Goal: Download file/media

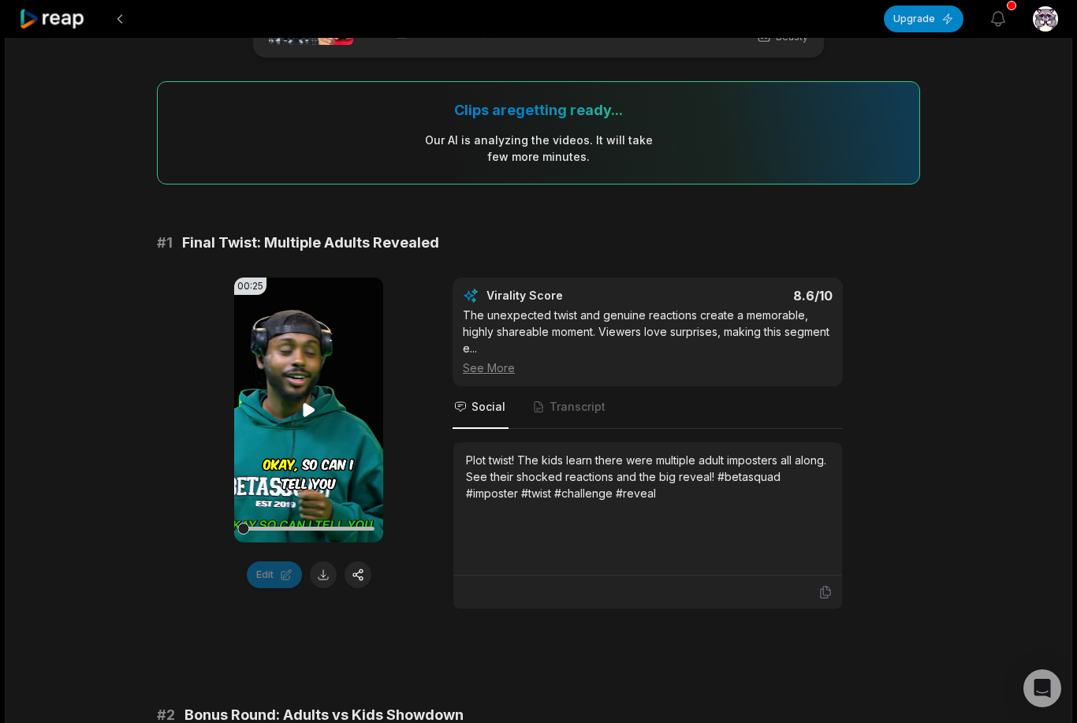
click at [285, 337] on video "Your browser does not support mp4 format." at bounding box center [308, 410] width 149 height 265
click at [285, 336] on video "Your browser does not support mp4 format." at bounding box center [308, 410] width 149 height 265
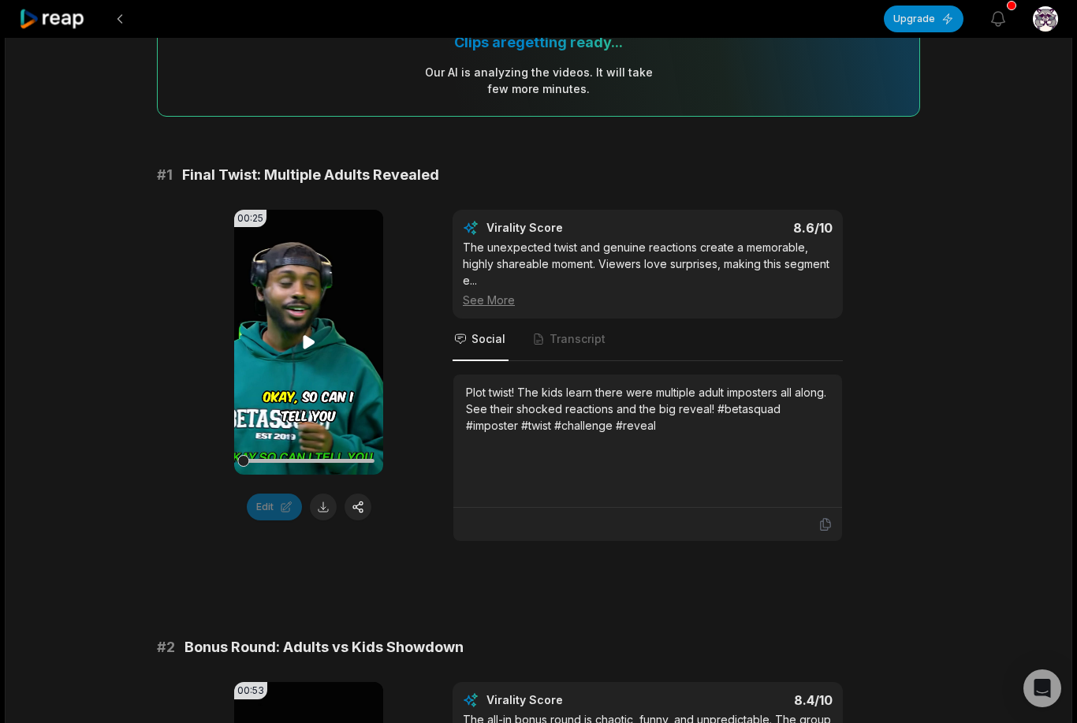
scroll to position [152, 0]
click at [298, 344] on video "Your browser does not support mp4 format." at bounding box center [308, 340] width 149 height 265
click at [352, 393] on video "Your browser does not support mp4 format." at bounding box center [308, 340] width 149 height 265
click at [349, 379] on video "Your browser does not support mp4 format." at bounding box center [308, 340] width 149 height 265
click at [344, 371] on video "Your browser does not support mp4 format." at bounding box center [308, 340] width 149 height 265
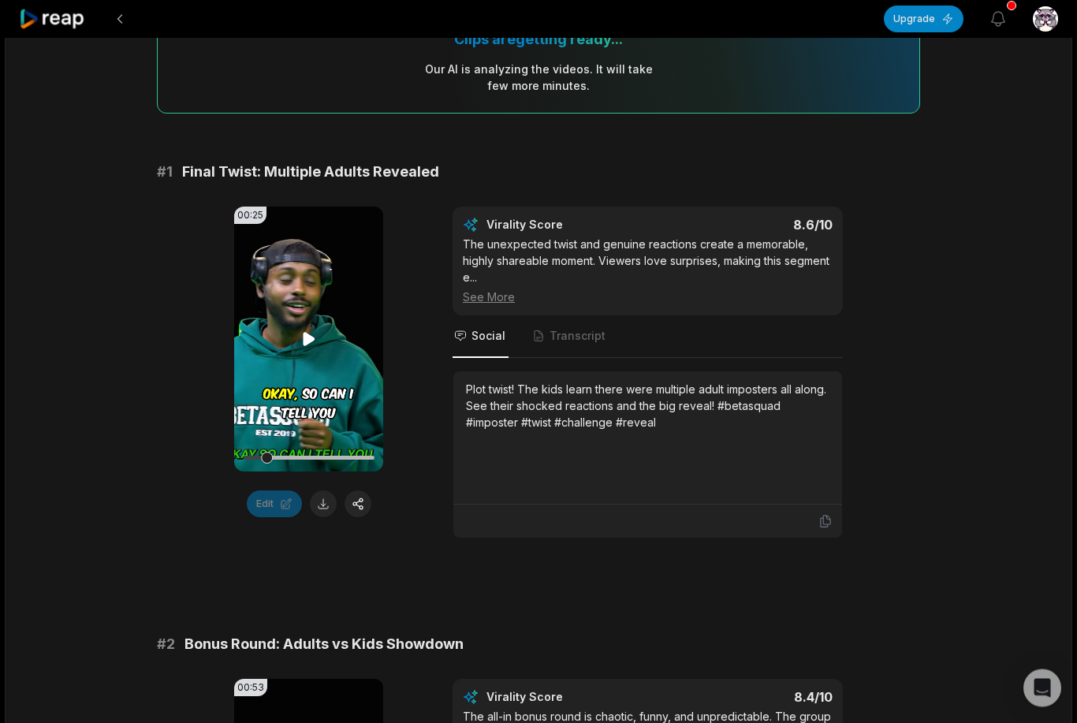
scroll to position [250, 0]
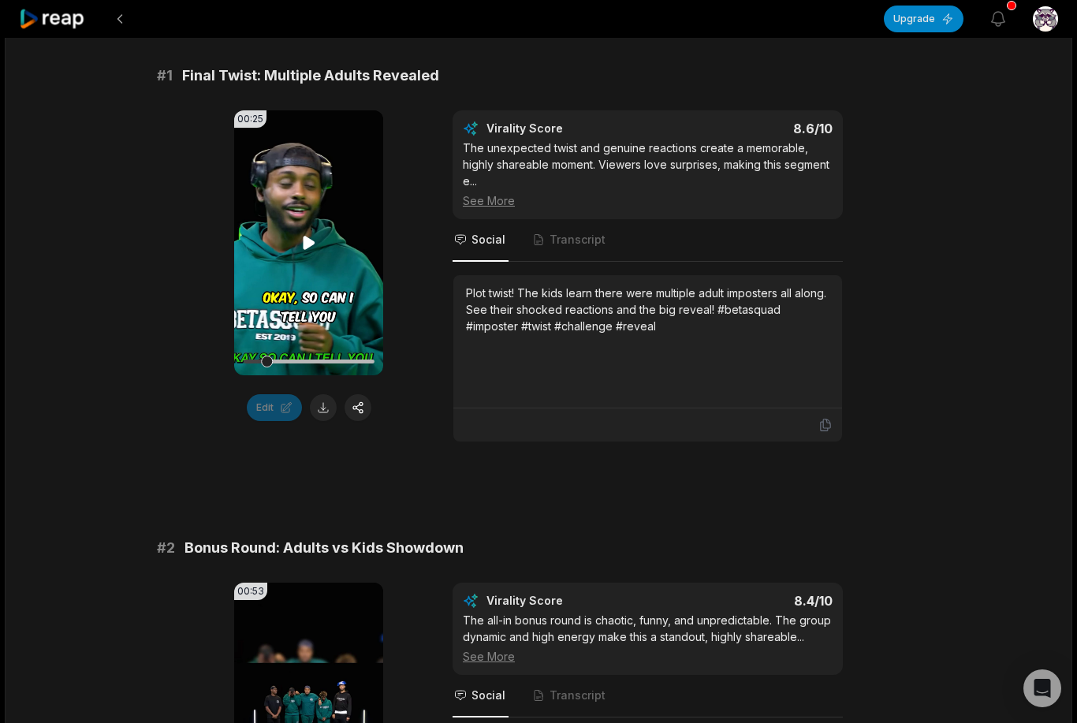
click at [341, 207] on video "Your browser does not support mp4 format." at bounding box center [308, 242] width 149 height 265
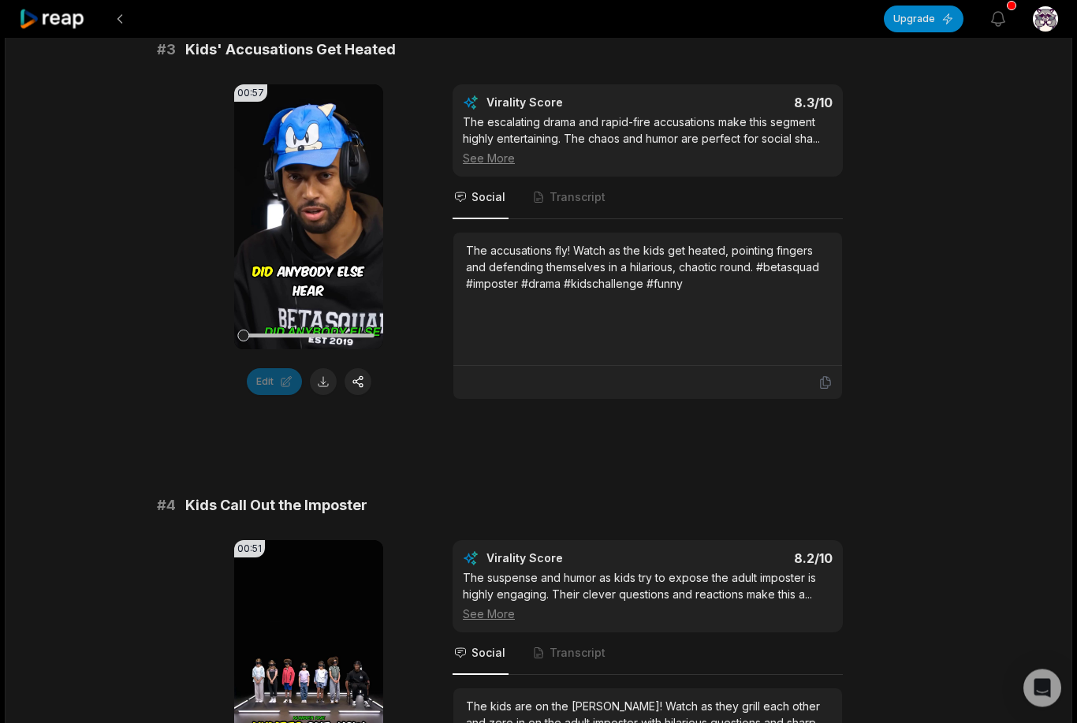
scroll to position [1208, 0]
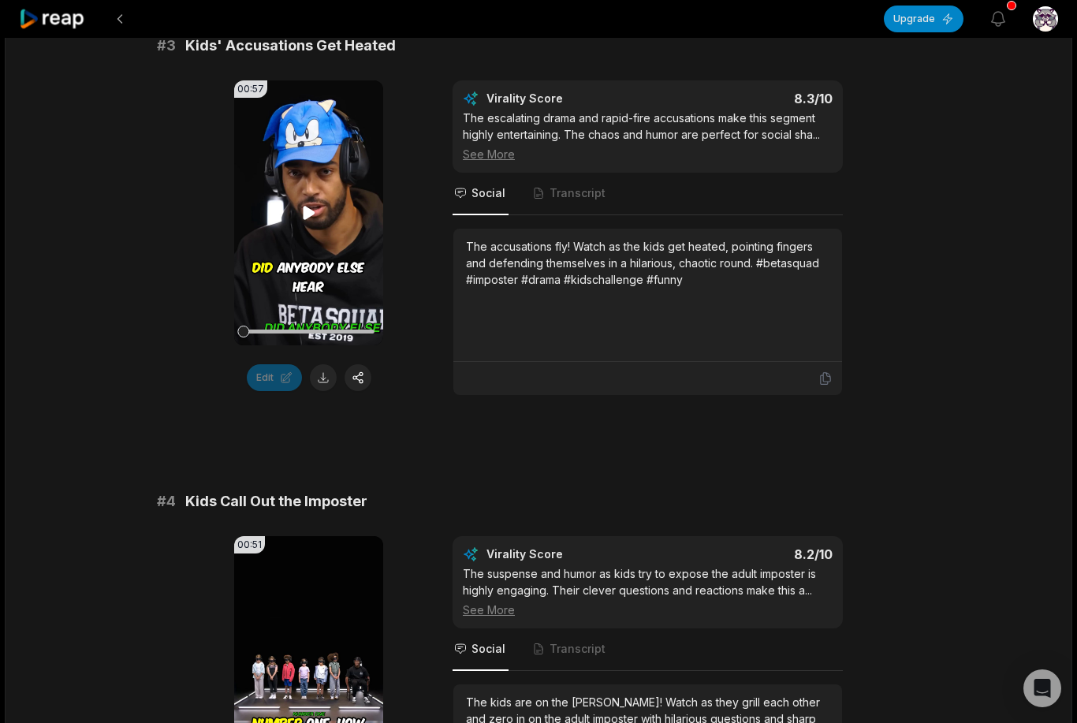
click at [324, 197] on video "Your browser does not support mp4 format." at bounding box center [308, 212] width 149 height 265
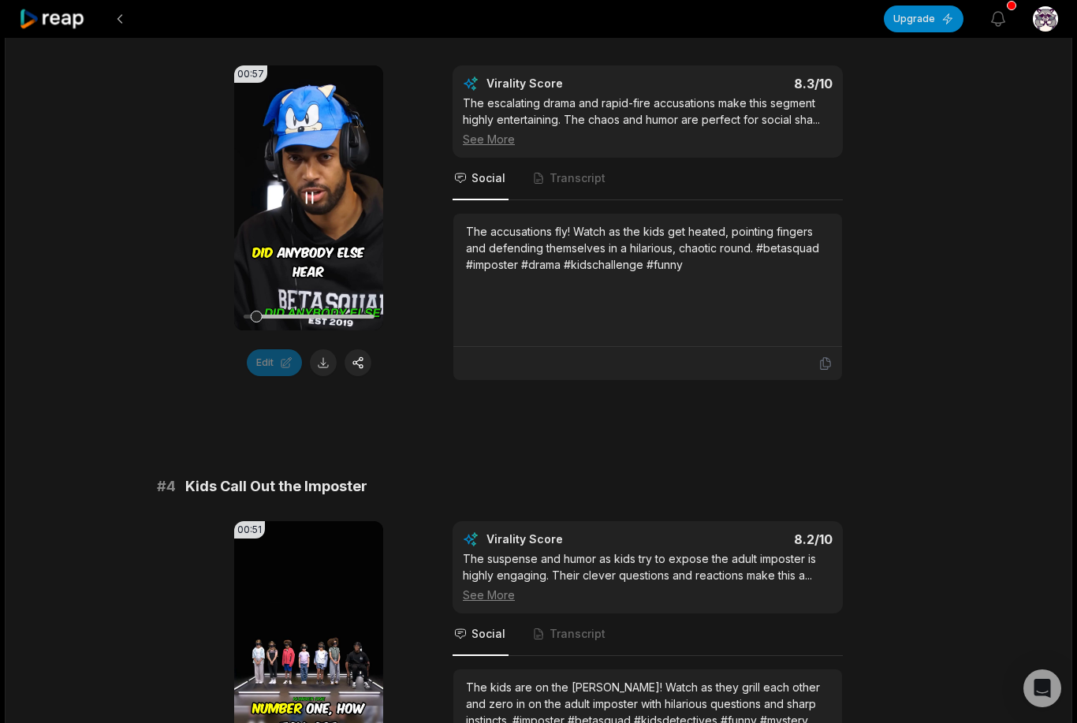
scroll to position [1222, 0]
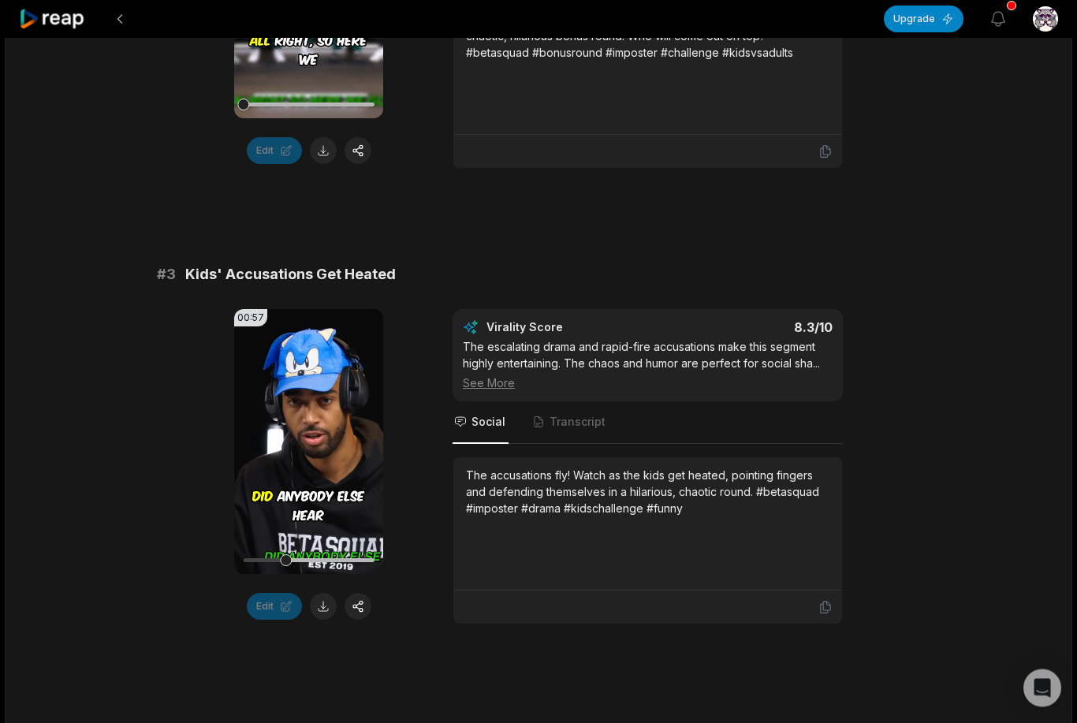
scroll to position [979, 0]
click at [328, 364] on video "Your browser does not support mp4 format." at bounding box center [308, 441] width 149 height 265
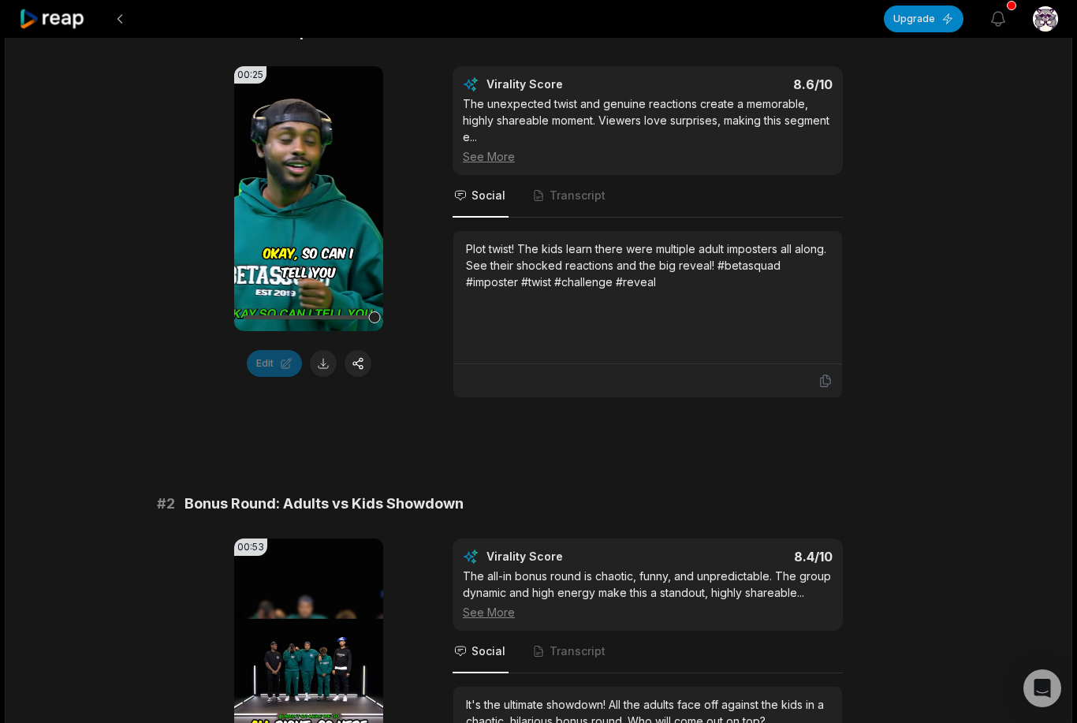
scroll to position [0, 0]
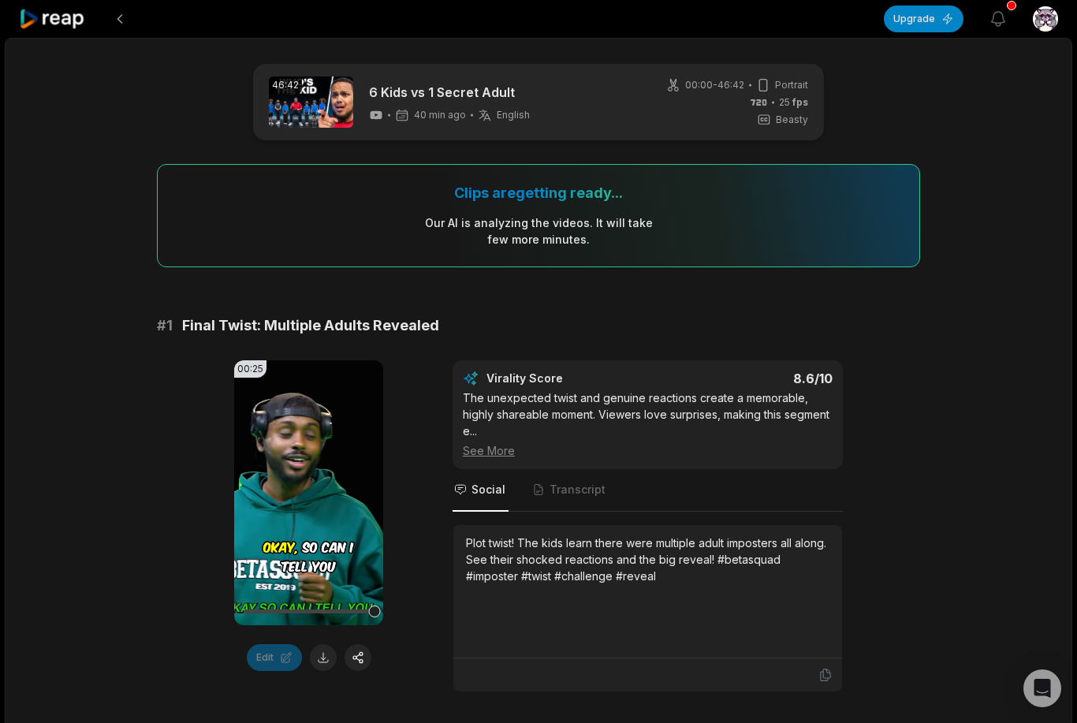
click at [563, 246] on div "Our AI is analyzing the video s . It will take few more minutes." at bounding box center [538, 230] width 229 height 33
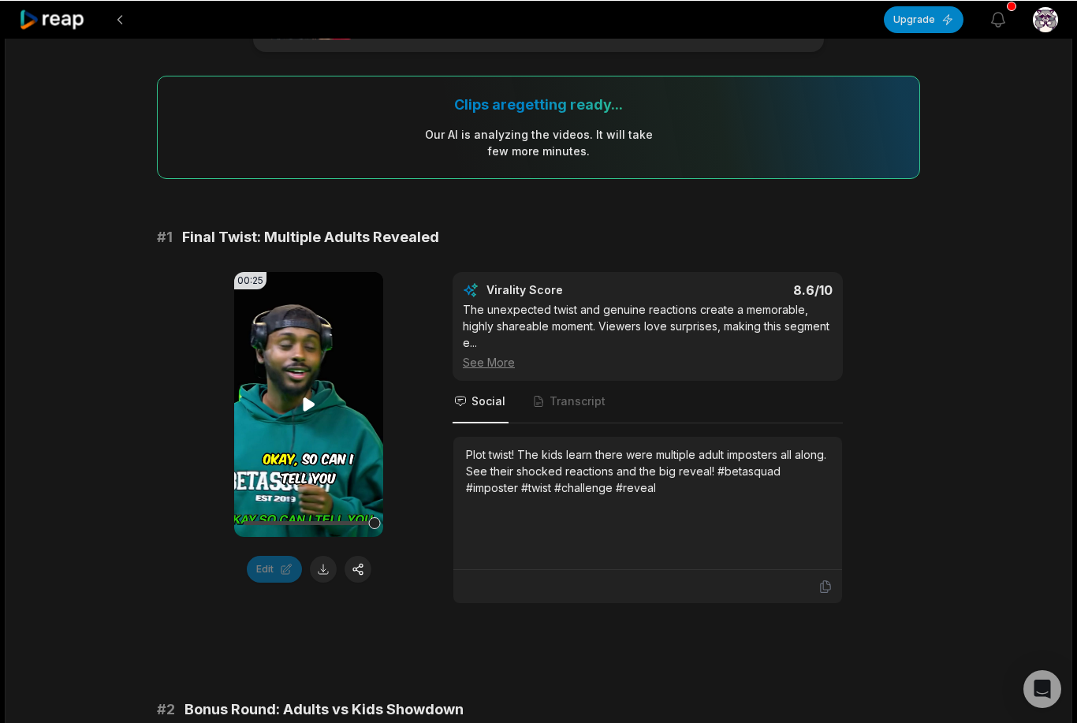
scroll to position [88, 0]
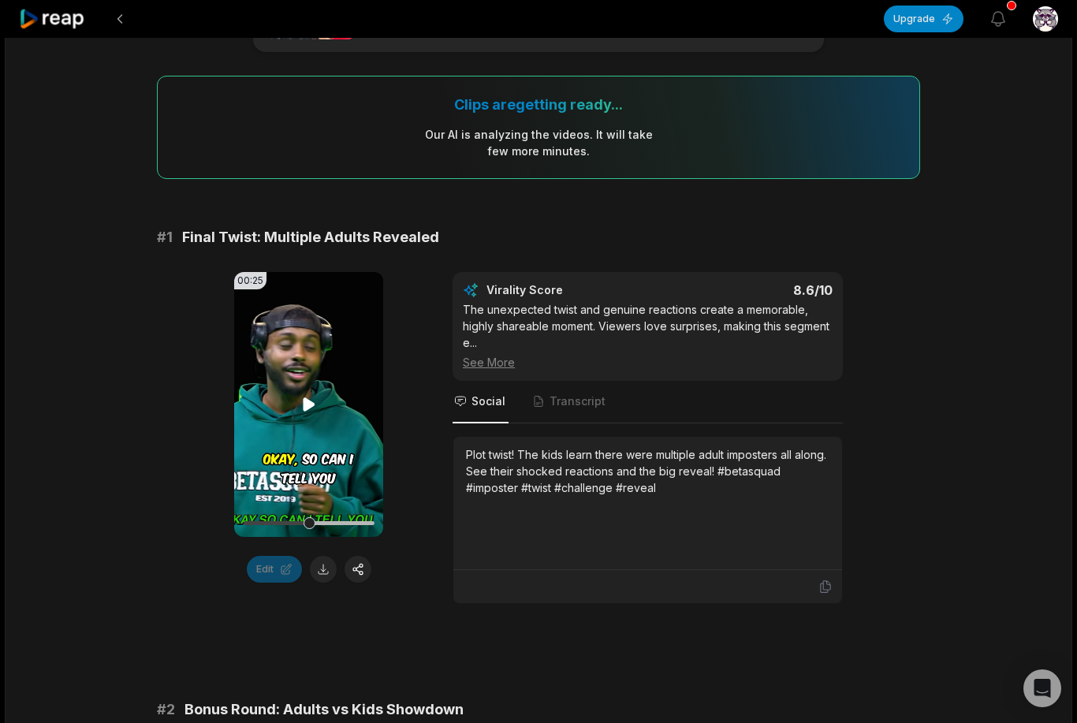
click at [298, 431] on video "Your browser does not support mp4 format." at bounding box center [308, 404] width 149 height 265
click at [310, 418] on video "Your browser does not support mp4 format." at bounding box center [308, 404] width 149 height 265
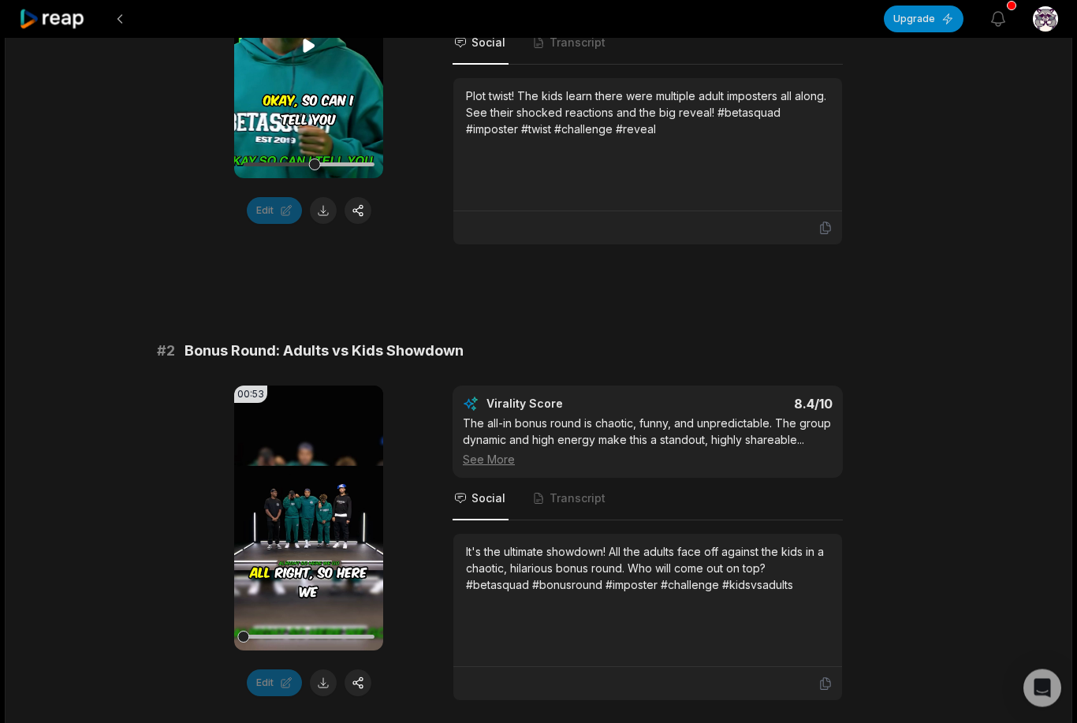
scroll to position [533, 0]
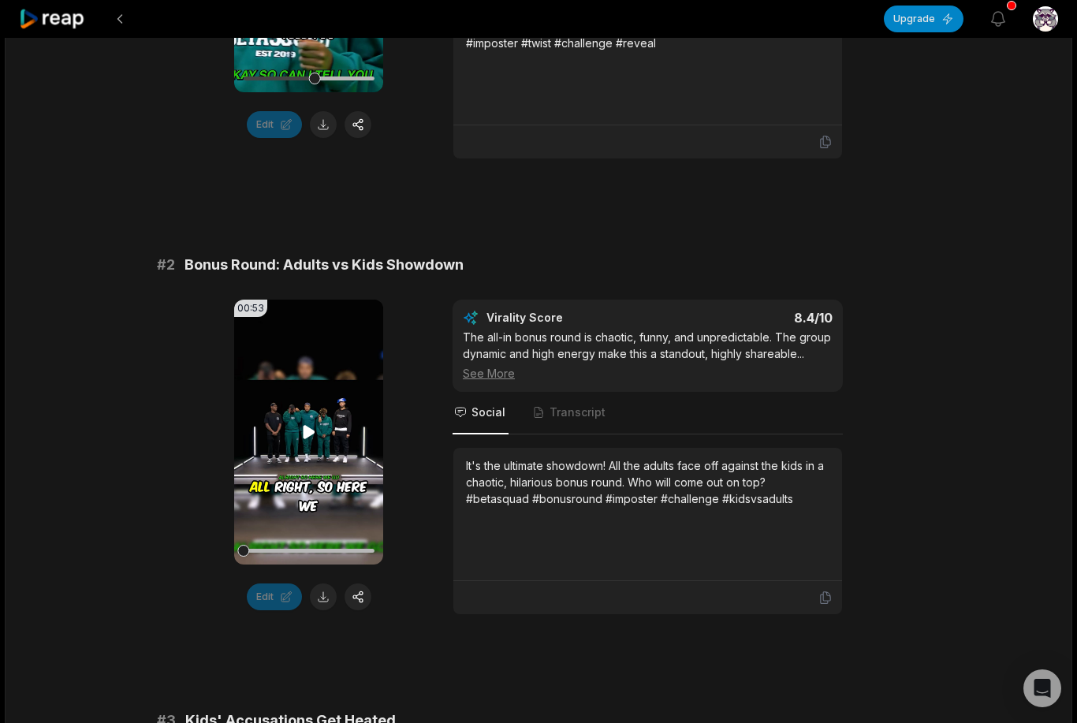
click at [317, 438] on icon at bounding box center [309, 432] width 19 height 19
click at [320, 494] on video "Your browser does not support mp4 format." at bounding box center [308, 432] width 149 height 265
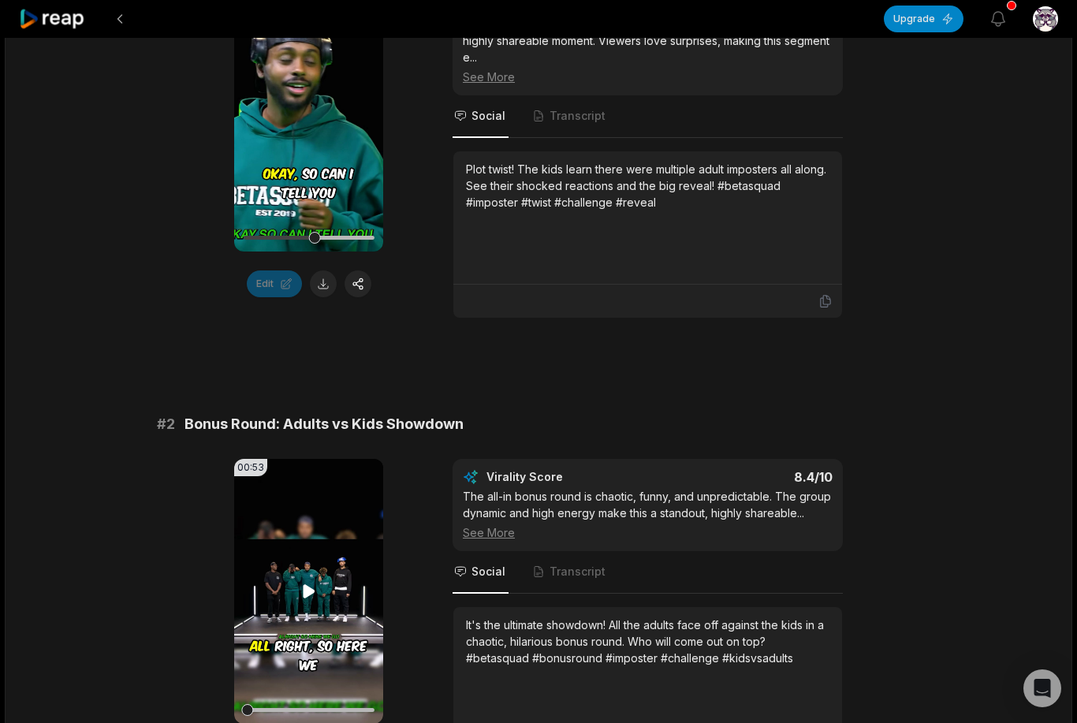
scroll to position [0, 0]
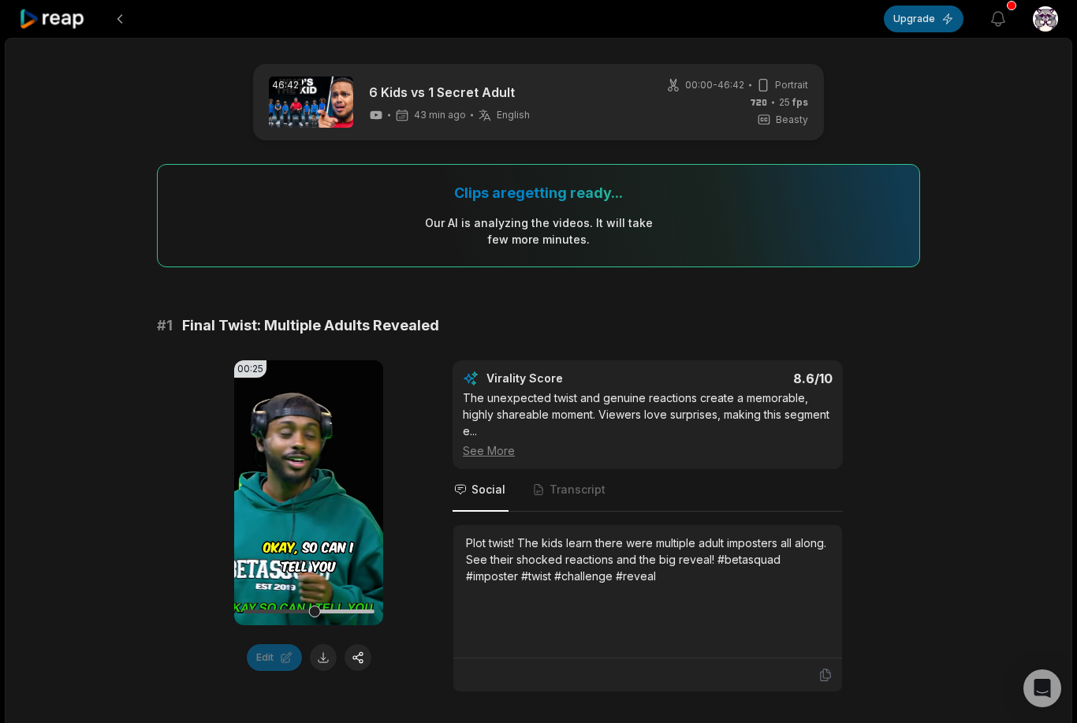
click at [956, 31] on button "Upgrade" at bounding box center [924, 19] width 80 height 27
click at [844, 220] on div "Clips are getting ready... Our AI is analyzing the video s . It will take few m…" at bounding box center [538, 215] width 763 height 103
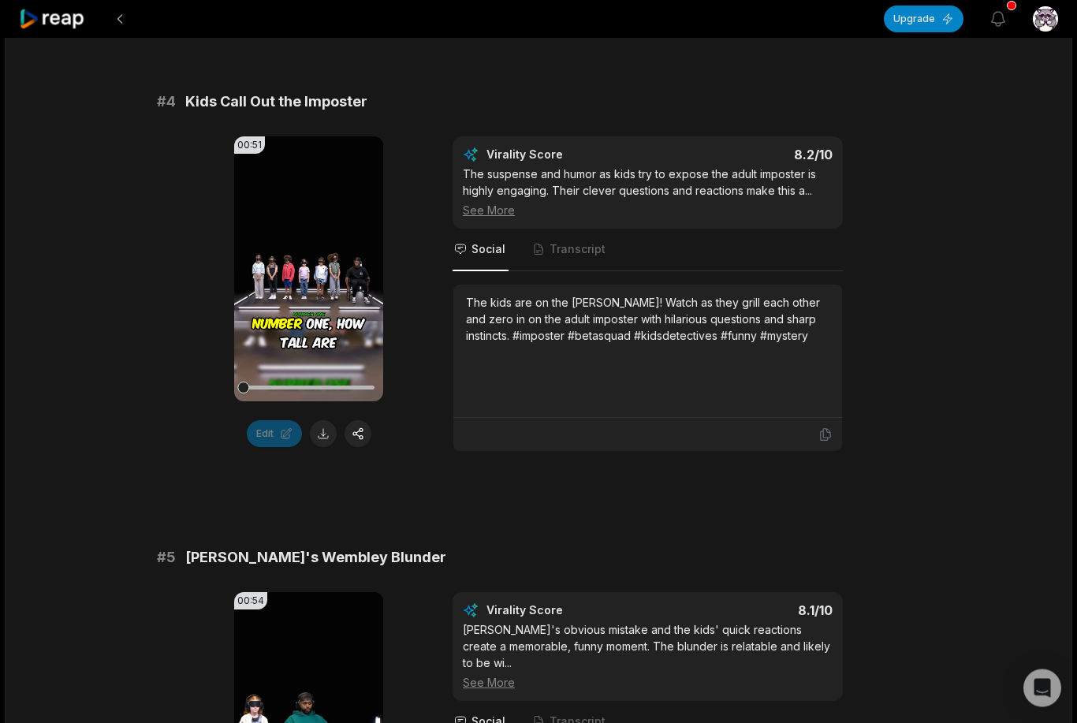
scroll to position [1610, 0]
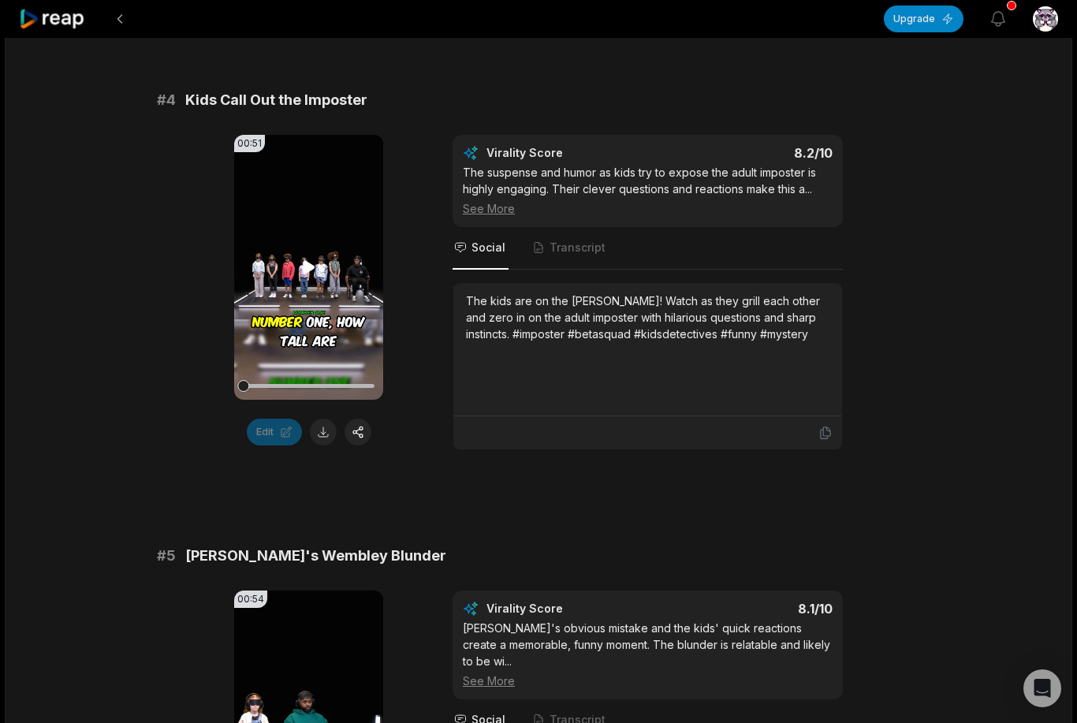
click at [278, 297] on video "Your browser does not support mp4 format." at bounding box center [308, 267] width 149 height 265
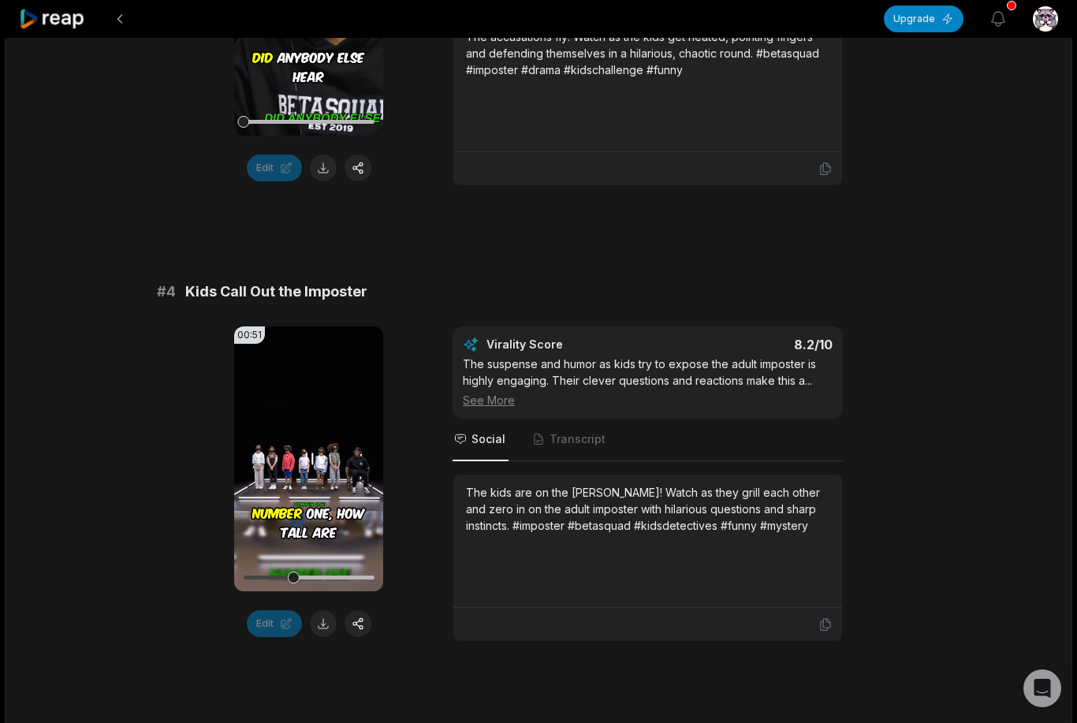
scroll to position [1435, 0]
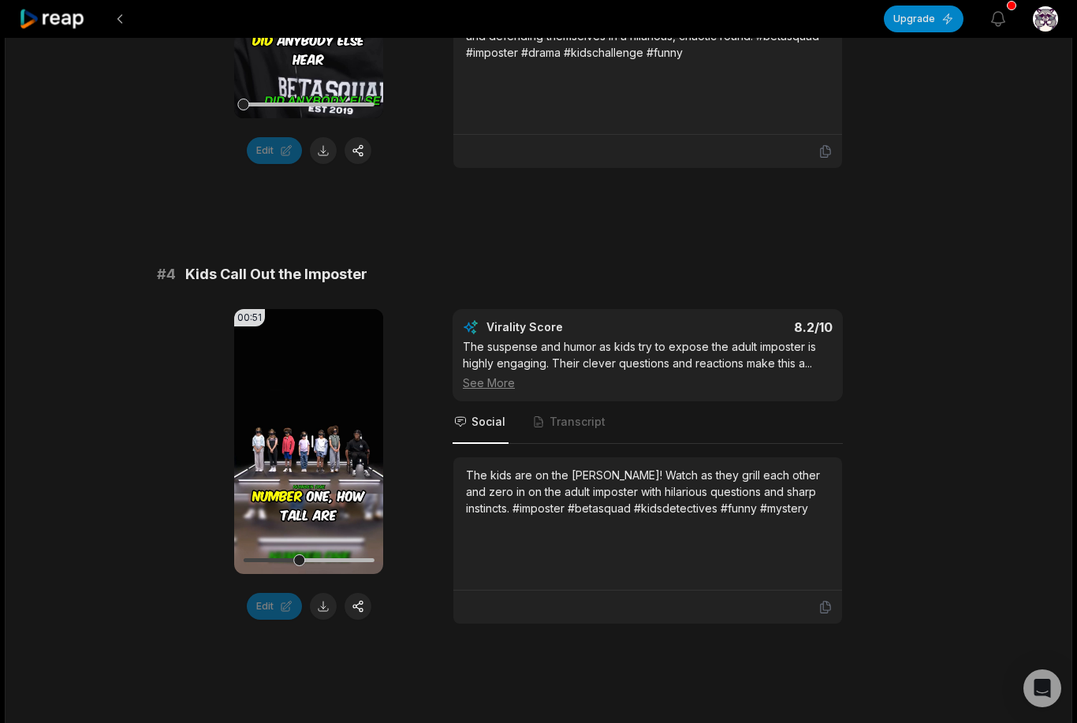
click at [340, 472] on video "Your browser does not support mp4 format." at bounding box center [308, 441] width 149 height 265
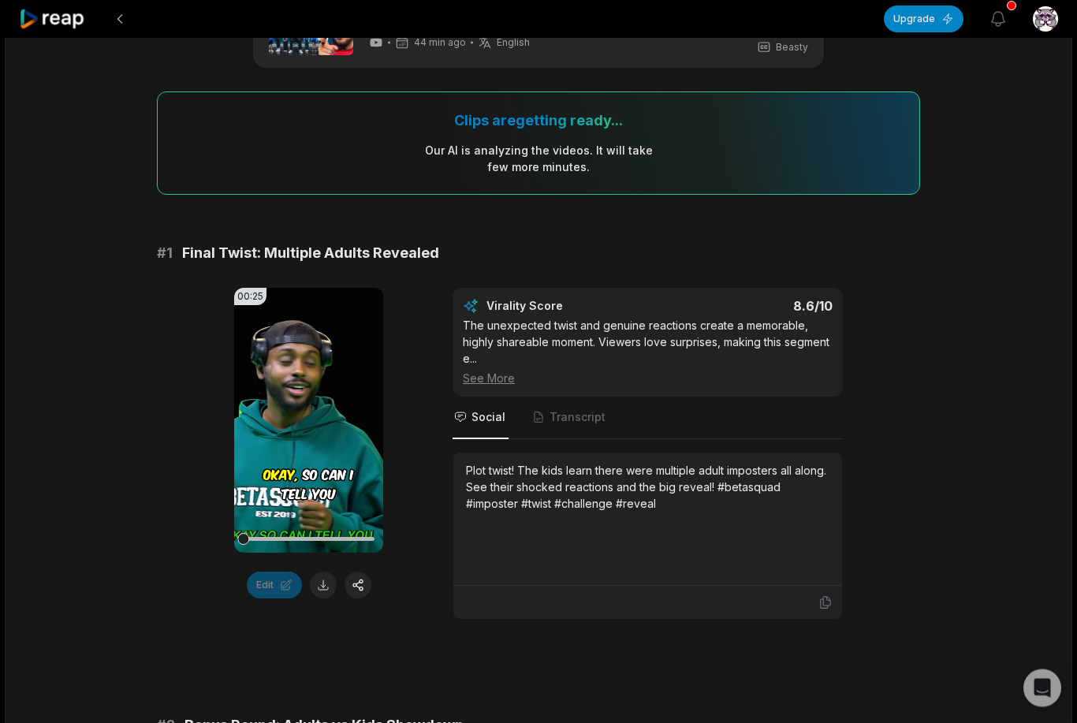
scroll to position [73, 0]
click at [355, 423] on video "Your browser does not support mp4 format." at bounding box center [308, 419] width 149 height 265
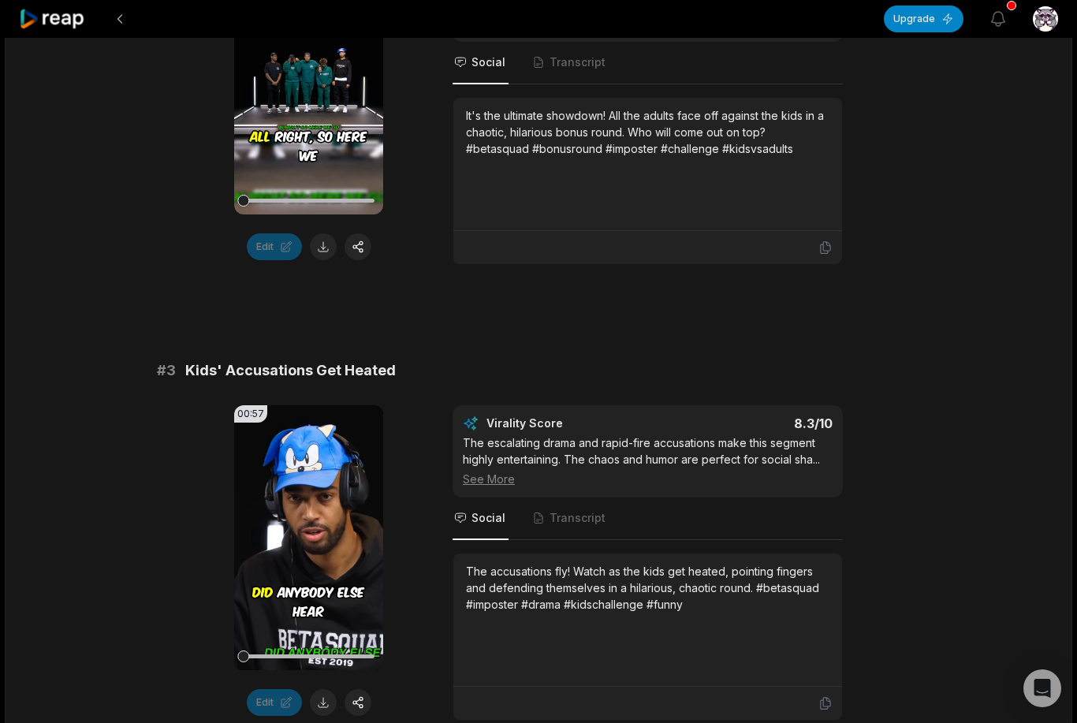
scroll to position [889, 0]
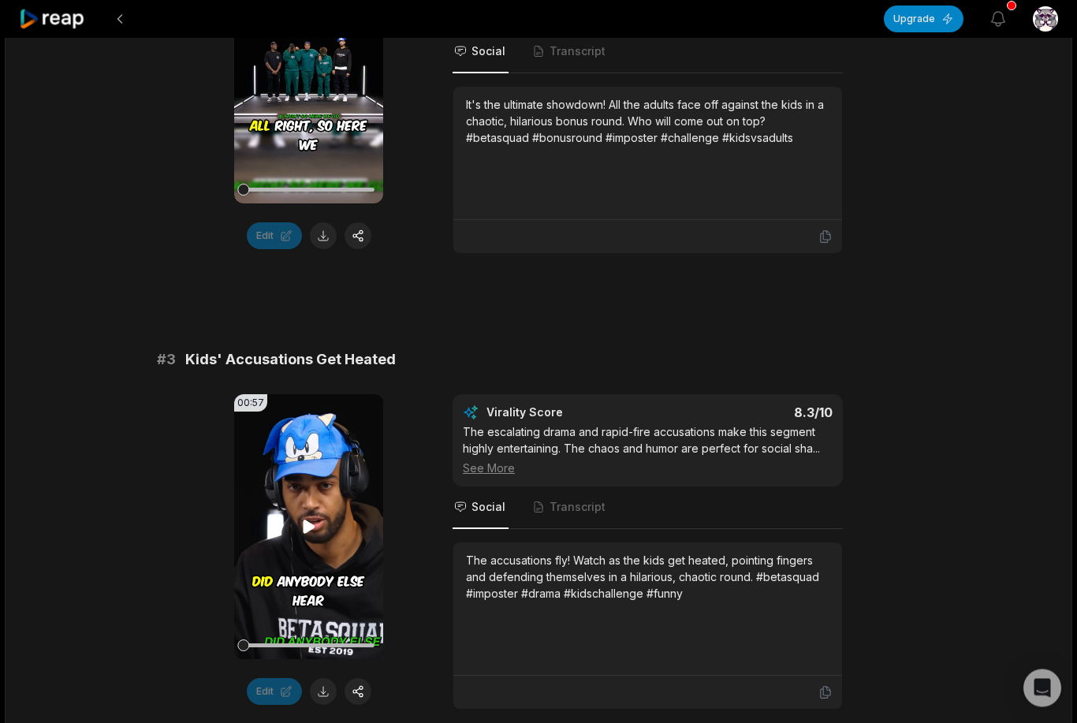
click at [306, 599] on video "Your browser does not support mp4 format." at bounding box center [308, 527] width 149 height 265
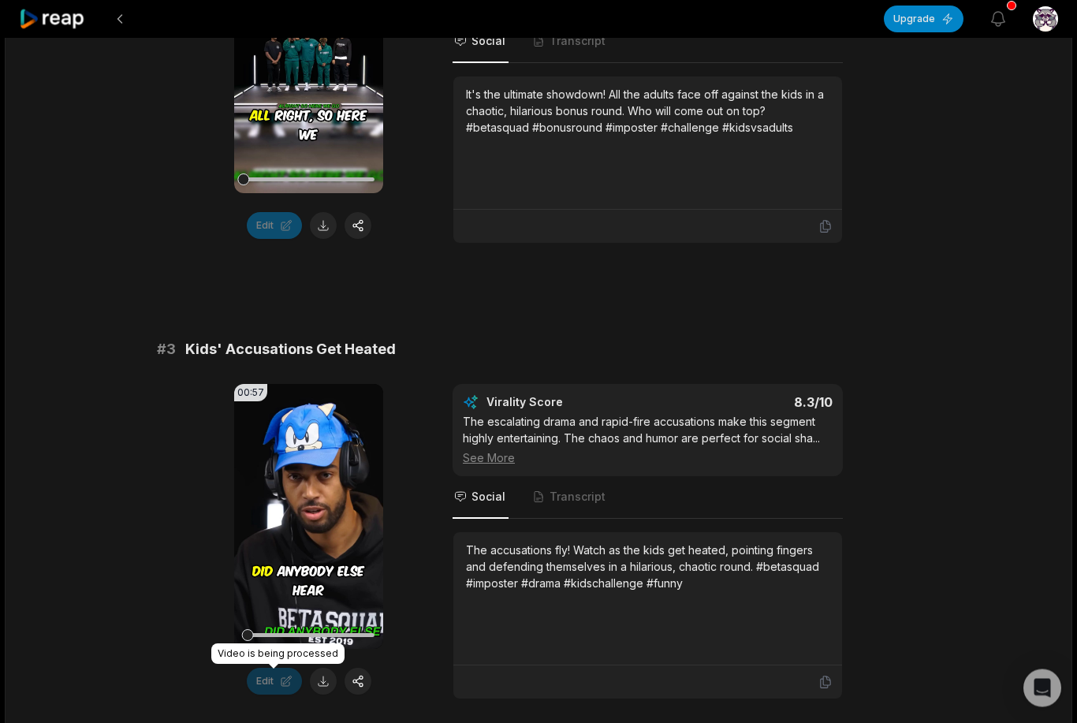
scroll to position [905, 0]
click at [422, 588] on div "00:57 Your browser does not support mp4 format. Edit Virality Score 8.3 /10 The…" at bounding box center [538, 541] width 763 height 315
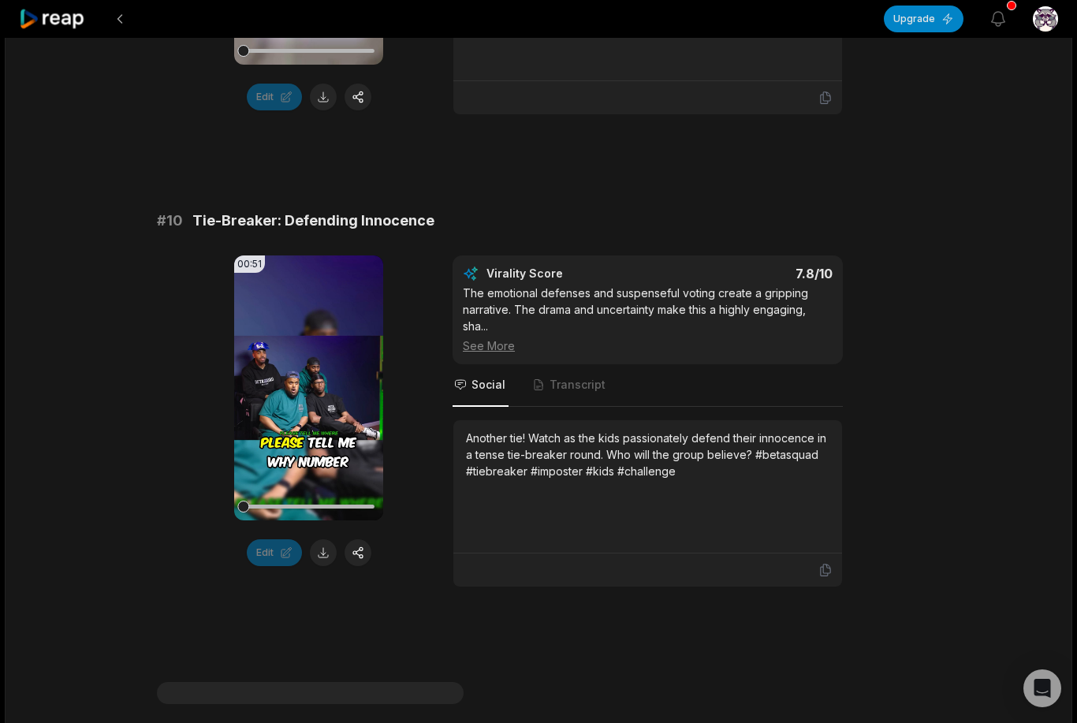
scroll to position [4700, 0]
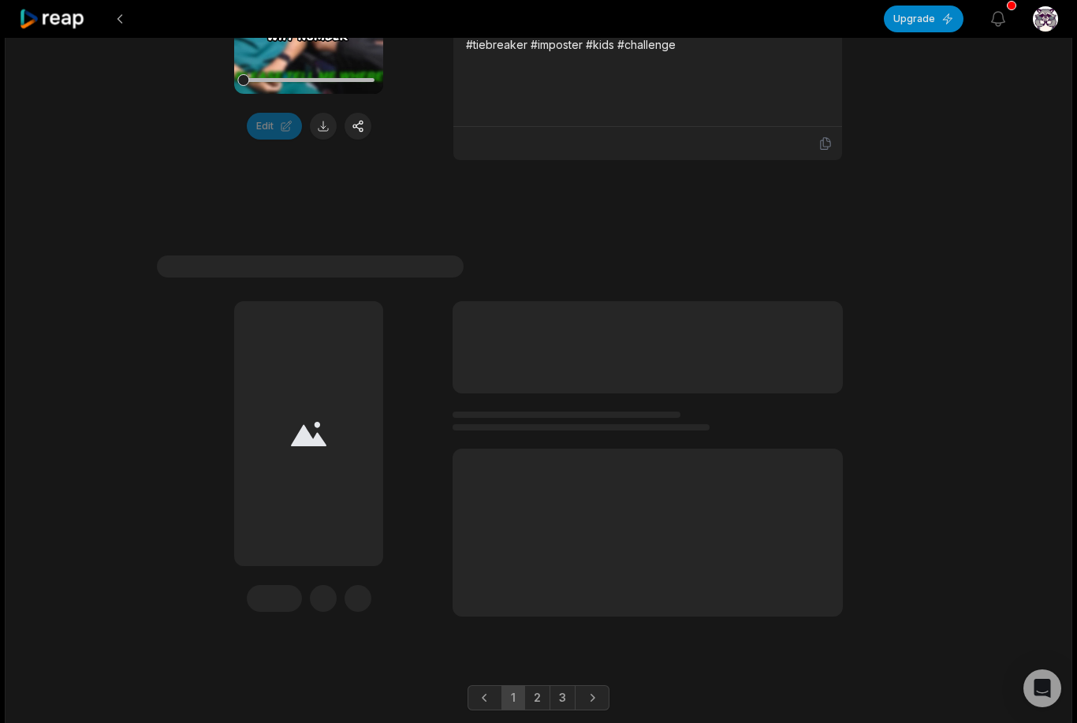
click at [523, 703] on link "1" at bounding box center [514, 697] width 24 height 25
click at [522, 703] on link "1" at bounding box center [514, 697] width 24 height 25
click at [539, 700] on link "2" at bounding box center [537, 697] width 26 height 25
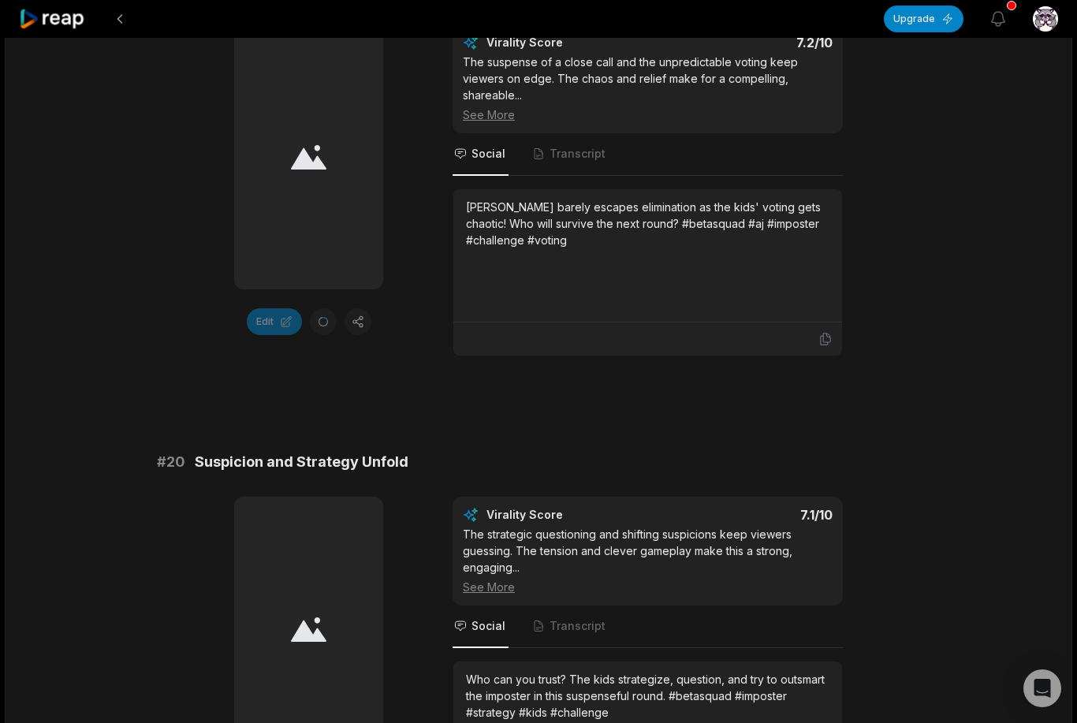
scroll to position [4228, 0]
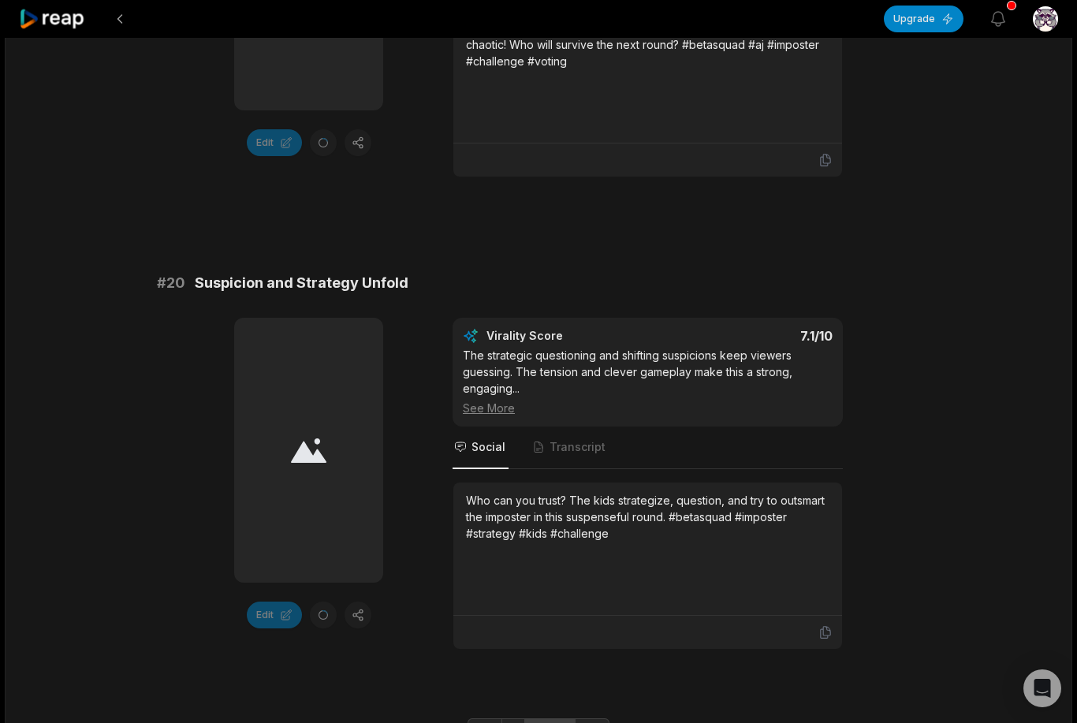
click at [567, 718] on link "3" at bounding box center [563, 730] width 26 height 25
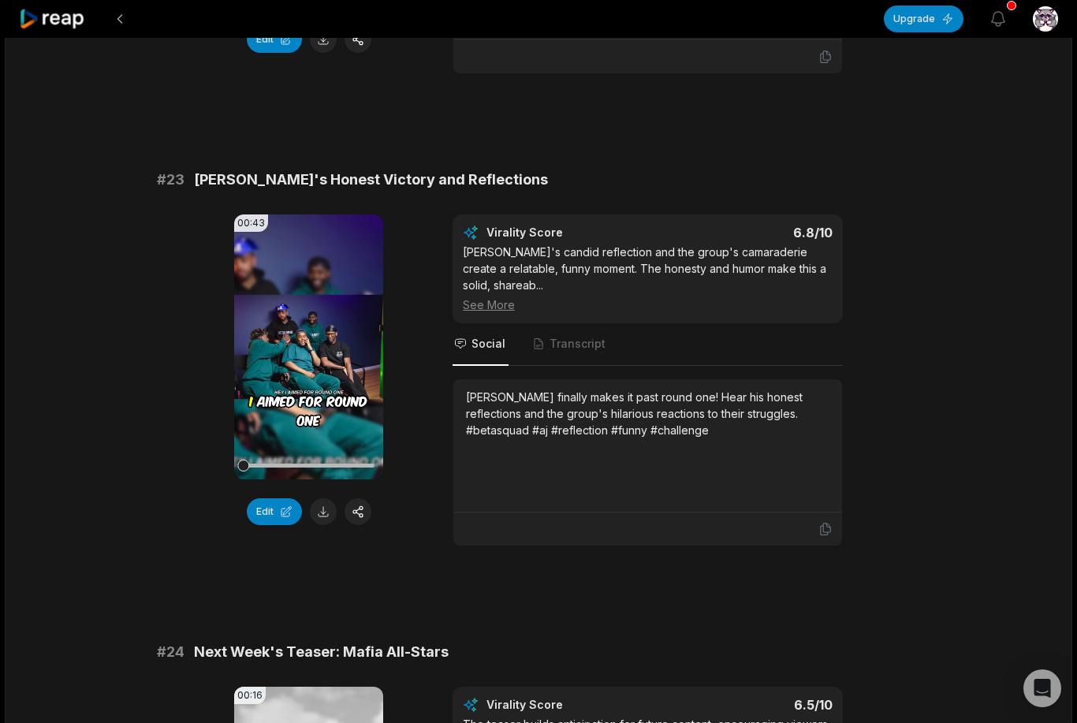
scroll to position [1316, 0]
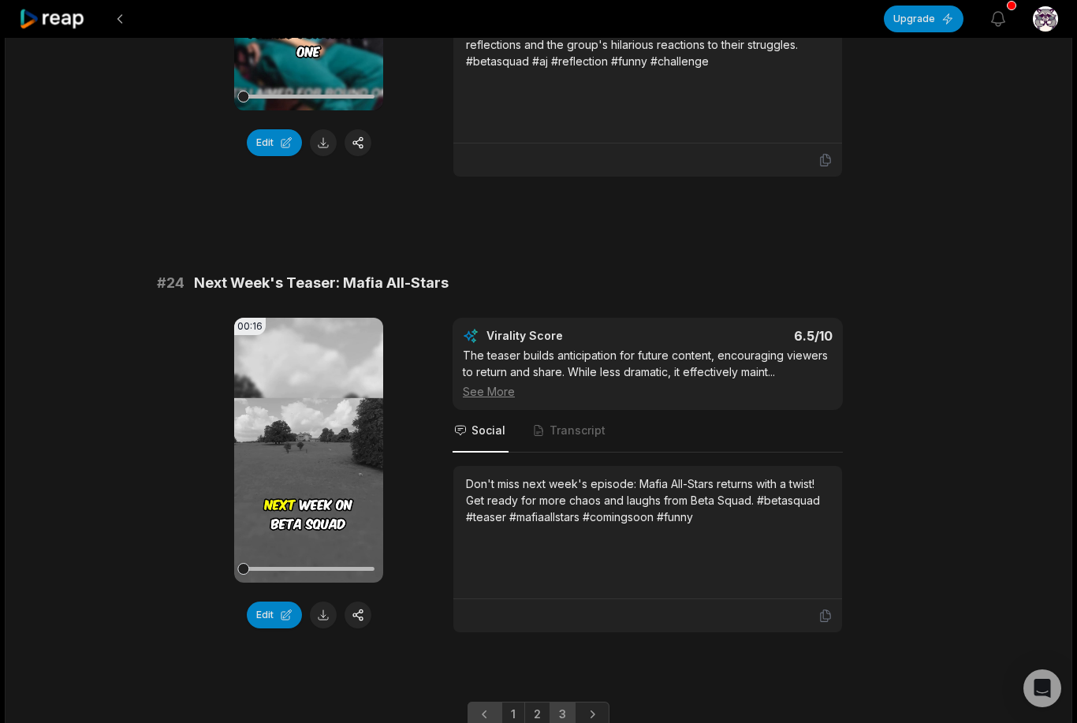
click at [496, 702] on link "Previous page" at bounding box center [485, 714] width 35 height 25
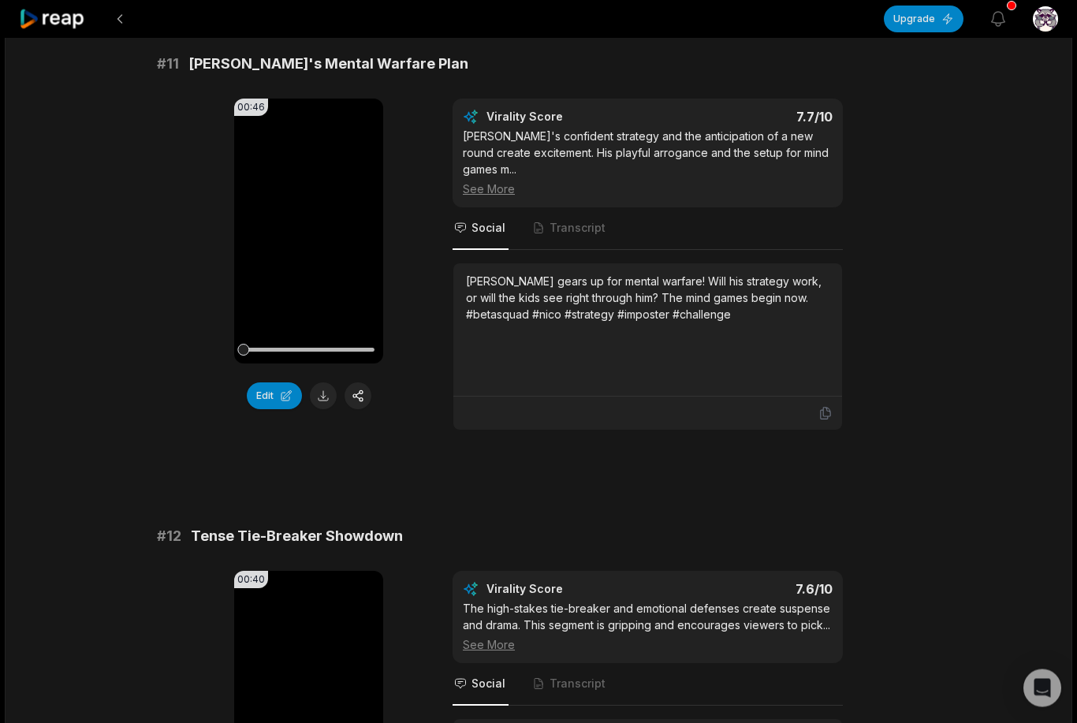
scroll to position [56, 0]
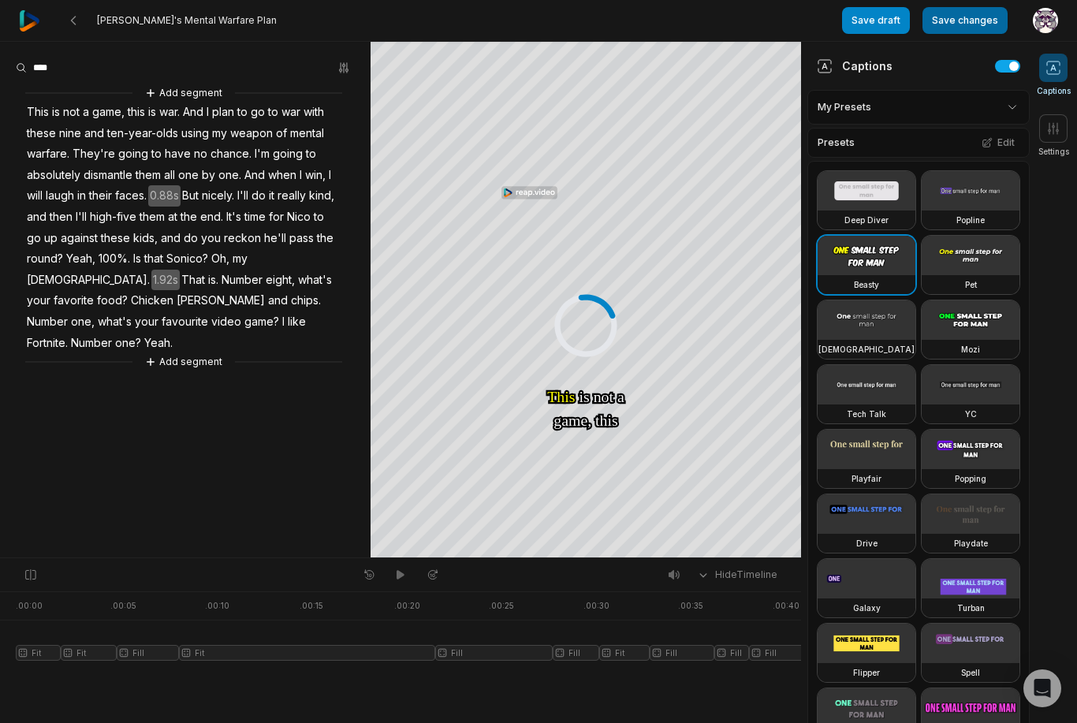
click at [988, 9] on button "Save changes" at bounding box center [965, 20] width 85 height 27
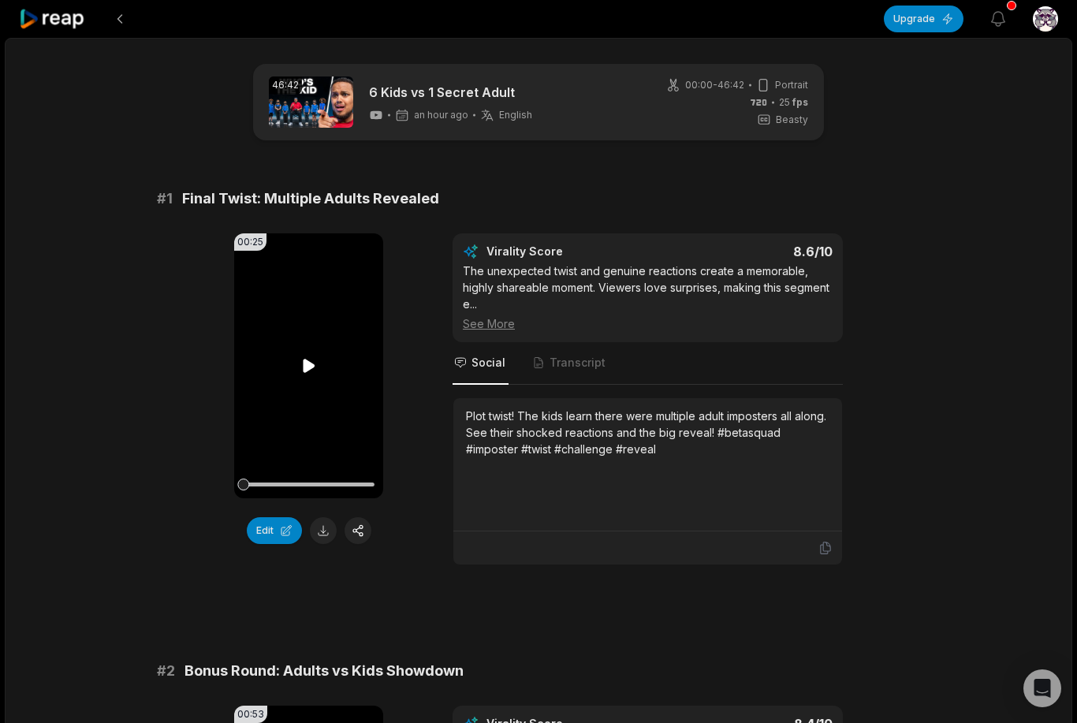
click at [298, 356] on video "Your browser does not support mp4 format." at bounding box center [308, 365] width 149 height 265
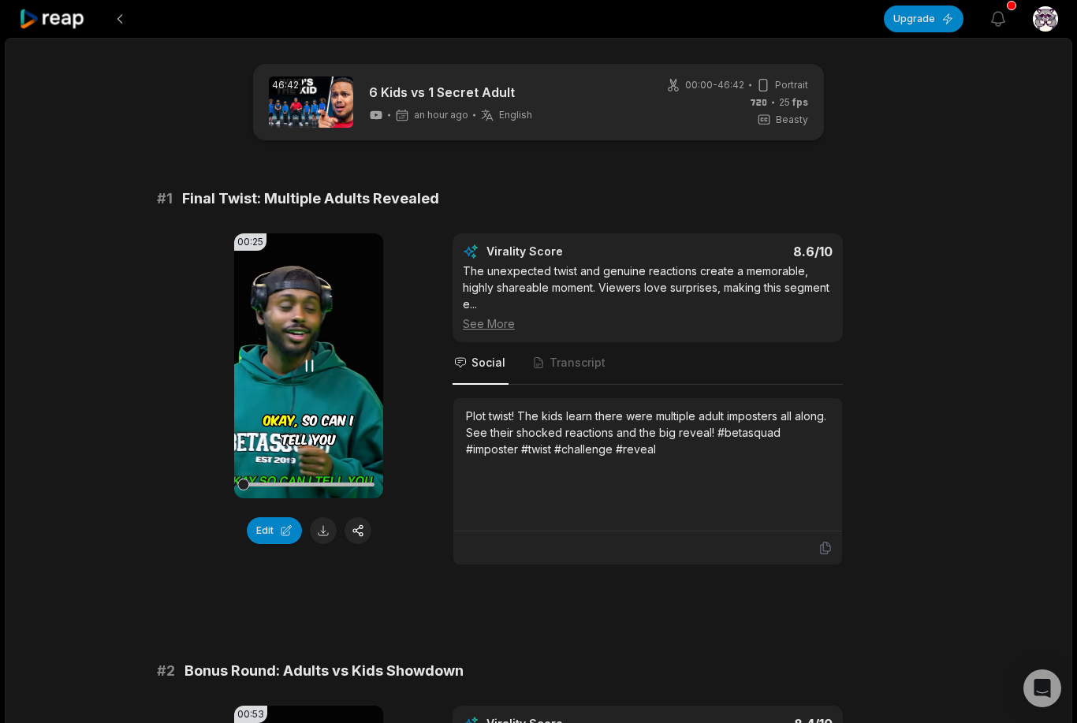
click at [310, 362] on icon at bounding box center [309, 365] width 19 height 19
click at [300, 359] on icon at bounding box center [309, 365] width 19 height 19
click at [263, 528] on button "Edit" at bounding box center [274, 530] width 55 height 27
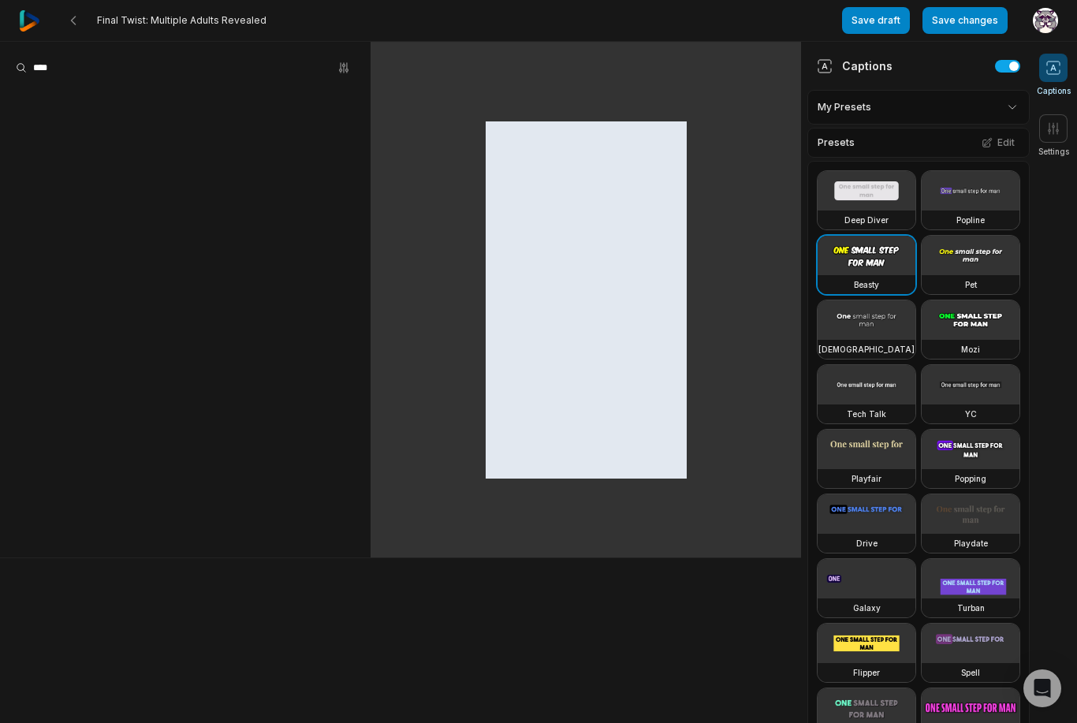
click at [654, 324] on div at bounding box center [586, 299] width 201 height 357
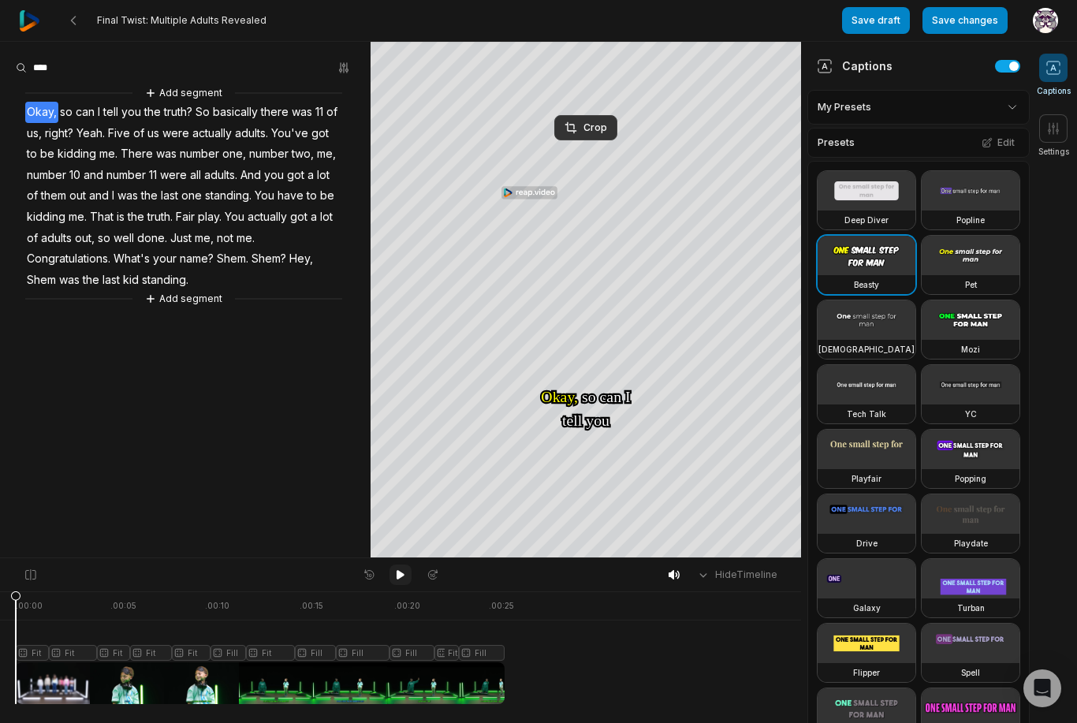
click at [402, 574] on icon at bounding box center [401, 574] width 8 height 9
click at [974, 15] on button "Save changes" at bounding box center [965, 20] width 85 height 27
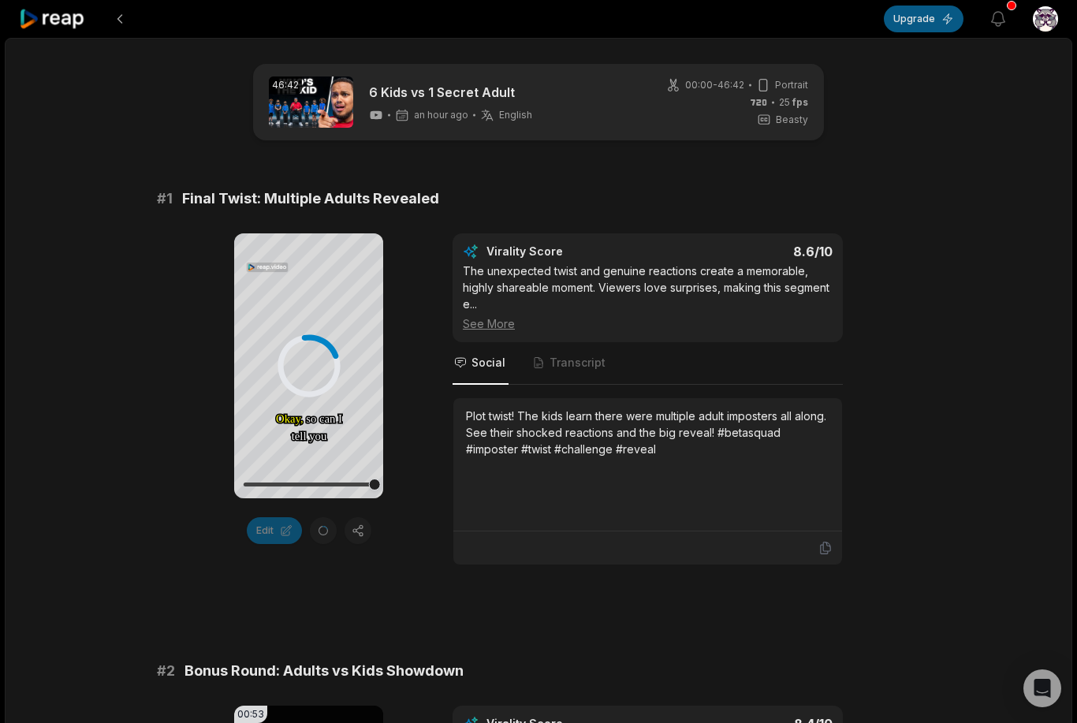
click at [942, 11] on button "Upgrade" at bounding box center [924, 19] width 80 height 27
click at [803, 100] on span "fps" at bounding box center [801, 102] width 16 height 12
click at [804, 100] on span "fps" at bounding box center [801, 102] width 16 height 12
click at [58, 13] on icon at bounding box center [52, 19] width 67 height 21
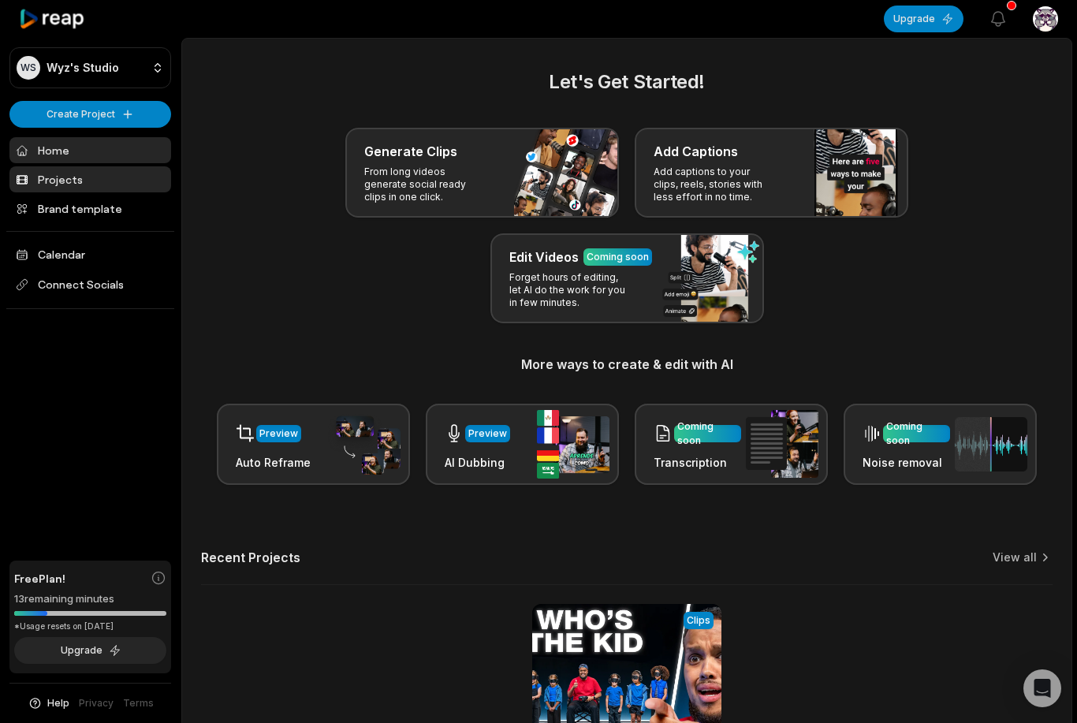
click at [47, 168] on link "Projects" at bounding box center [90, 179] width 162 height 26
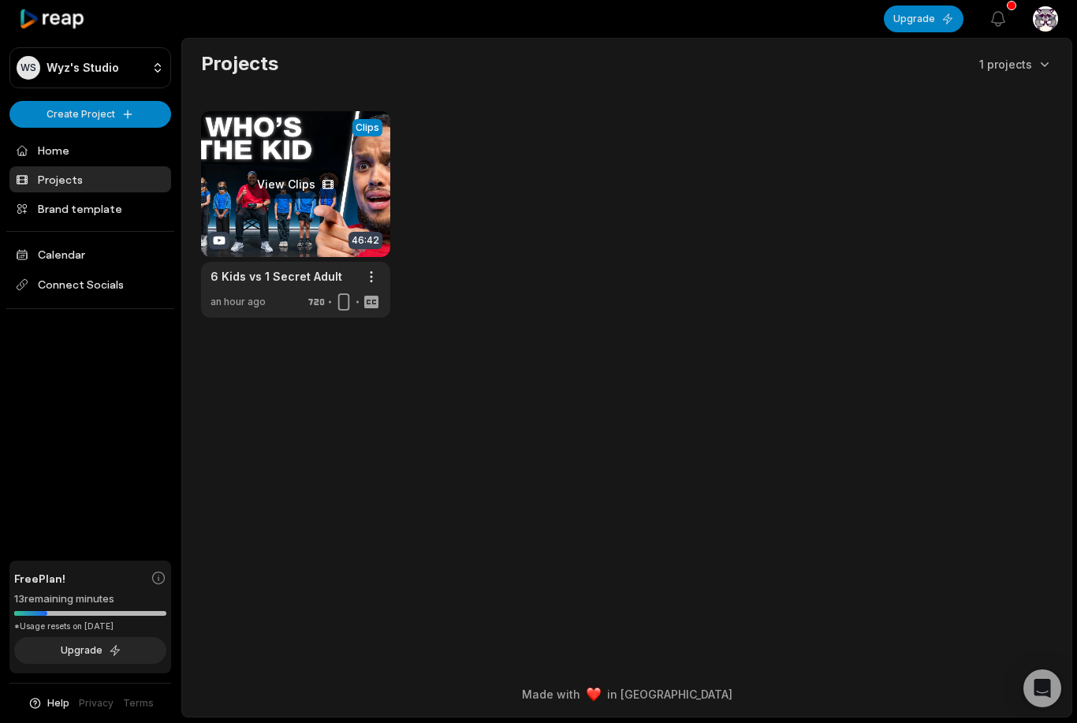
click at [234, 200] on link at bounding box center [295, 214] width 189 height 207
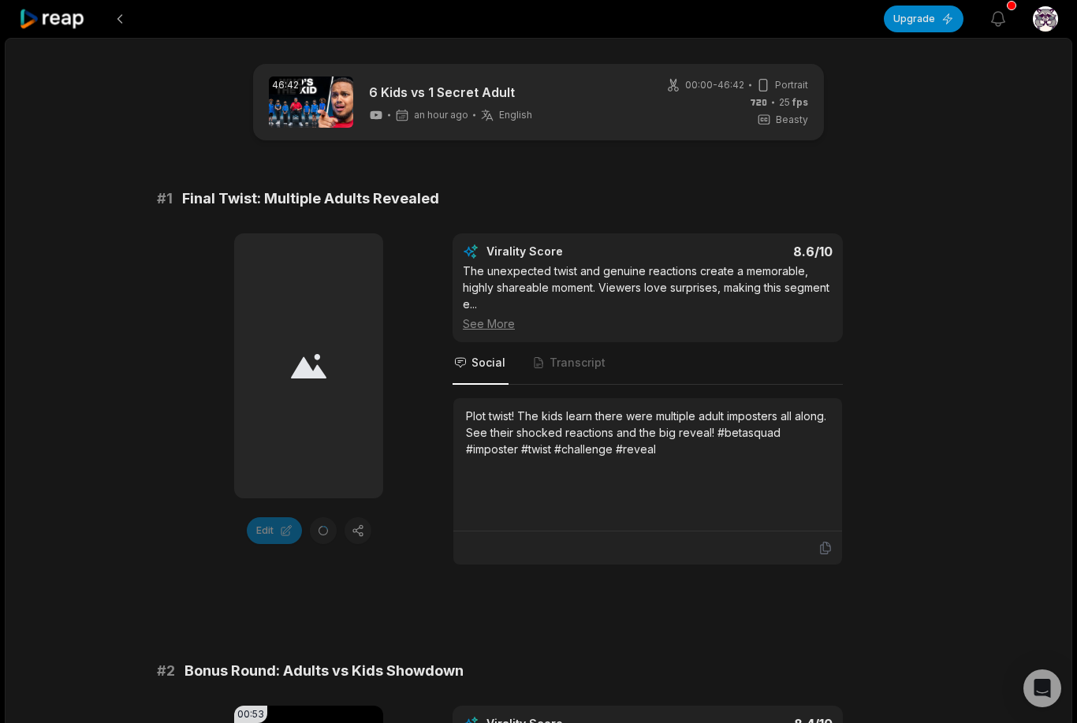
click at [103, 10] on div at bounding box center [451, 19] width 865 height 38
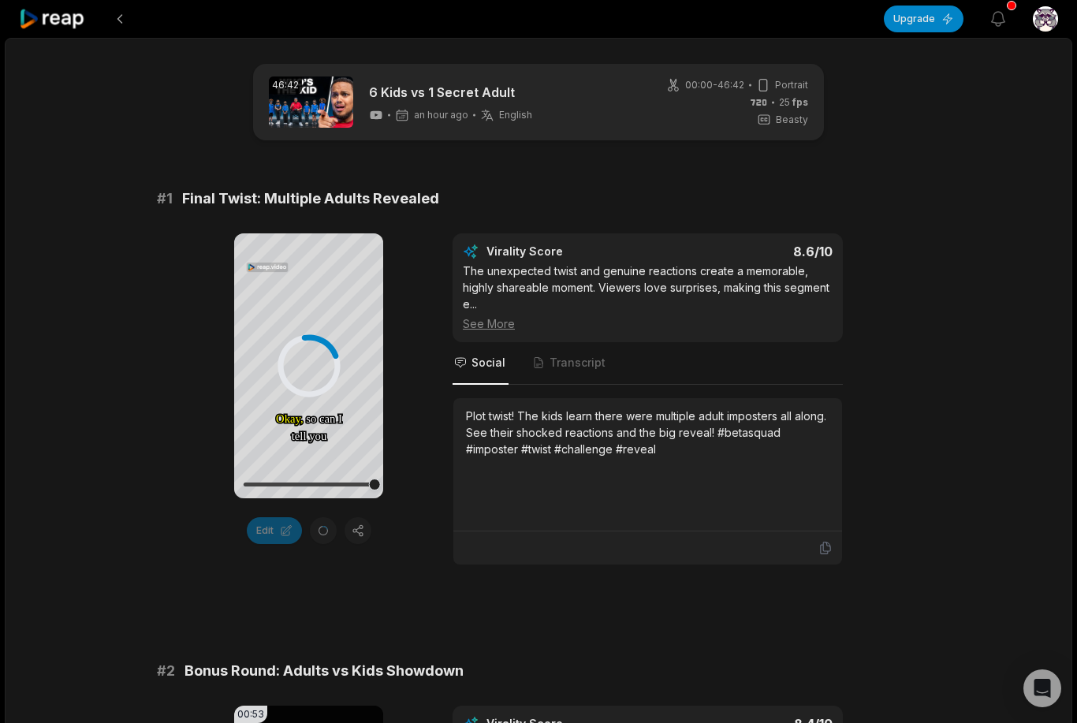
click at [56, 21] on icon at bounding box center [52, 19] width 67 height 21
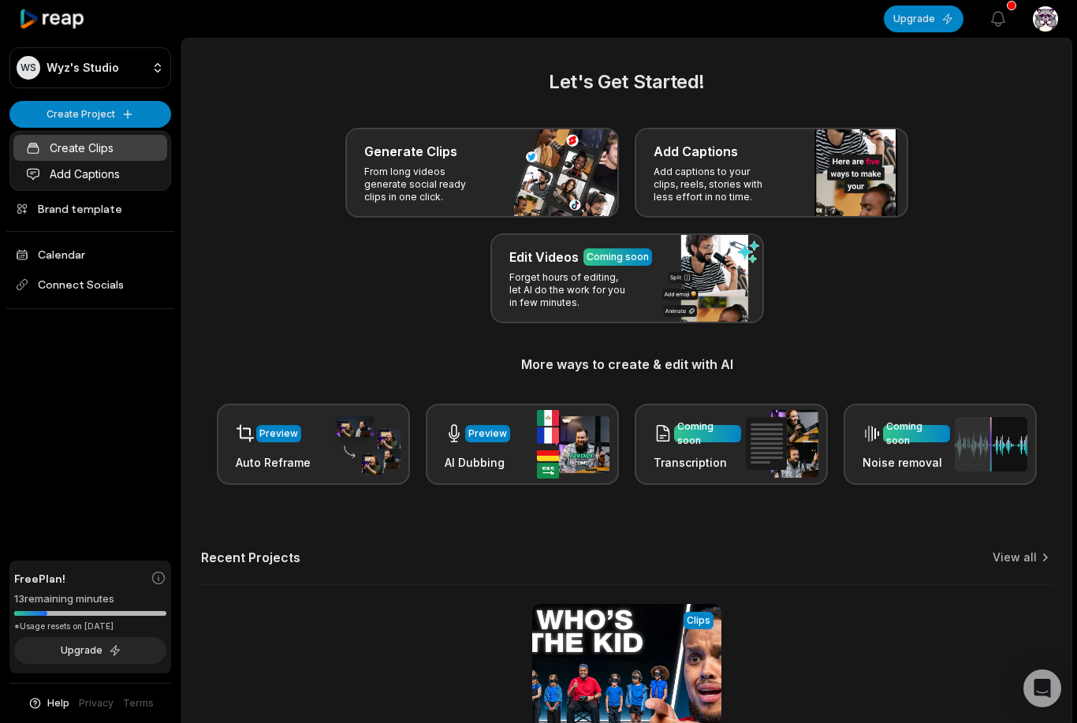
click at [36, 141] on icon at bounding box center [33, 148] width 14 height 14
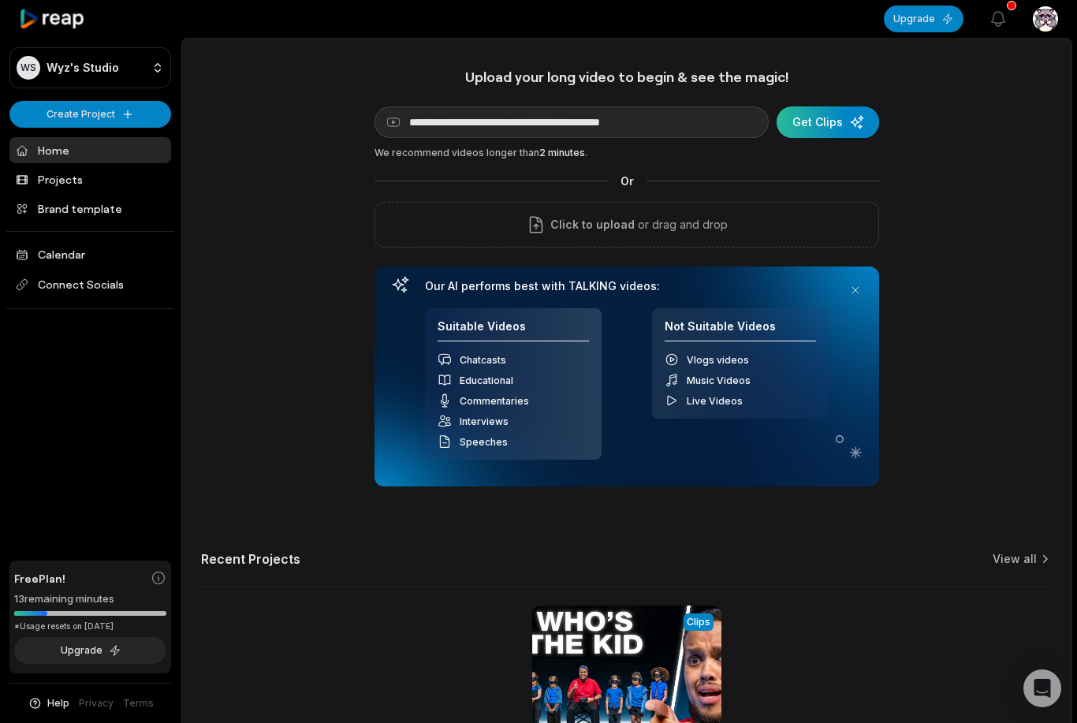
type input "**********"
click at [844, 116] on div "submit" at bounding box center [828, 122] width 103 height 32
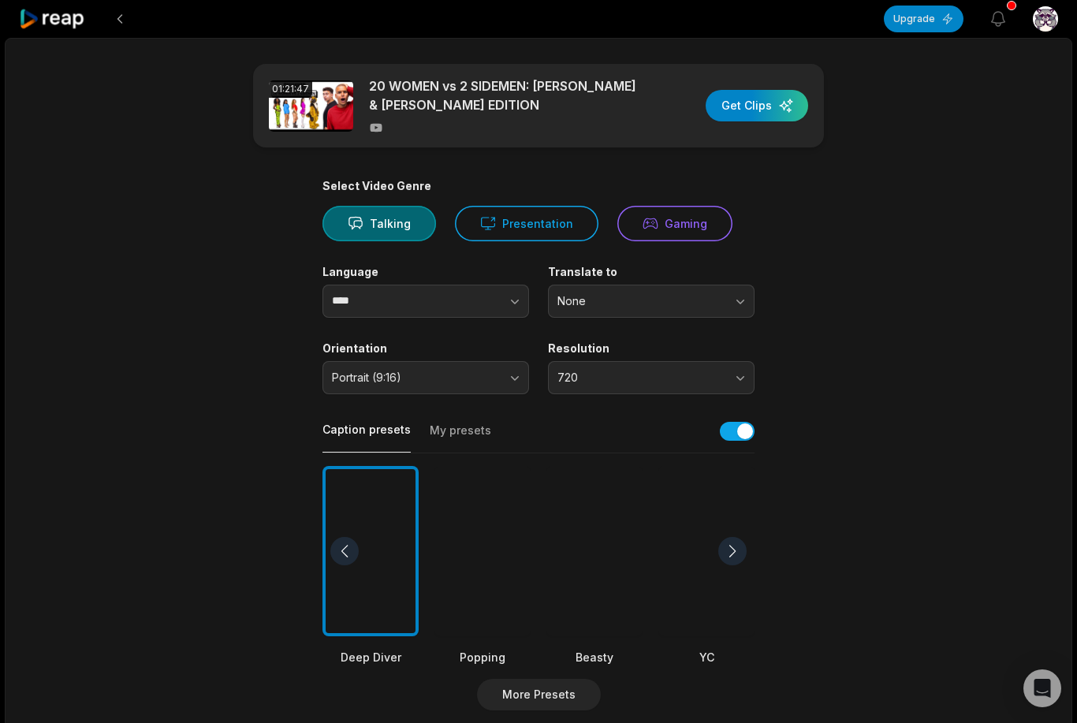
click at [510, 520] on div at bounding box center [483, 551] width 96 height 171
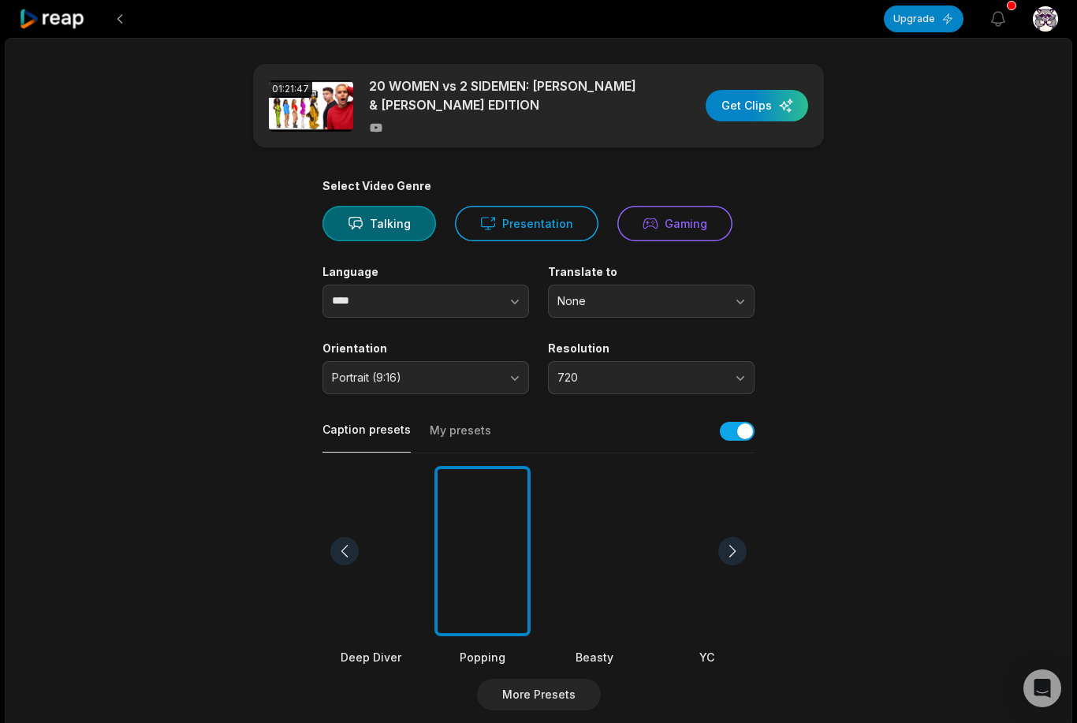
click at [622, 524] on div at bounding box center [594, 551] width 96 height 171
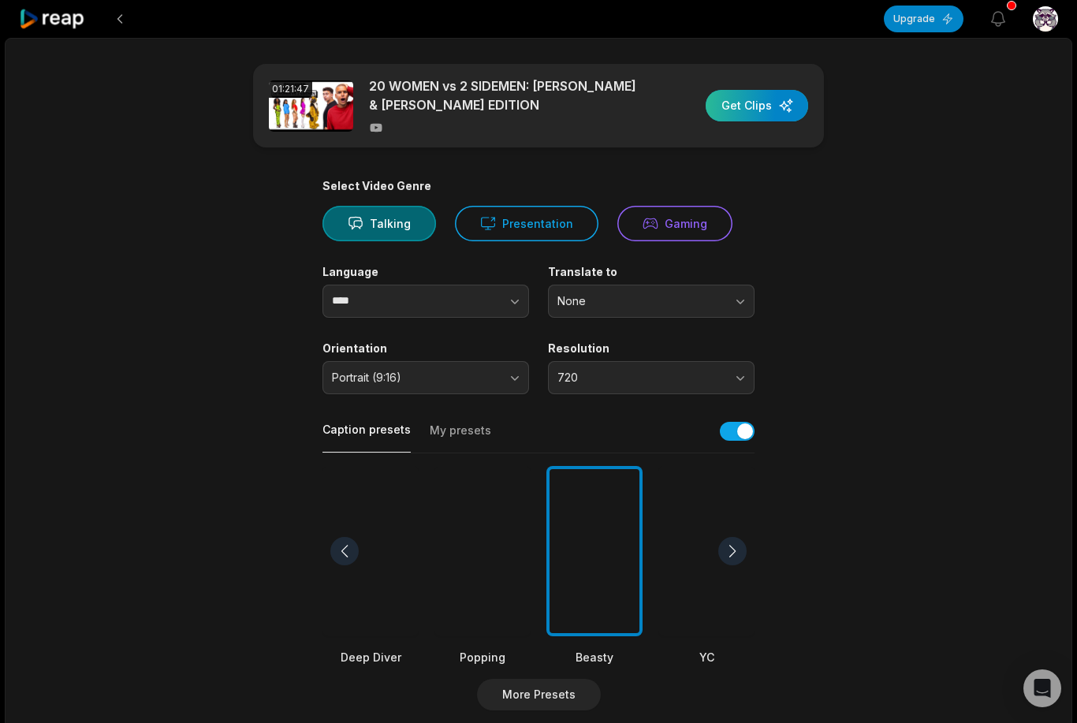
click at [774, 121] on div "button" at bounding box center [757, 106] width 103 height 32
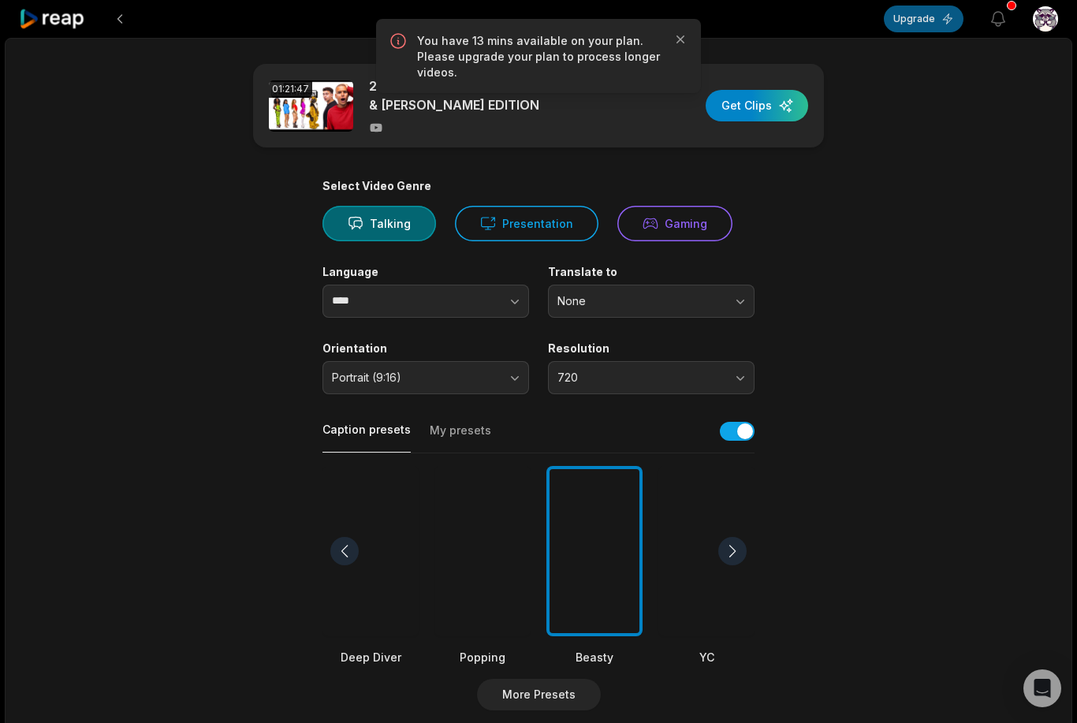
click at [951, 10] on button "Upgrade" at bounding box center [924, 19] width 80 height 27
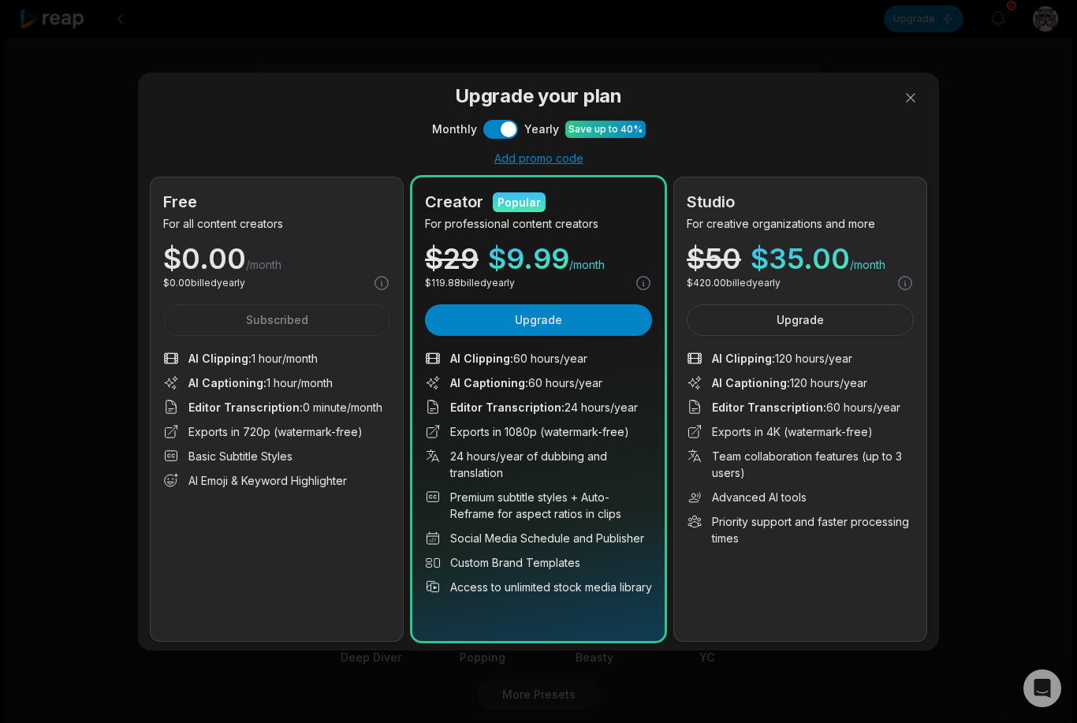
click at [180, 244] on span "$ 0.00" at bounding box center [204, 258] width 83 height 28
click at [198, 290] on div "$ 0.00 billed yearly" at bounding box center [276, 282] width 227 height 17
click at [501, 132] on button "Use setting" at bounding box center [500, 129] width 35 height 19
click at [202, 308] on div "Free For all content creators $ 0.00 /month $ 0.00 billed monthly Subscribed AI…" at bounding box center [277, 409] width 252 height 464
click at [510, 127] on button "Use setting" at bounding box center [500, 129] width 35 height 19
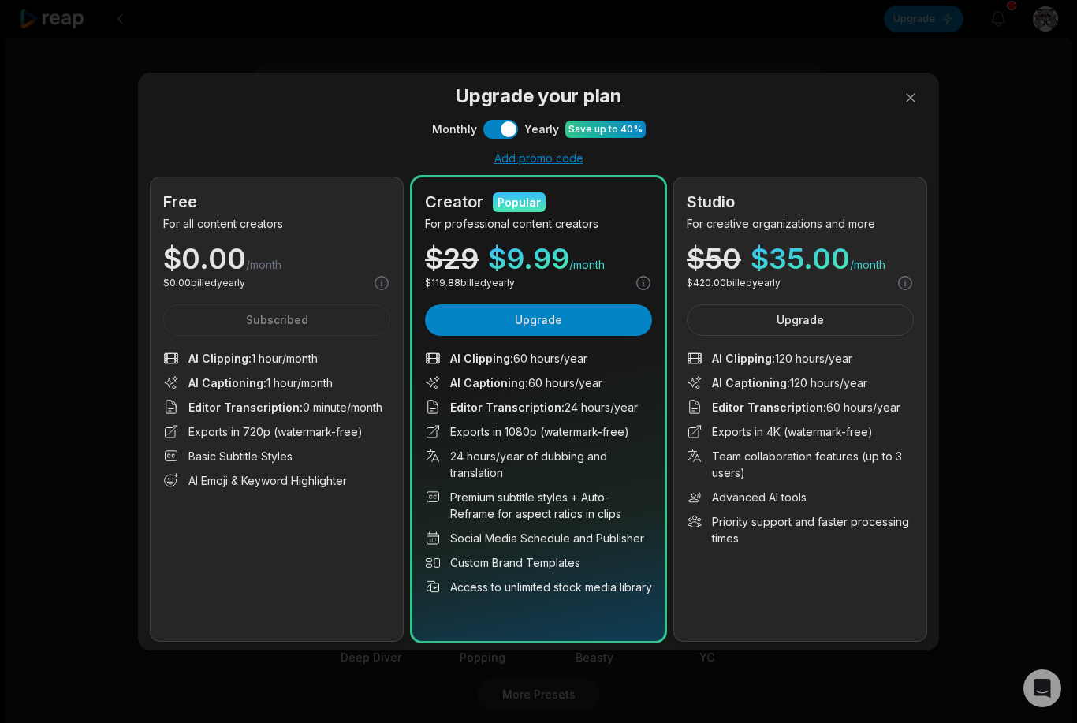
click at [200, 311] on div "Free For all content creators $ 0.00 /month $ 0.00 billed yearly Subscribed AI …" at bounding box center [277, 409] width 252 height 464
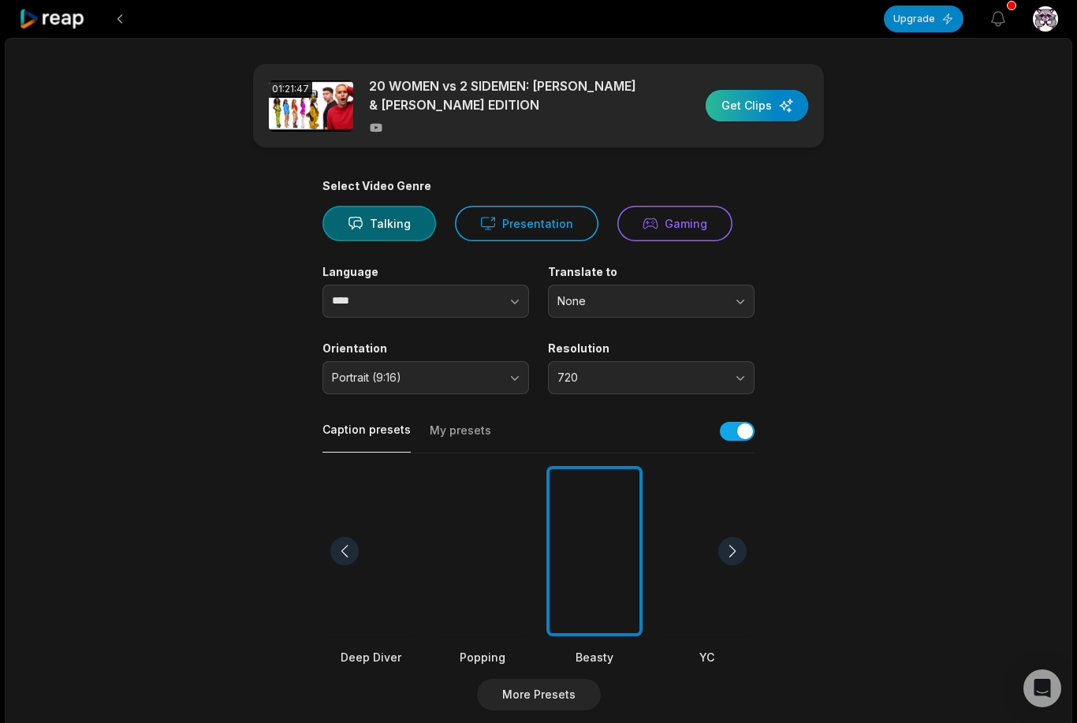
click at [780, 114] on div "button" at bounding box center [757, 106] width 103 height 32
click at [129, 21] on button at bounding box center [120, 19] width 28 height 28
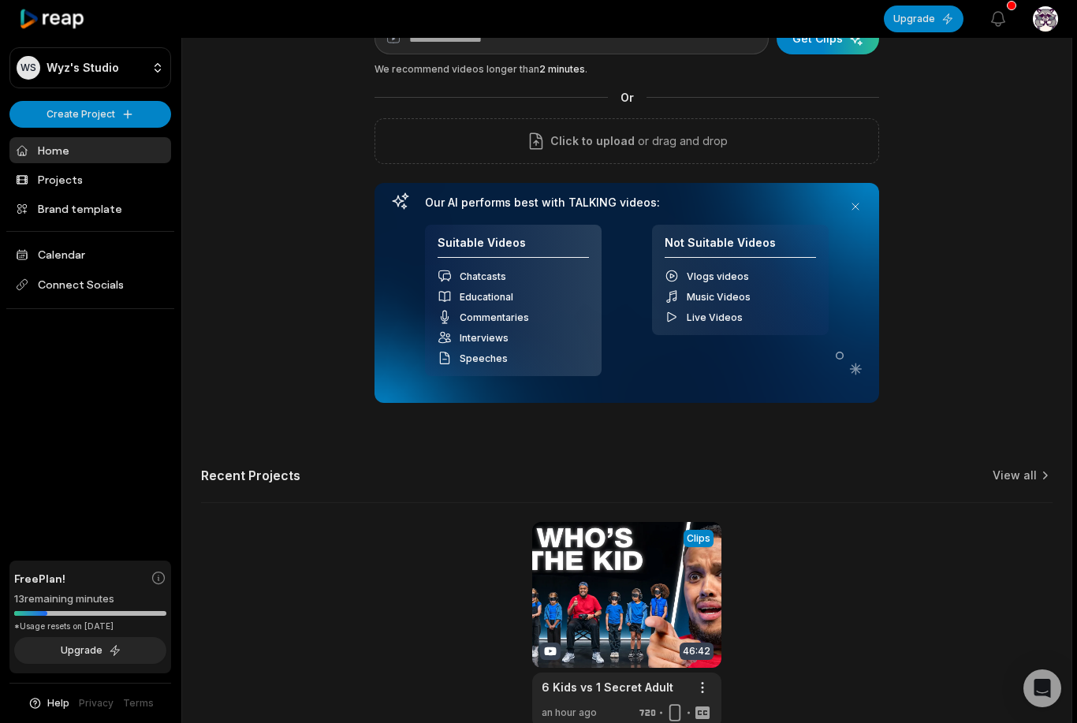
scroll to position [120, 0]
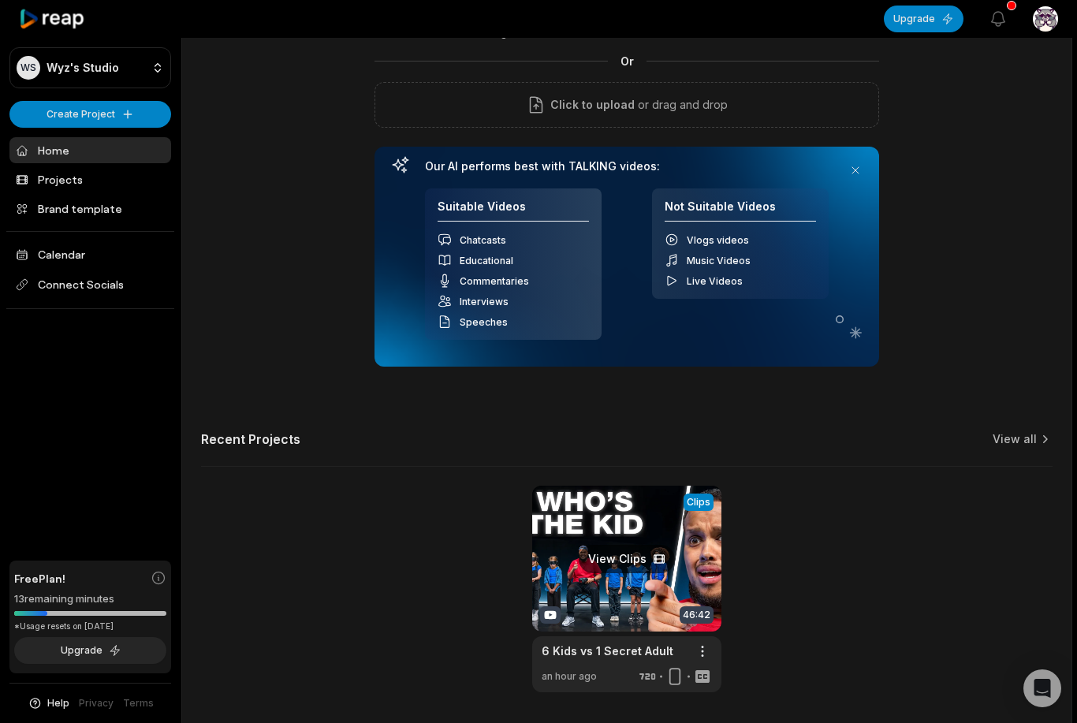
click at [655, 516] on link at bounding box center [626, 589] width 189 height 207
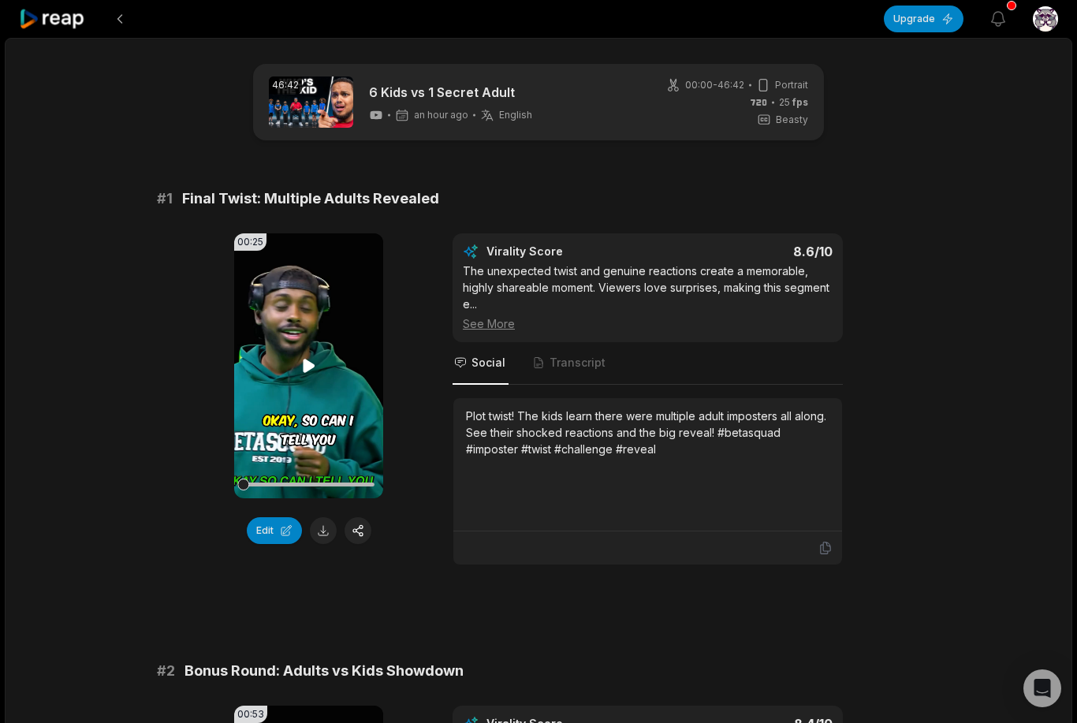
click at [257, 347] on video "Your browser does not support mp4 format." at bounding box center [308, 365] width 149 height 265
click at [274, 375] on video "Your browser does not support mp4 format." at bounding box center [308, 365] width 149 height 265
click at [293, 389] on video "Your browser does not support mp4 format." at bounding box center [308, 365] width 149 height 265
click at [326, 381] on video "Your browser does not support mp4 format." at bounding box center [308, 365] width 149 height 265
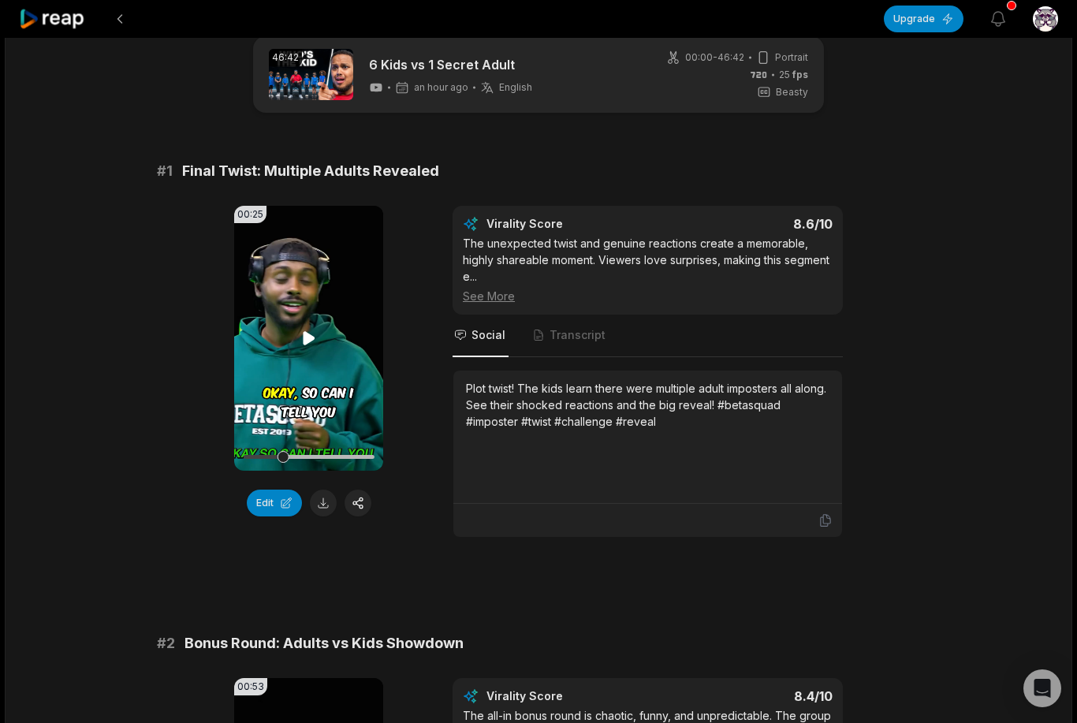
scroll to position [13, 0]
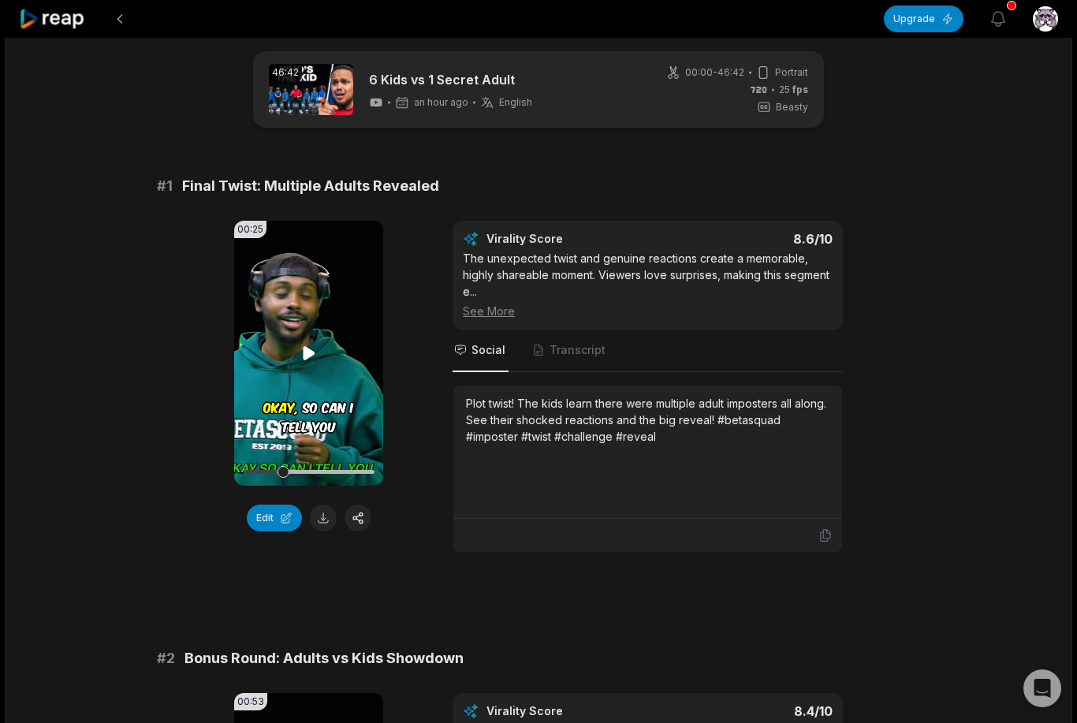
click at [274, 397] on video "Your browser does not support mp4 format." at bounding box center [308, 353] width 149 height 265
click at [281, 338] on video "Your browser does not support mp4 format." at bounding box center [308, 353] width 149 height 265
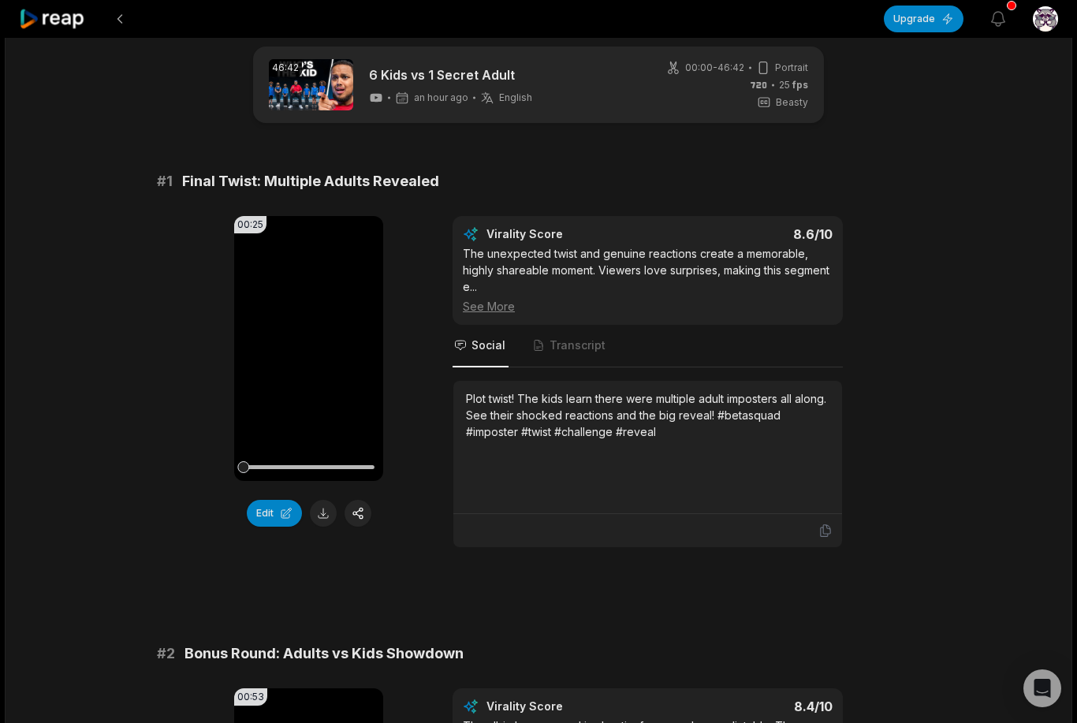
scroll to position [0, 0]
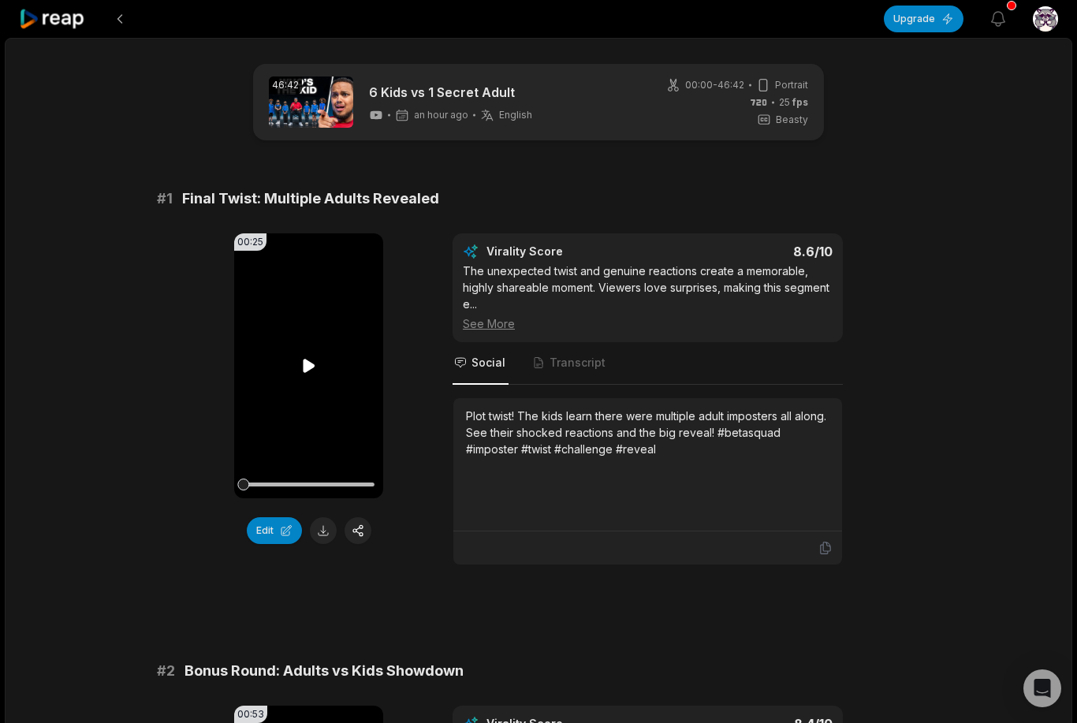
click at [307, 390] on video "Your browser does not support mp4 format." at bounding box center [308, 365] width 149 height 265
click at [337, 438] on video "Your browser does not support mp4 format." at bounding box center [308, 365] width 149 height 265
click at [308, 379] on video "Your browser does not support mp4 format." at bounding box center [308, 365] width 149 height 265
click at [316, 363] on icon at bounding box center [309, 365] width 19 height 19
click at [333, 520] on div "Edit" at bounding box center [308, 530] width 149 height 27
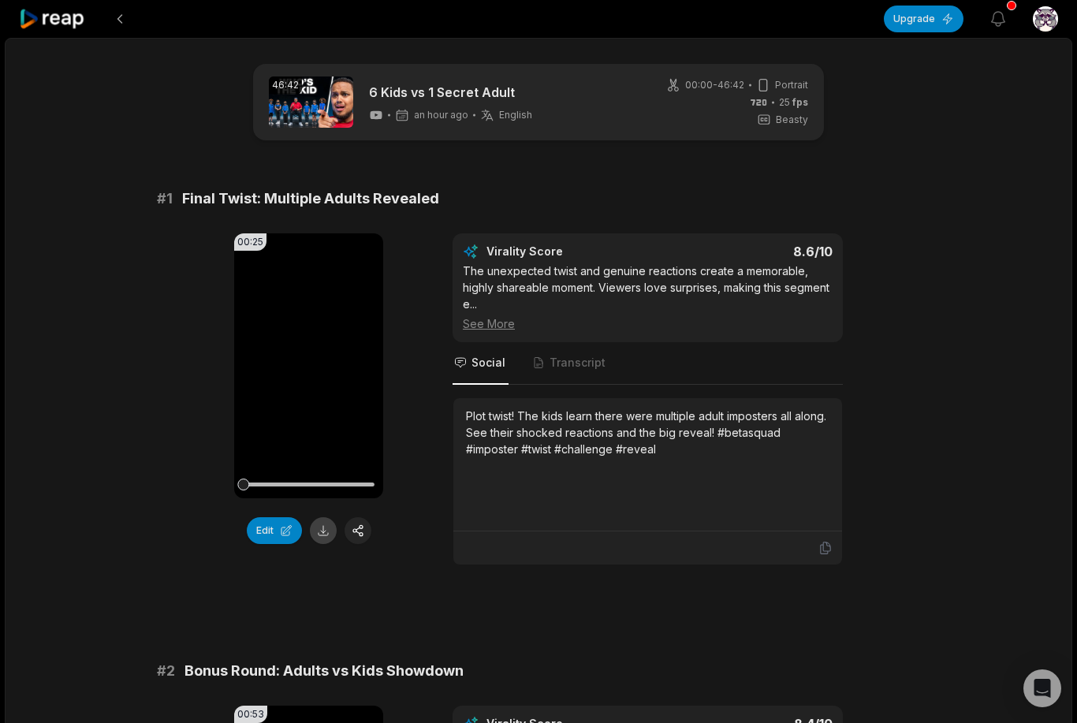
click at [328, 535] on button at bounding box center [323, 530] width 27 height 27
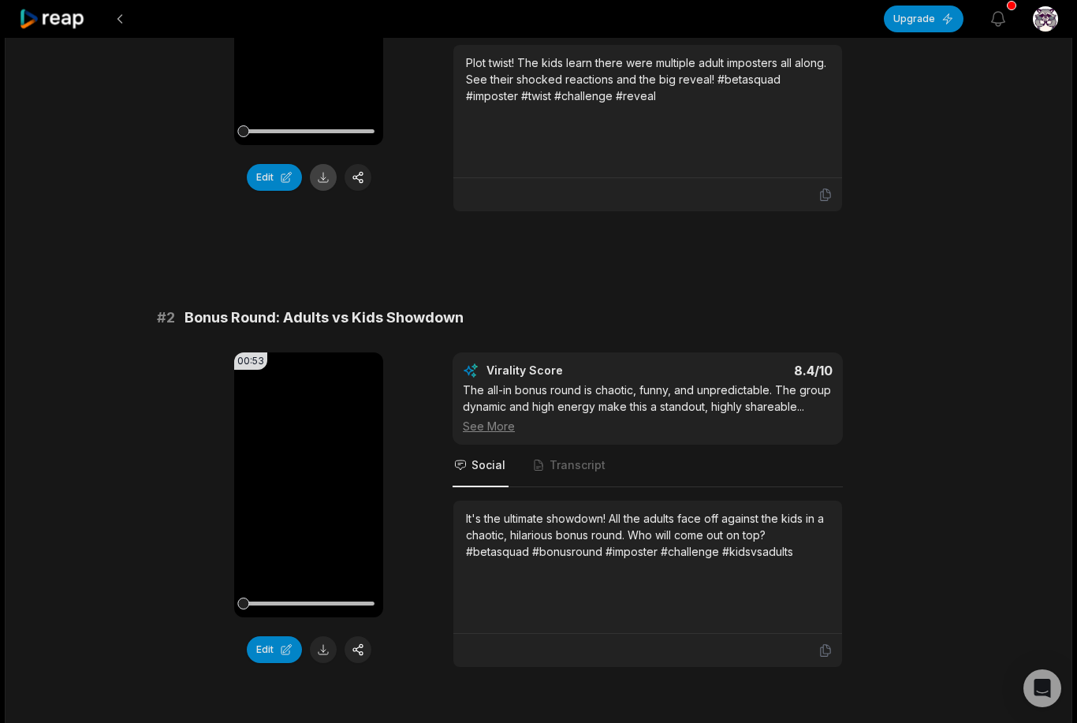
scroll to position [516, 0]
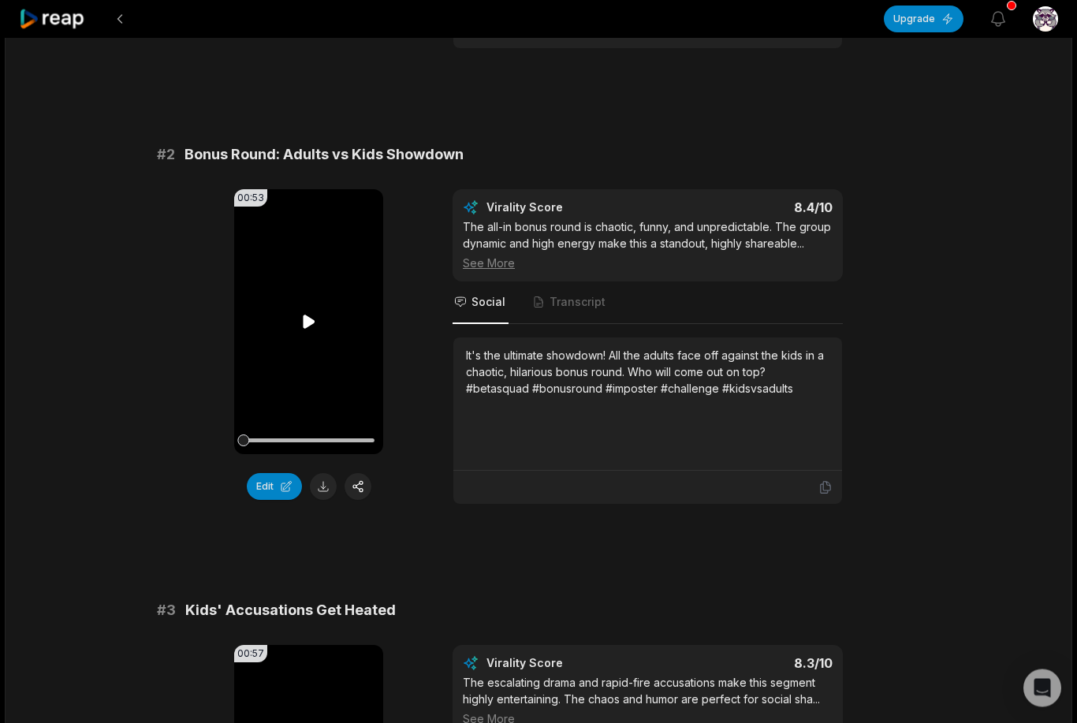
click at [304, 330] on icon at bounding box center [309, 322] width 19 height 19
click at [326, 487] on button at bounding box center [323, 486] width 27 height 27
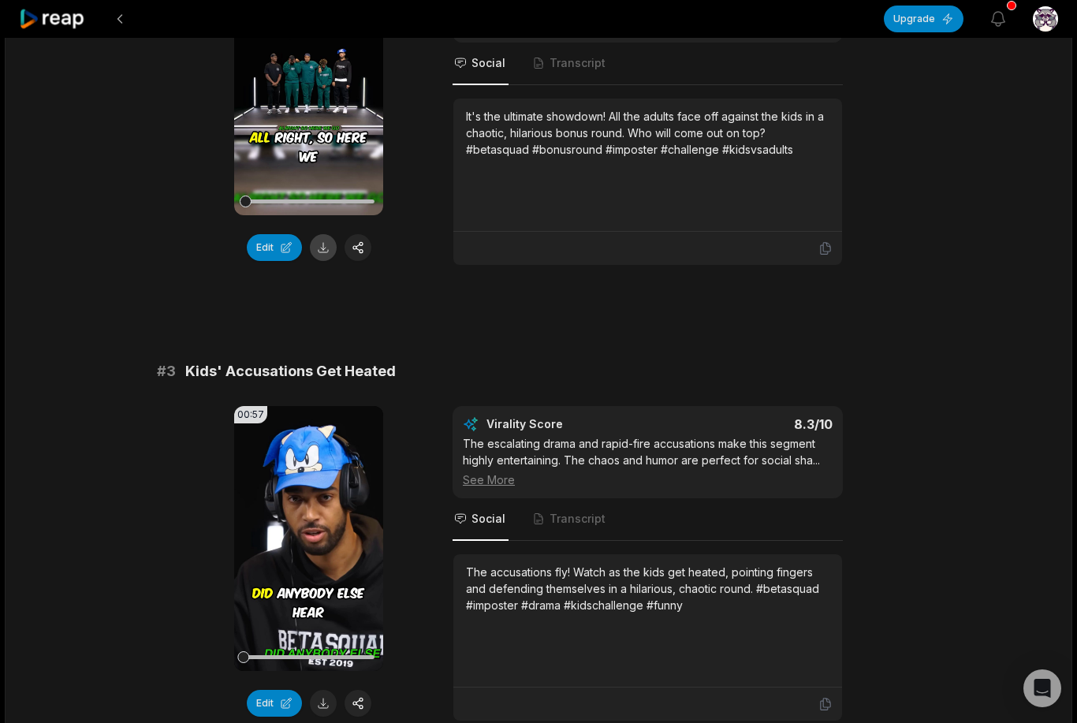
scroll to position [760, 0]
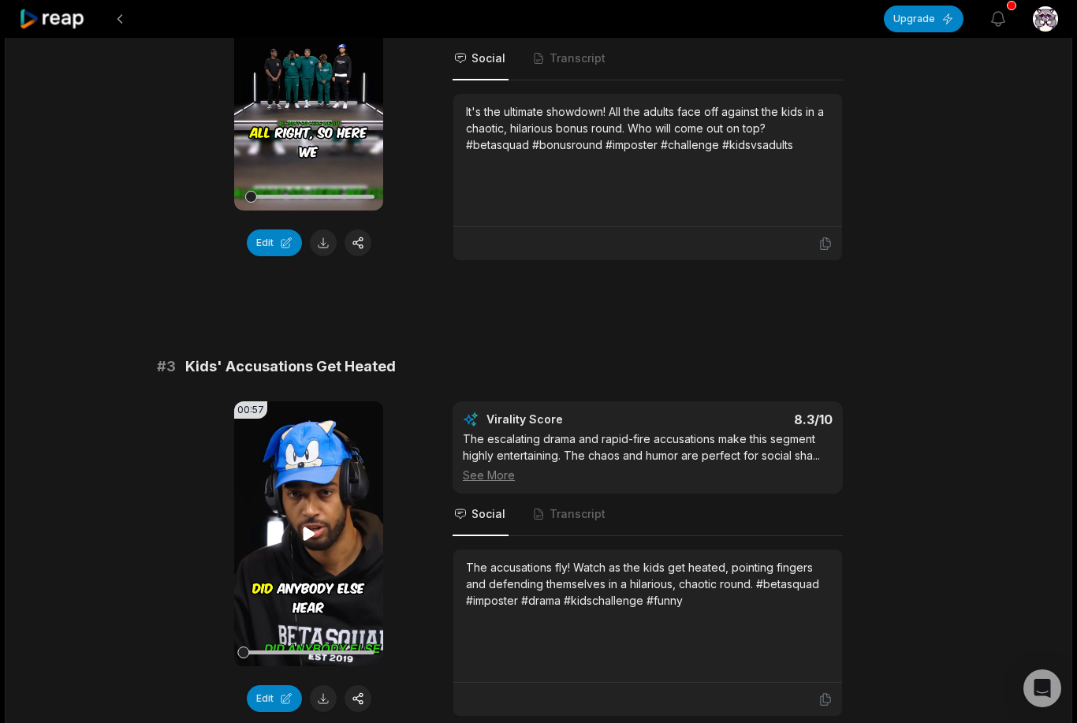
click at [338, 538] on video "Your browser does not support mp4 format." at bounding box center [308, 533] width 149 height 265
click at [330, 692] on button at bounding box center [323, 698] width 27 height 27
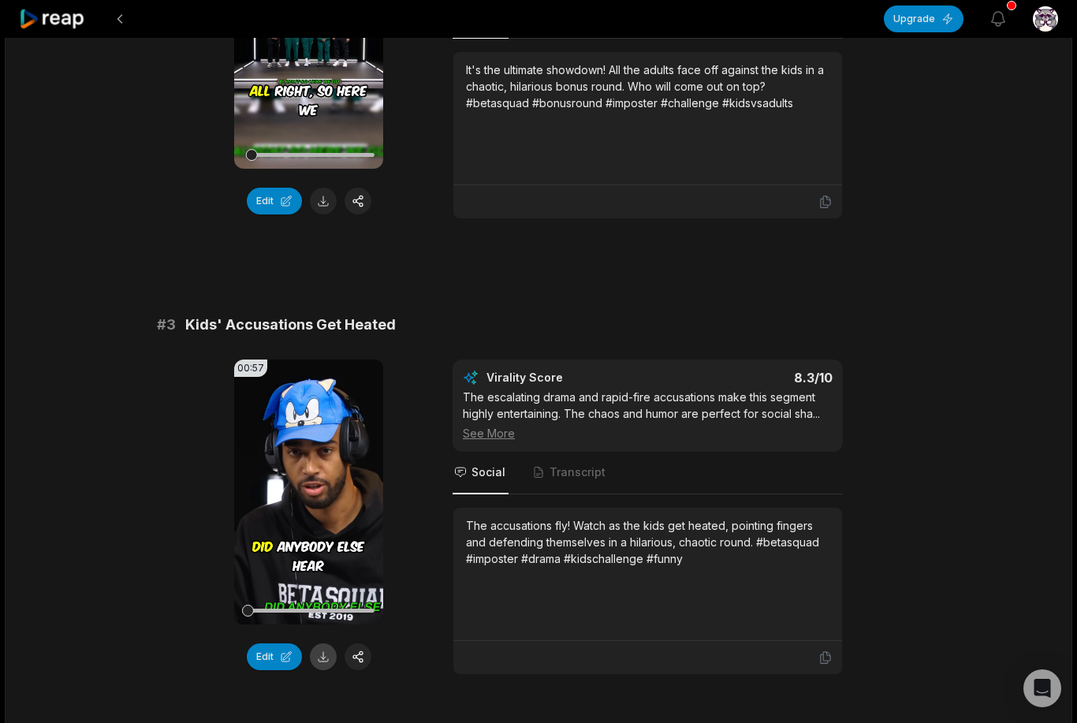
scroll to position [811, 0]
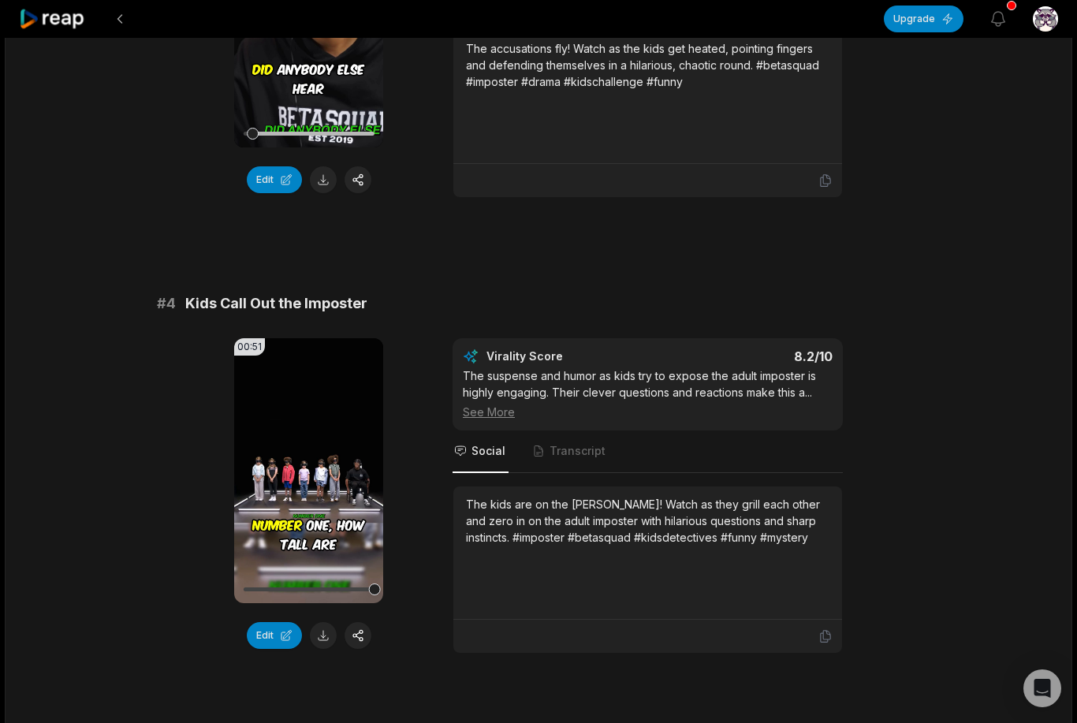
scroll to position [1281, 0]
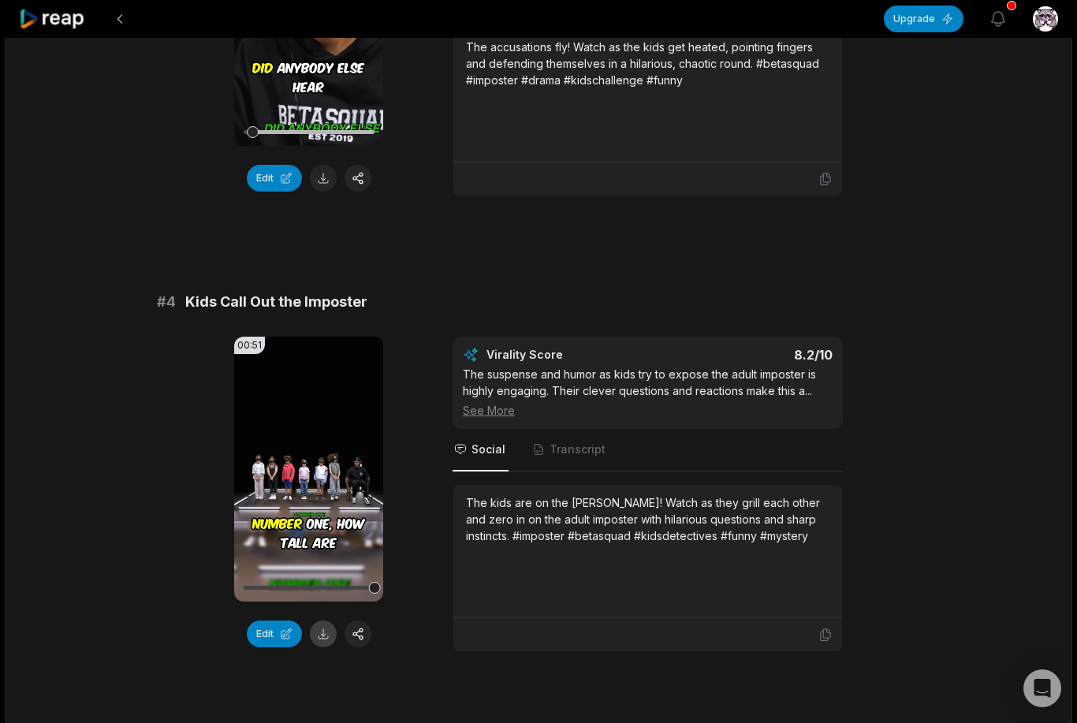
click at [334, 627] on button at bounding box center [323, 634] width 27 height 27
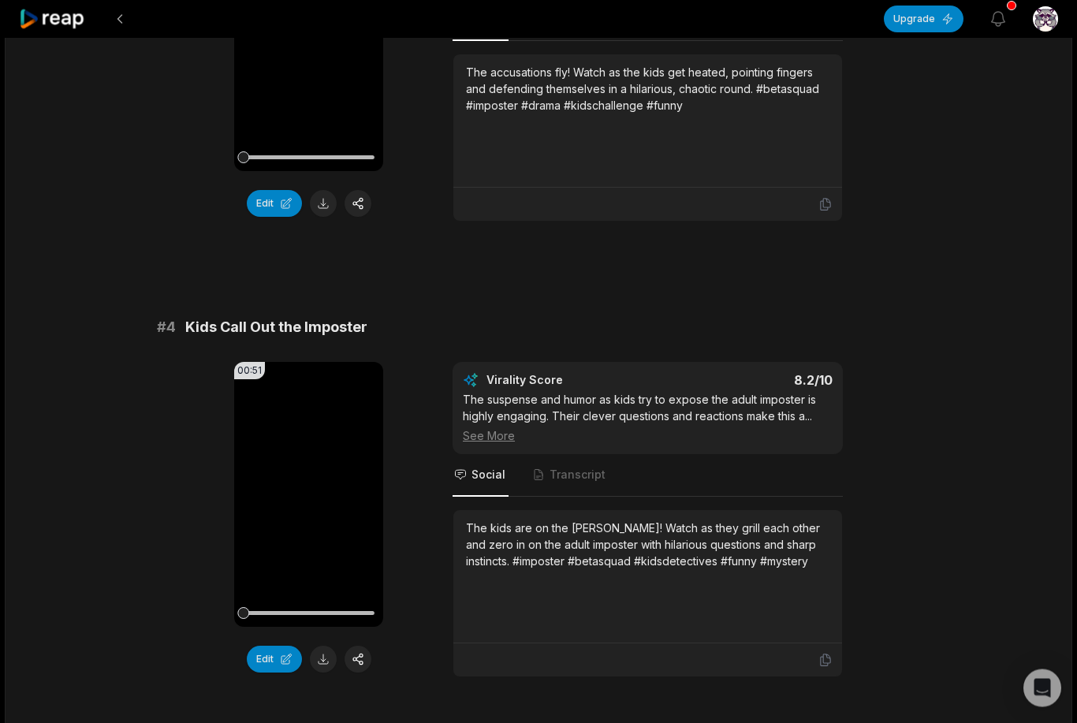
scroll to position [1257, 0]
click at [315, 487] on icon at bounding box center [309, 492] width 19 height 19
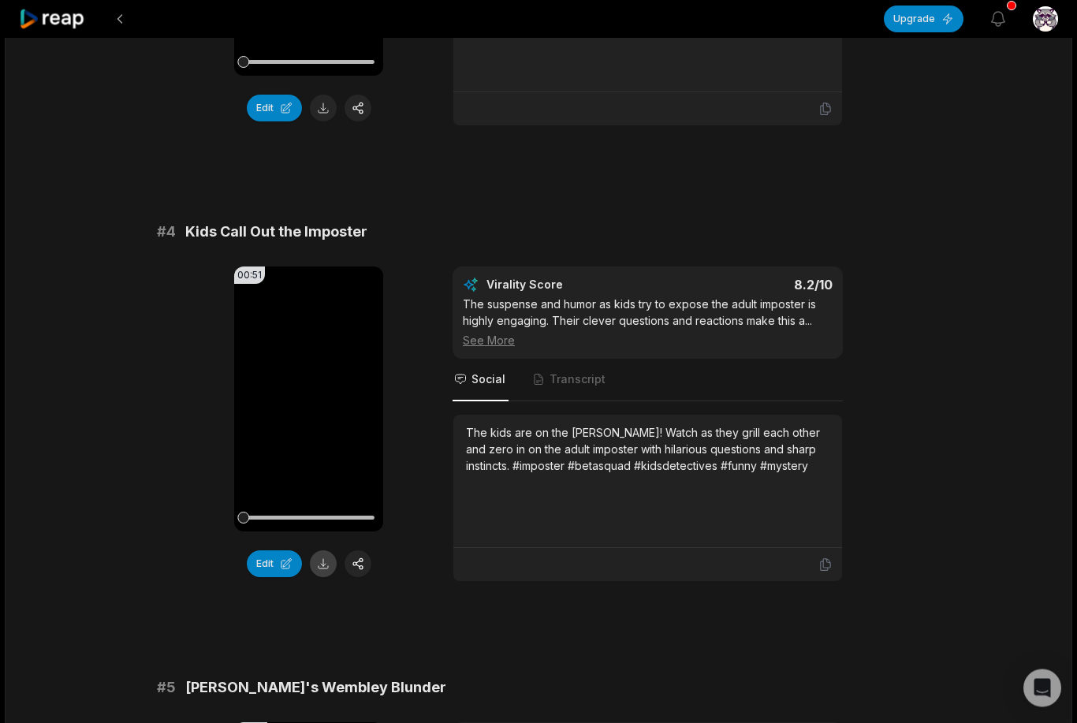
click at [321, 568] on button at bounding box center [323, 564] width 27 height 27
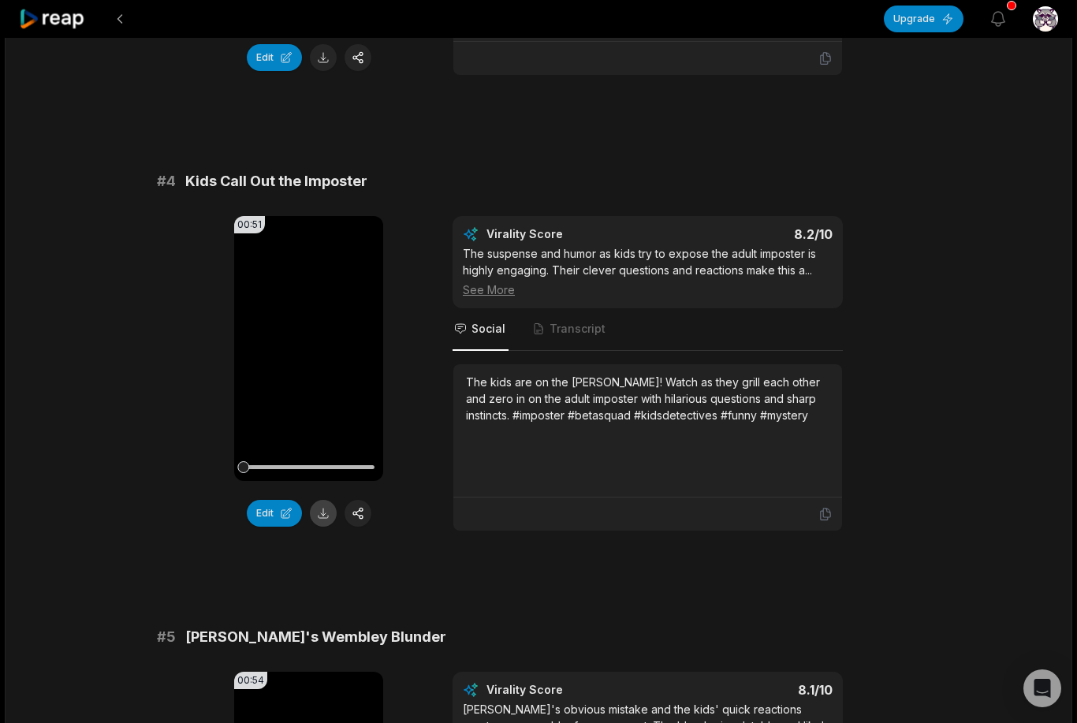
scroll to position [84, 0]
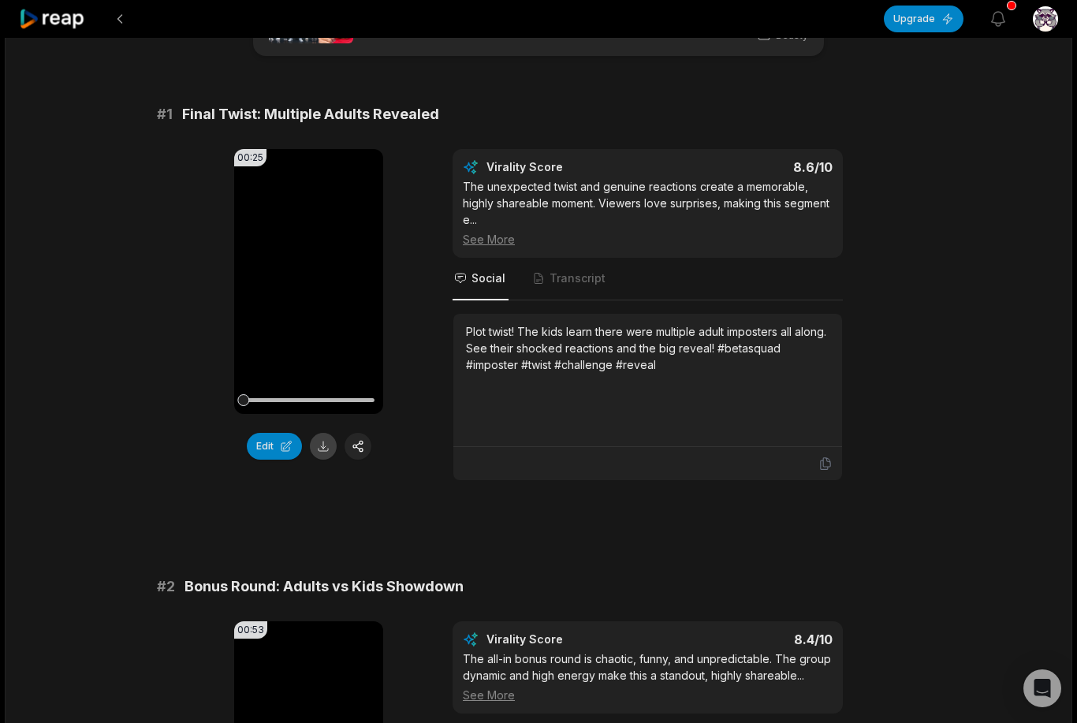
click at [329, 437] on button at bounding box center [323, 446] width 27 height 27
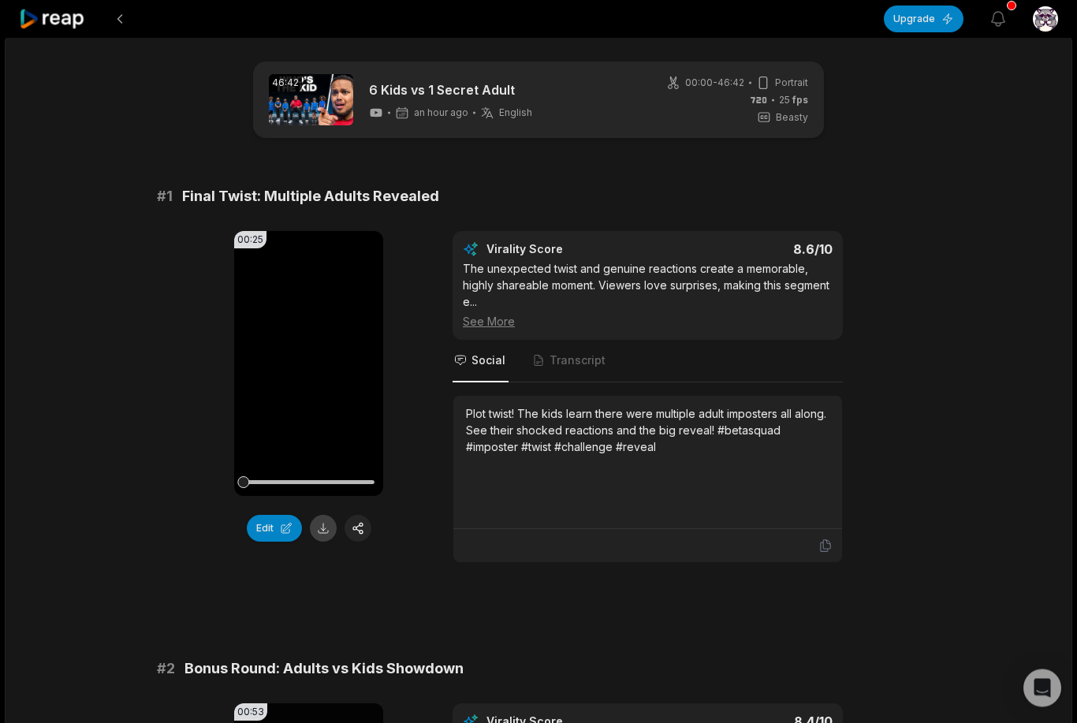
scroll to position [0, 0]
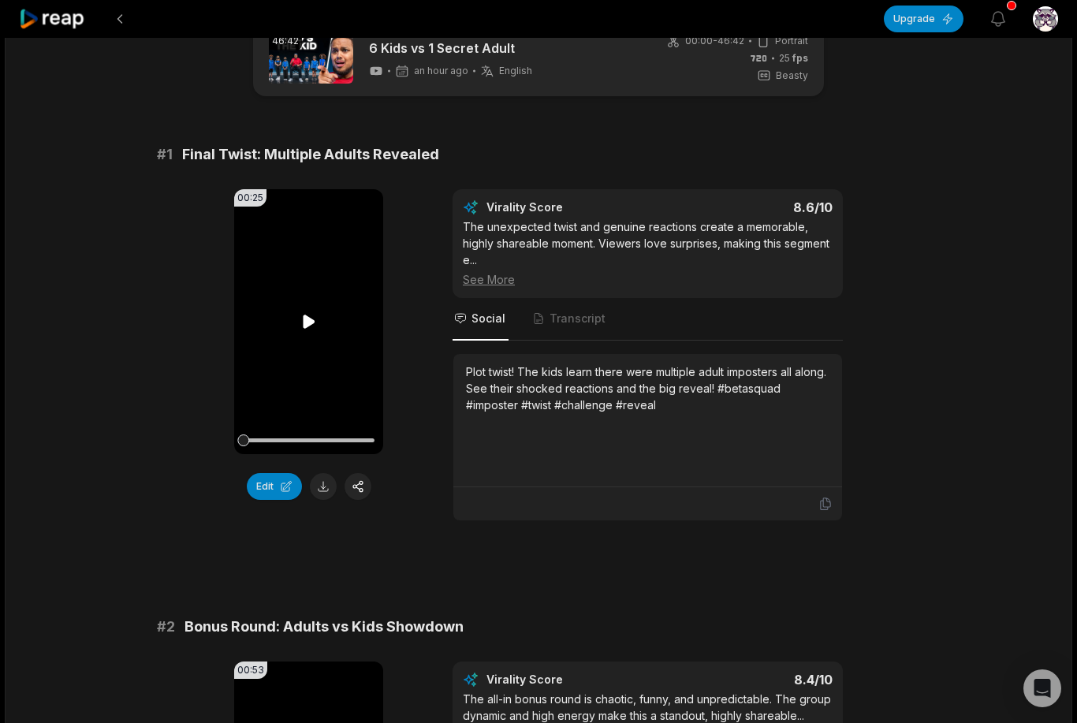
click at [302, 326] on icon at bounding box center [309, 321] width 19 height 19
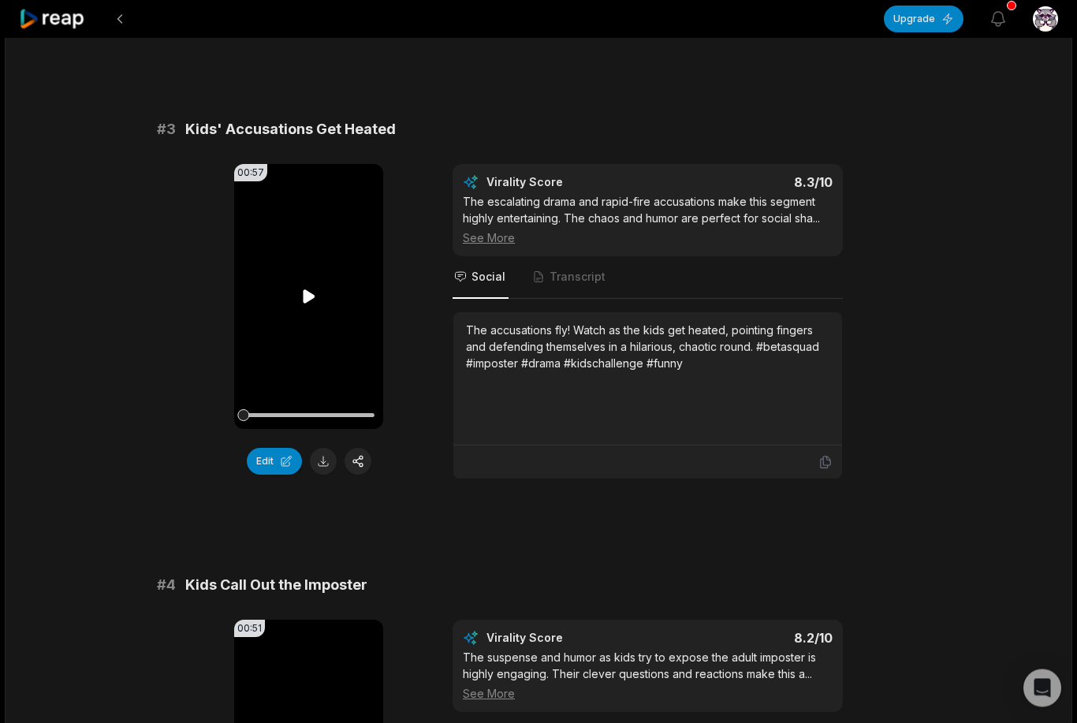
scroll to position [1072, 0]
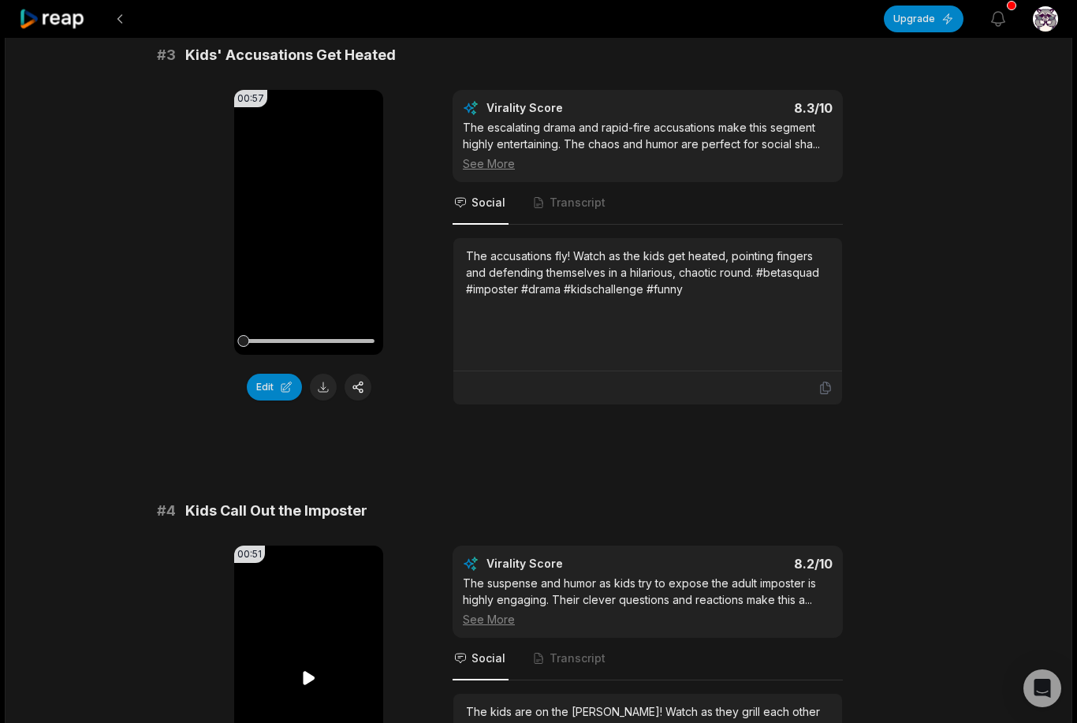
click at [315, 658] on video "Your browser does not support mp4 format." at bounding box center [308, 678] width 149 height 265
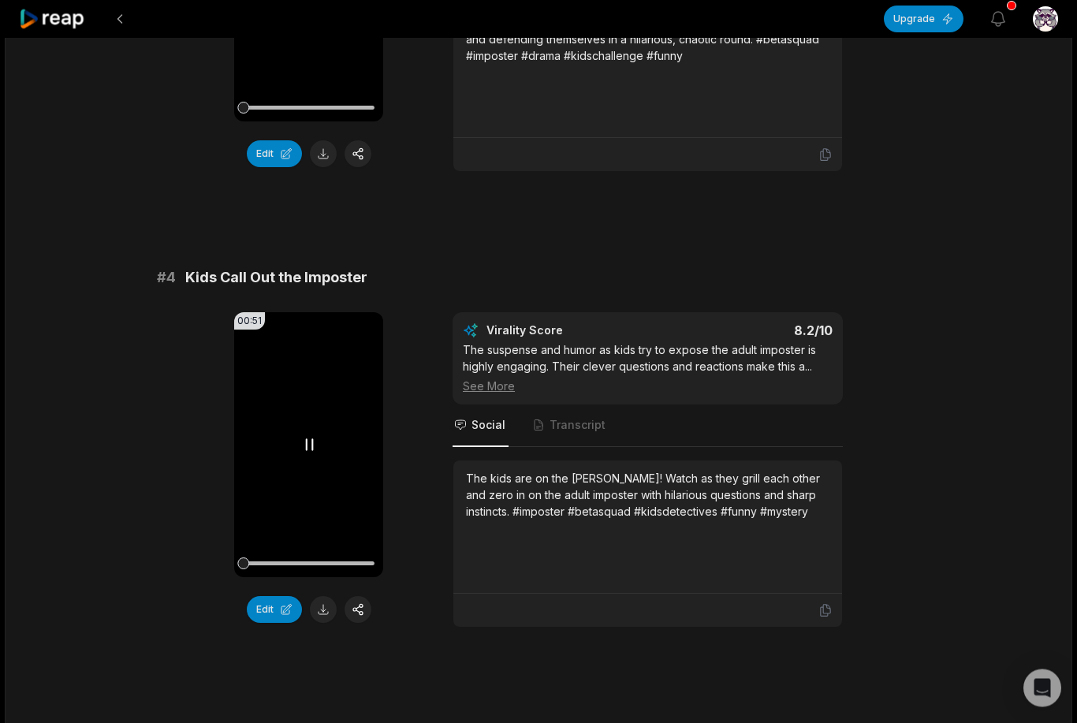
scroll to position [1322, 0]
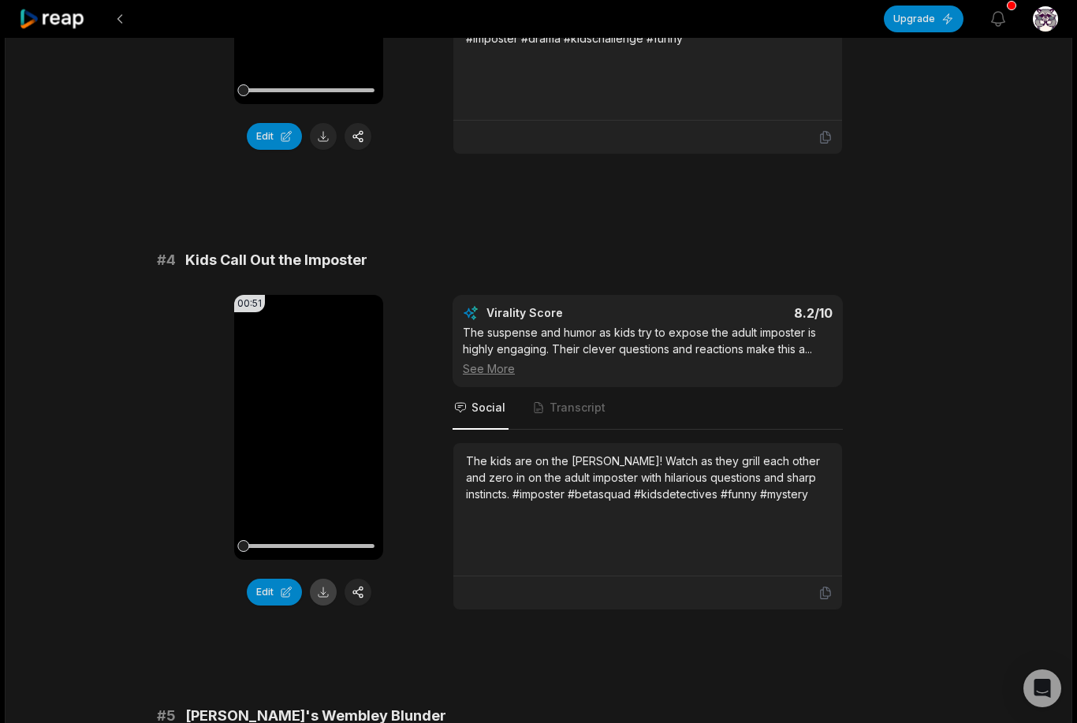
click at [328, 599] on button at bounding box center [323, 592] width 27 height 27
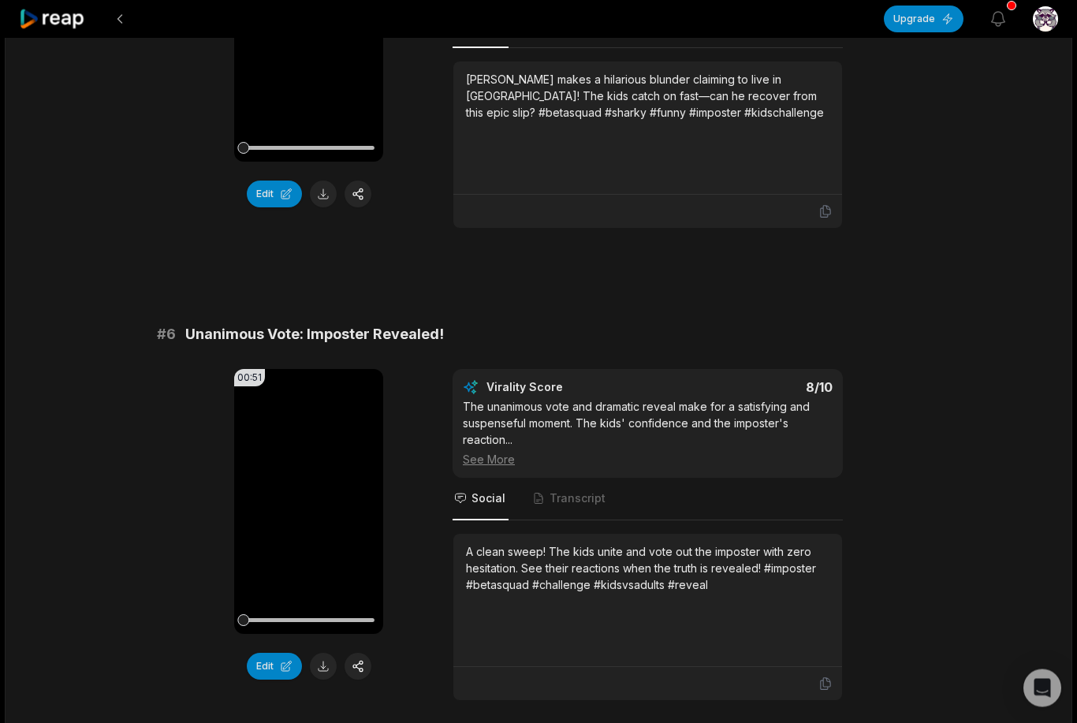
scroll to position [2176, 0]
click at [333, 669] on button at bounding box center [323, 666] width 27 height 27
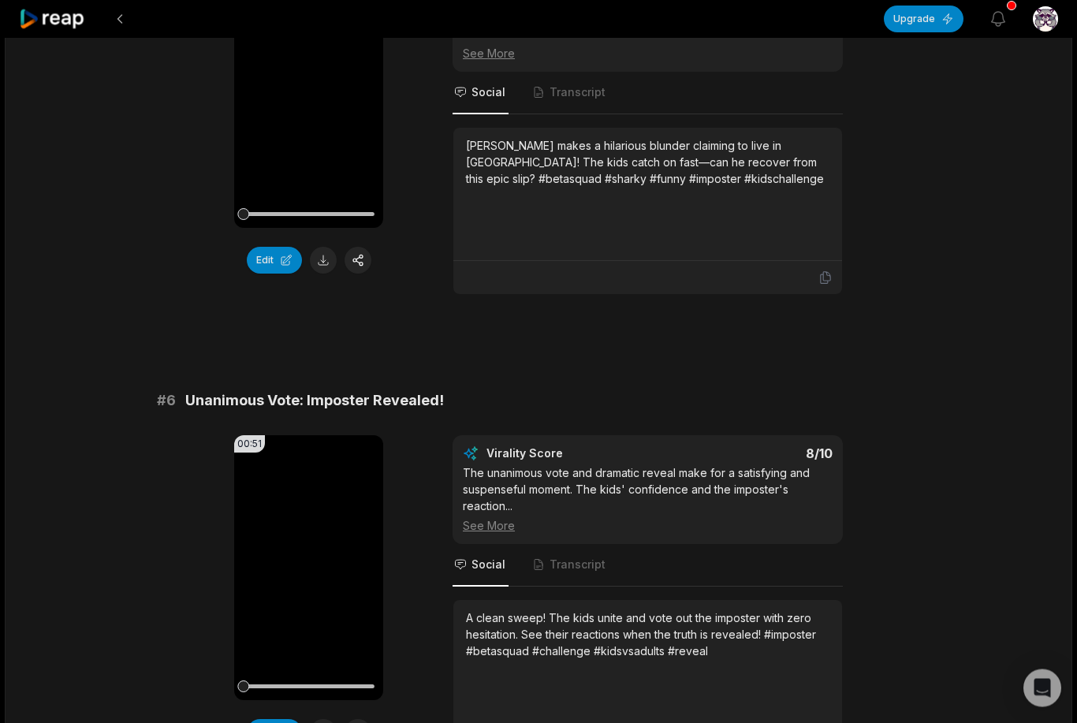
scroll to position [2110, 0]
click at [391, 406] on span "Unanimous Vote: Imposter Revealed!" at bounding box center [314, 401] width 259 height 22
click at [397, 408] on span "Unanimous Vote: Imposter Revealed!" at bounding box center [314, 401] width 259 height 22
click at [396, 408] on span "Unanimous Vote: Imposter Revealed!" at bounding box center [314, 401] width 259 height 22
click at [397, 400] on span "Unanimous Vote: Imposter Revealed!" at bounding box center [314, 401] width 259 height 22
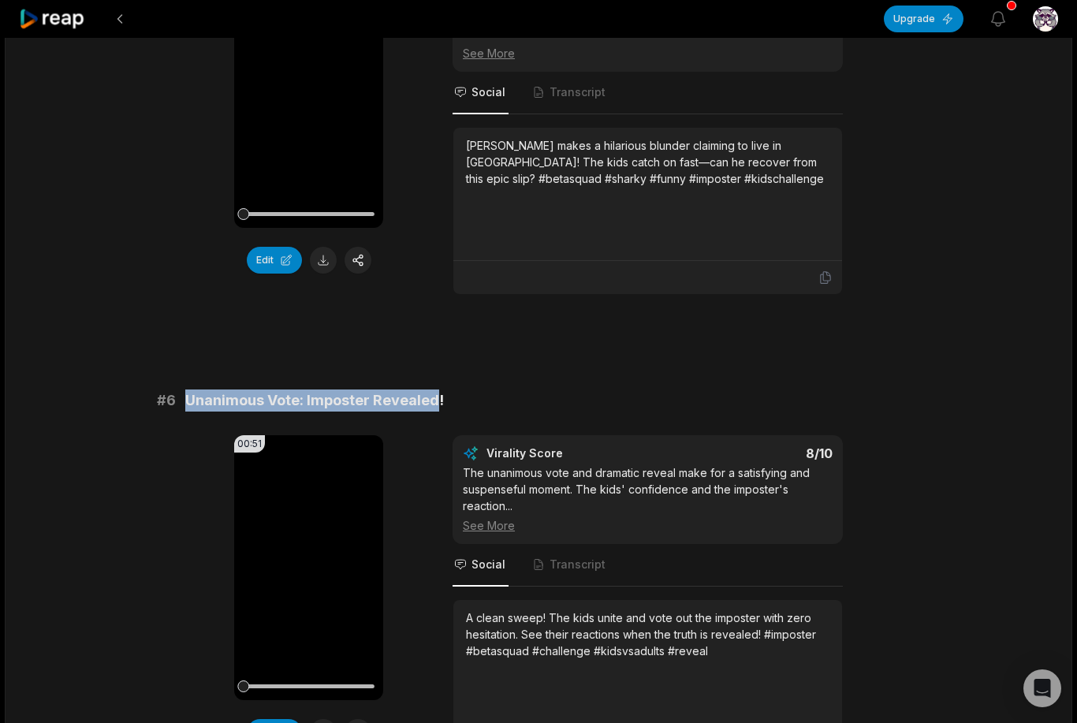
copy span "Unanimous Vote: Imposter Revealed"
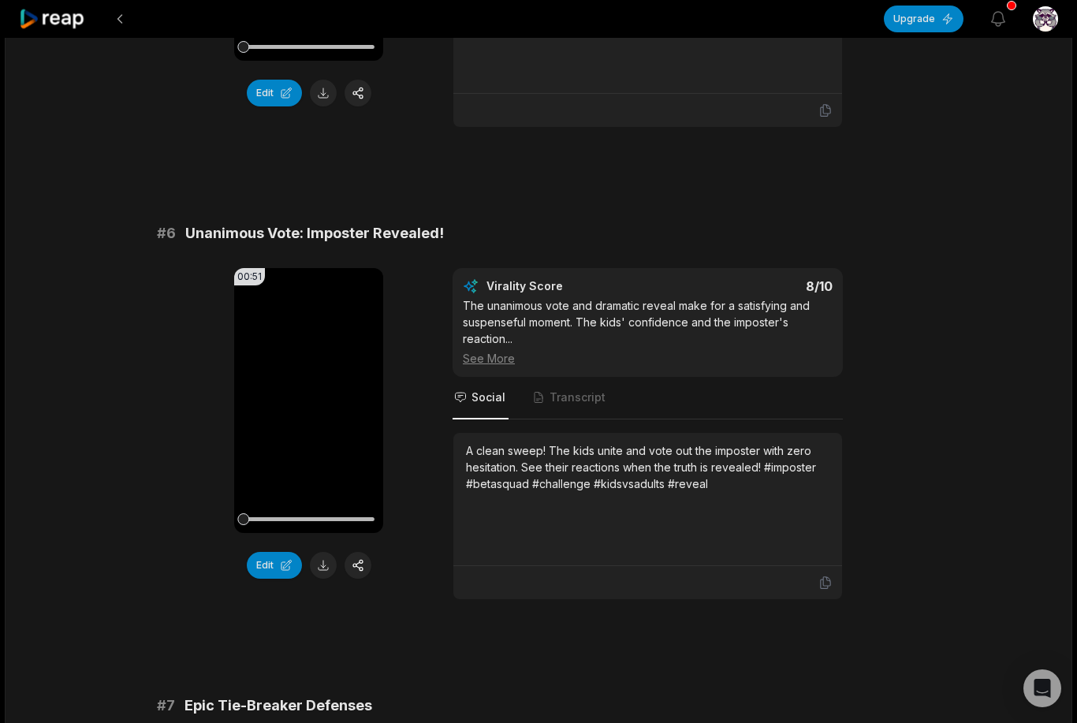
scroll to position [2277, 0]
copy div "Unanimous Vote: Imposter Revealed"
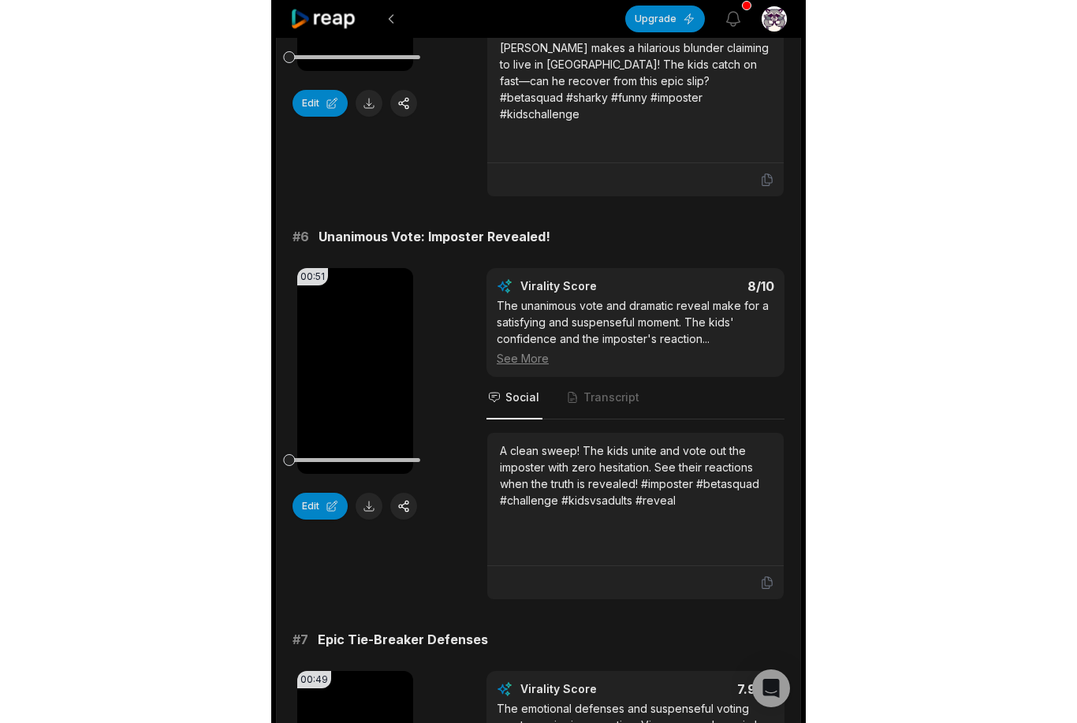
scroll to position [2773, 0]
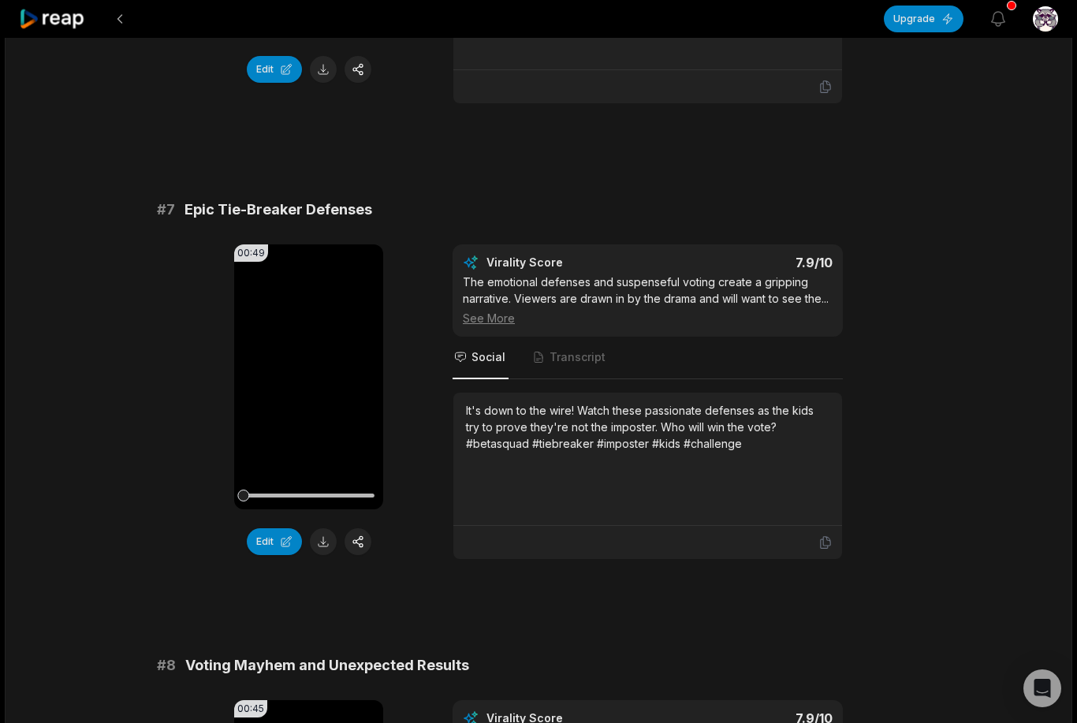
click at [502, 311] on div "See More" at bounding box center [648, 318] width 370 height 17
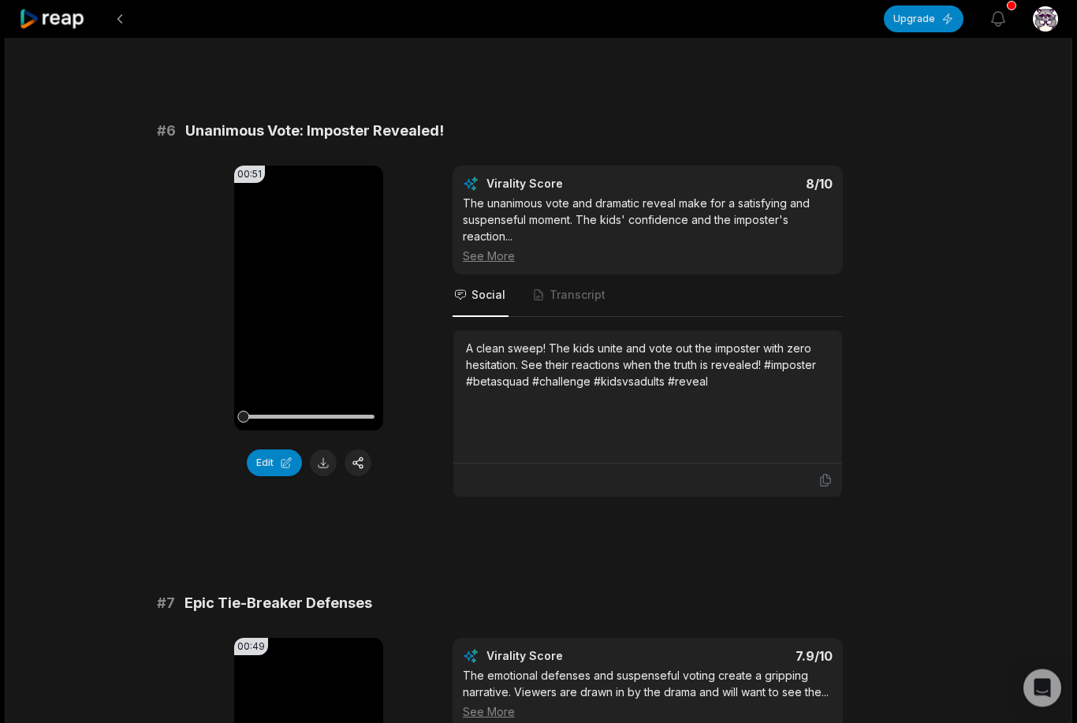
scroll to position [2377, 0]
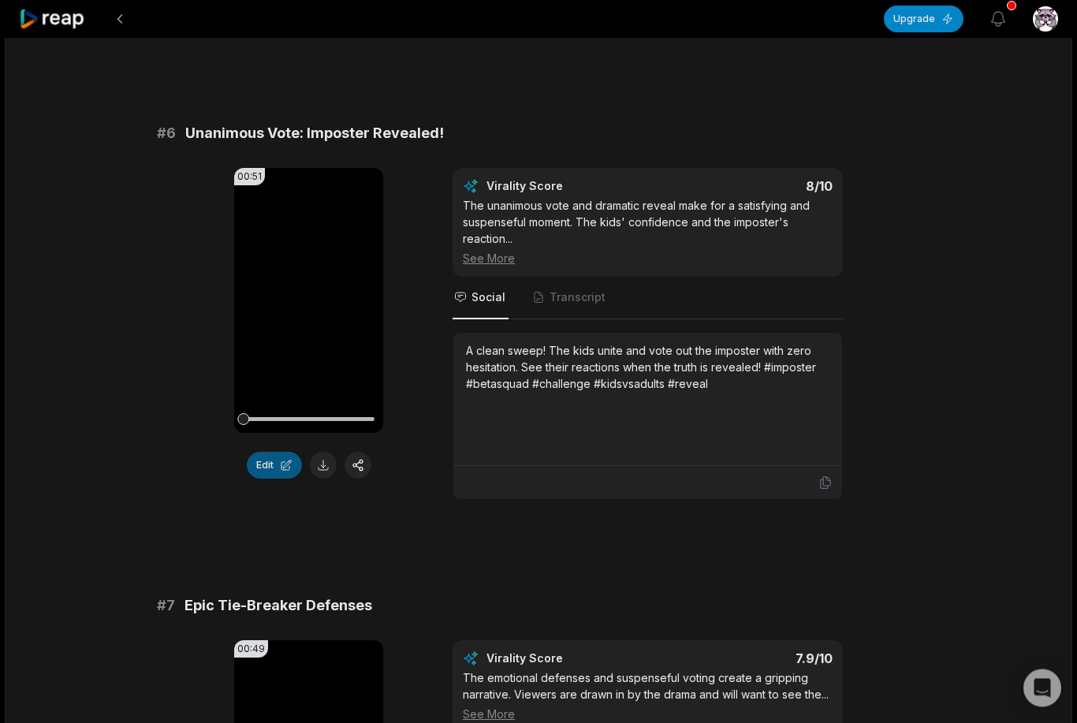
click at [255, 468] on button "Edit" at bounding box center [274, 466] width 55 height 27
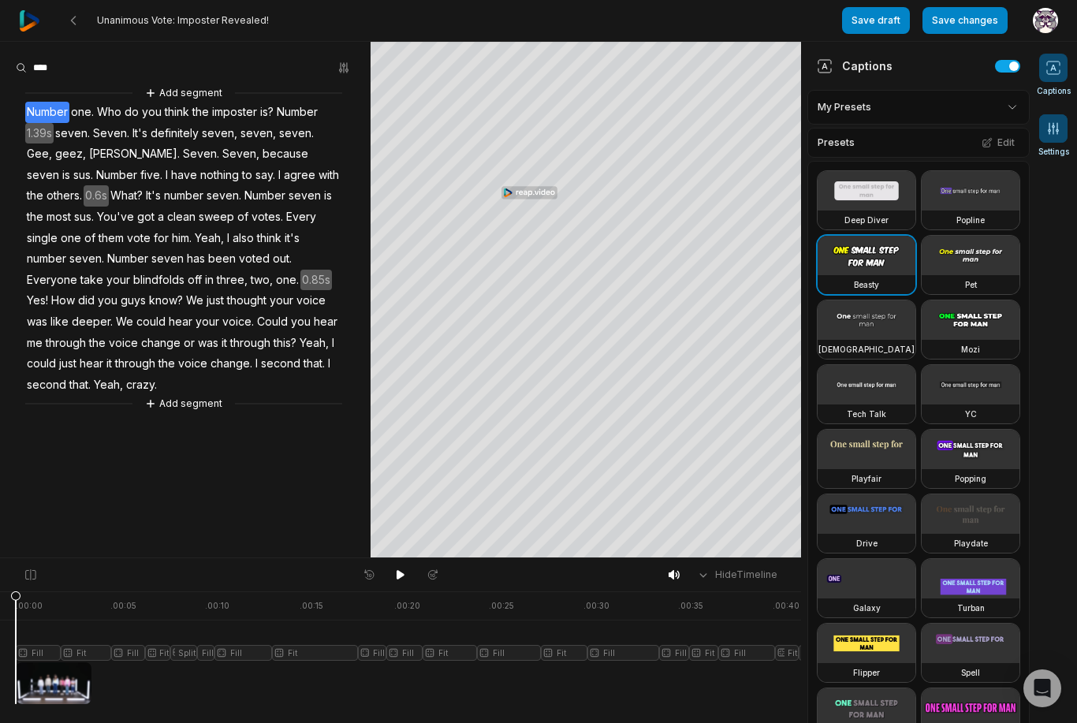
click at [1055, 140] on span at bounding box center [1053, 128] width 28 height 28
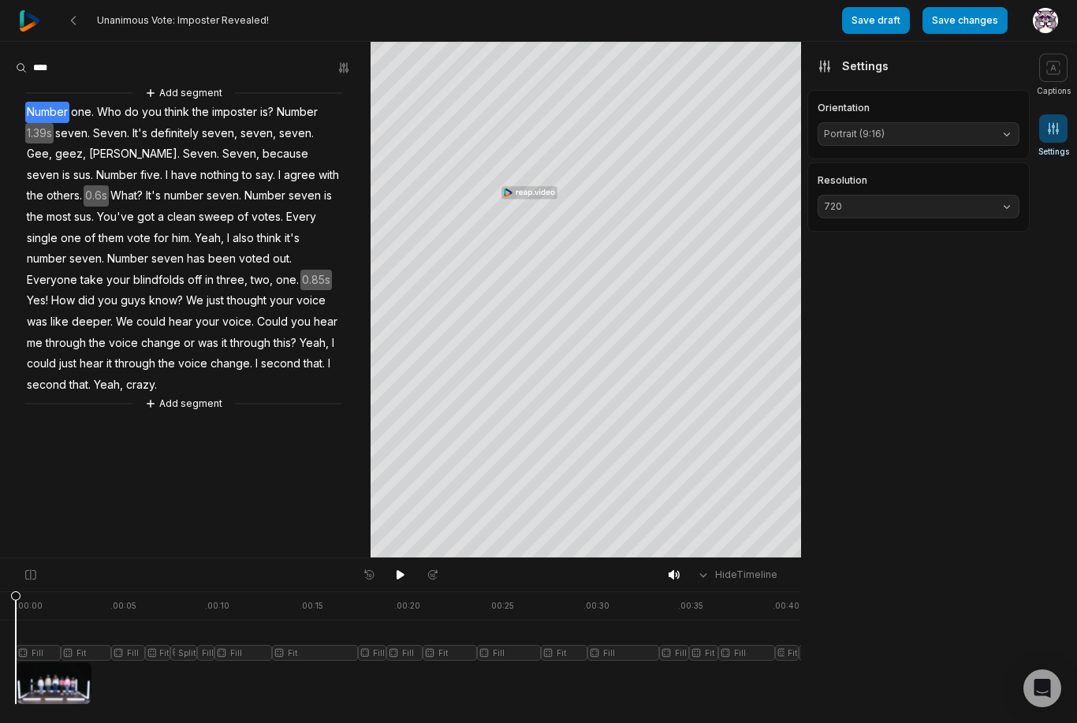
click at [1002, 211] on button "720" at bounding box center [919, 207] width 202 height 24
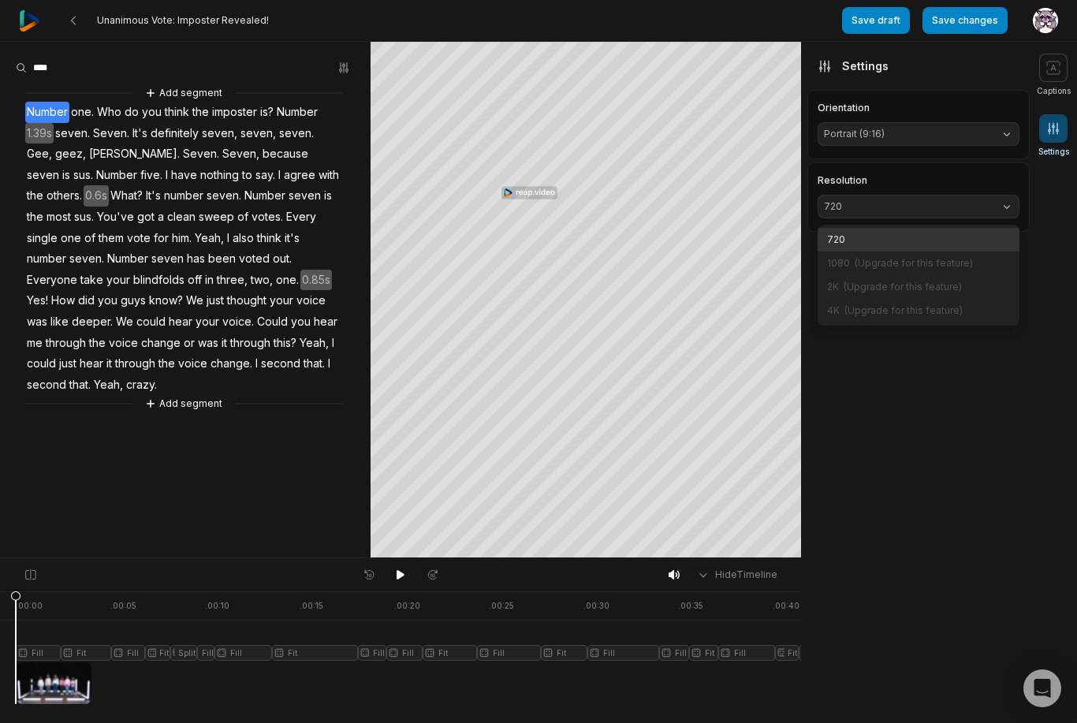
click at [994, 212] on button "720" at bounding box center [919, 207] width 202 height 24
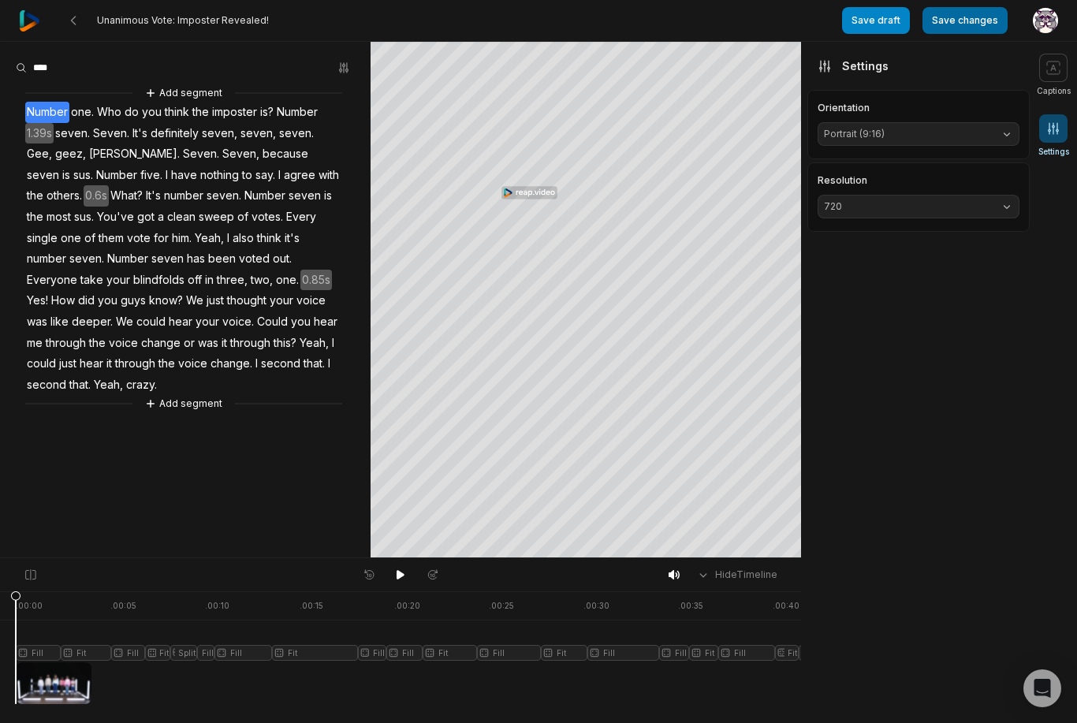
click at [968, 17] on button "Save changes" at bounding box center [965, 20] width 85 height 27
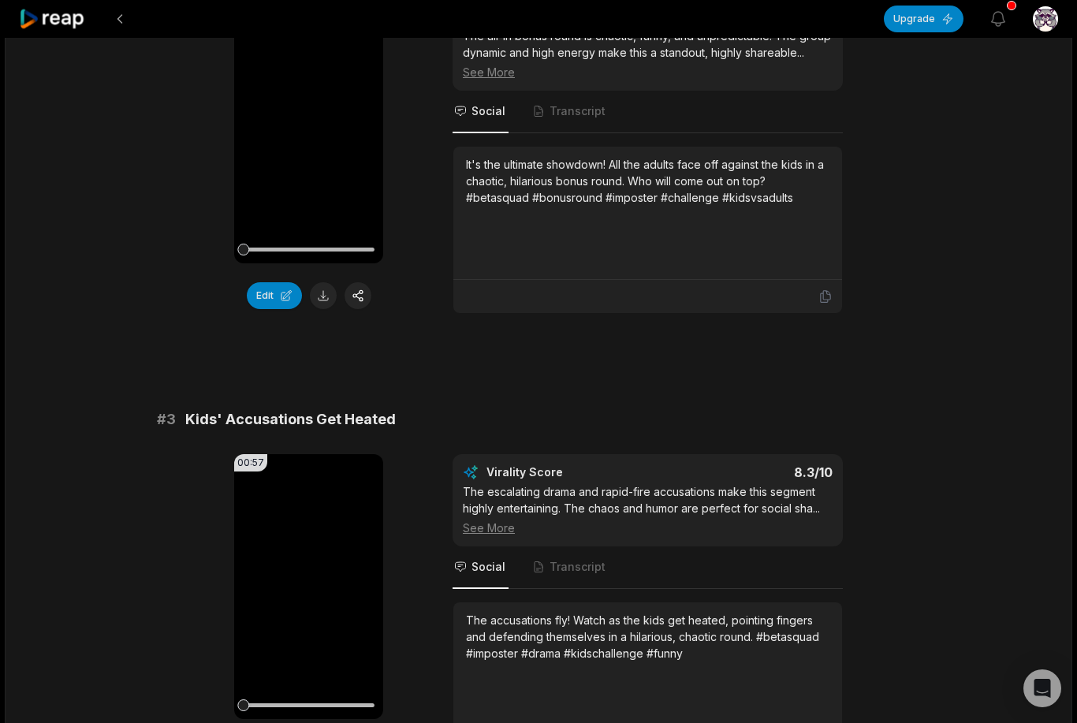
scroll to position [752, 0]
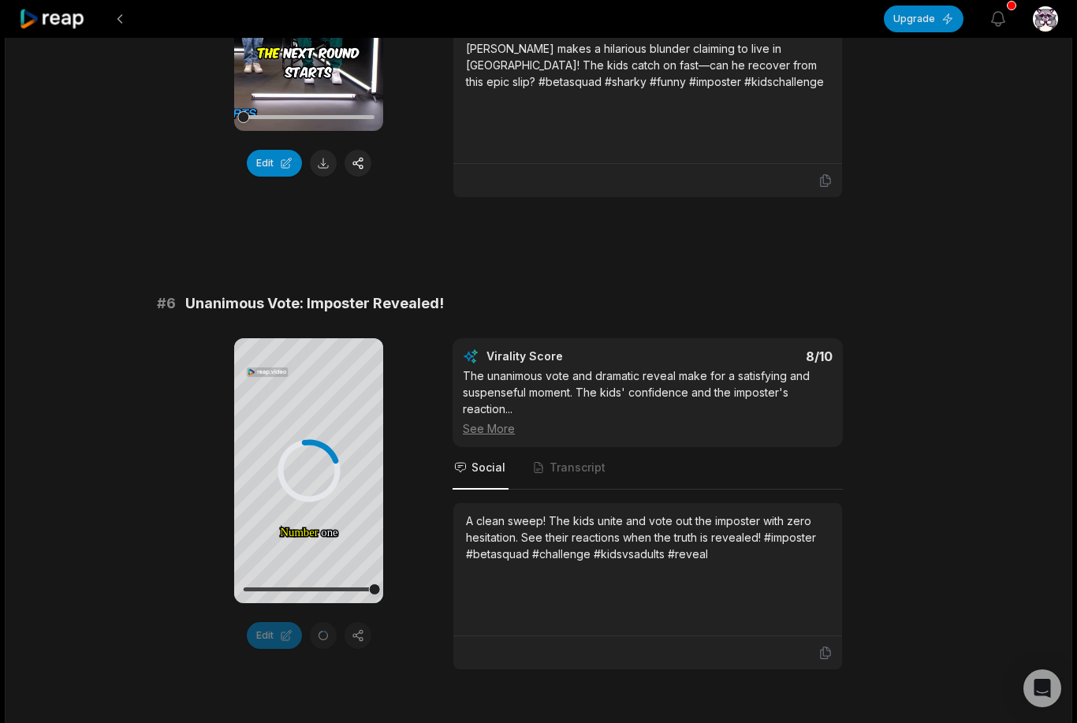
click at [767, 606] on div "A clean sweep! The kids unite and vote out the imposter with zero hesitation. S…" at bounding box center [648, 570] width 364 height 114
click at [702, 554] on div "A clean sweep! The kids unite and vote out the imposter with zero hesitation. S…" at bounding box center [648, 538] width 364 height 50
click at [701, 554] on div "A clean sweep! The kids unite and vote out the imposter with zero hesitation. S…" at bounding box center [648, 538] width 364 height 50
click at [706, 552] on div "A clean sweep! The kids unite and vote out the imposter with zero hesitation. S…" at bounding box center [648, 538] width 364 height 50
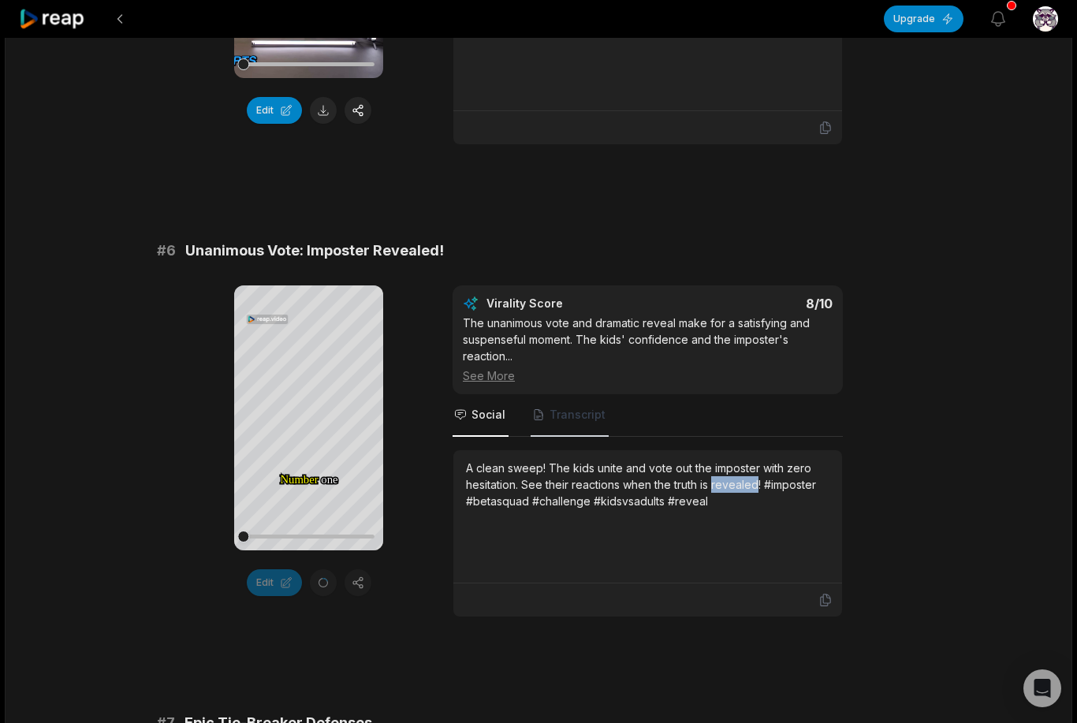
click at [581, 423] on span "Transcript" at bounding box center [570, 415] width 78 height 43
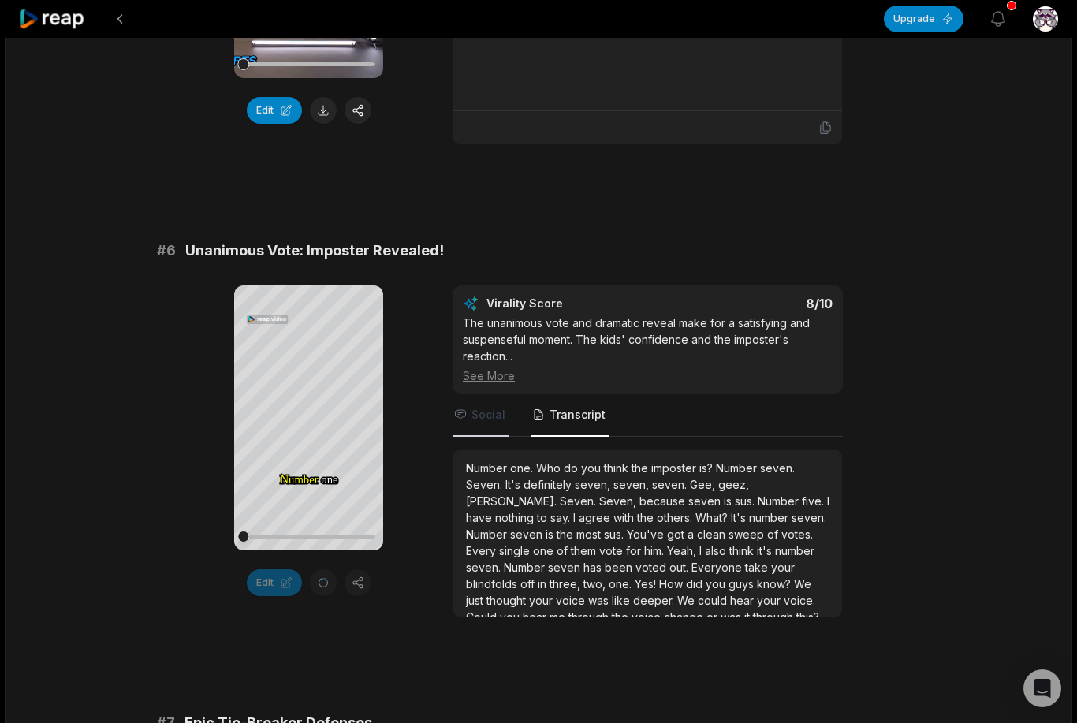
click at [497, 416] on span "Social" at bounding box center [489, 415] width 34 height 16
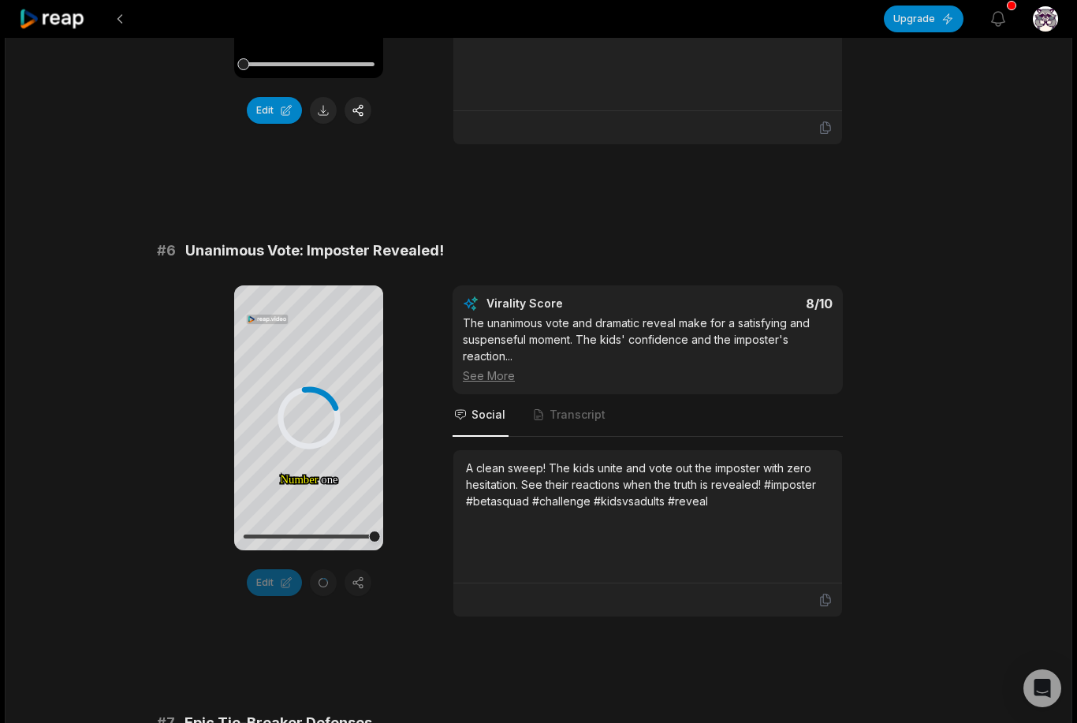
scroll to position [2707, 0]
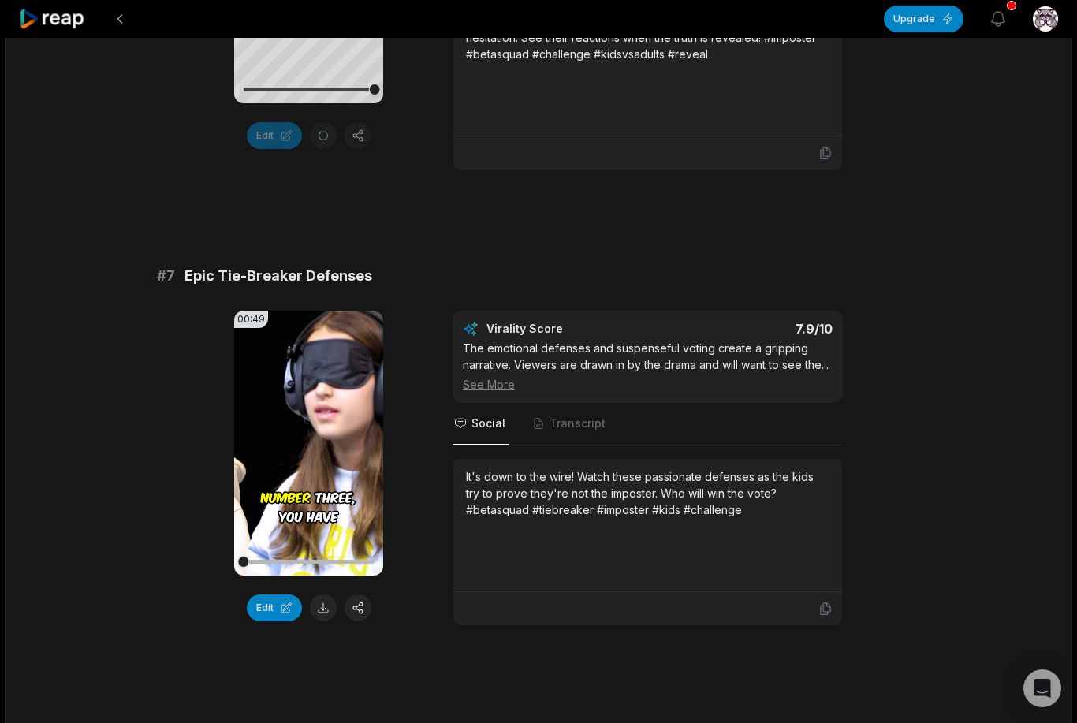
click at [837, 602] on div at bounding box center [647, 608] width 389 height 33
click at [829, 594] on div "Copy" at bounding box center [827, 587] width 38 height 21
click at [829, 584] on div "Copy" at bounding box center [827, 587] width 38 height 21
click at [828, 584] on div "Copy" at bounding box center [827, 587] width 38 height 21
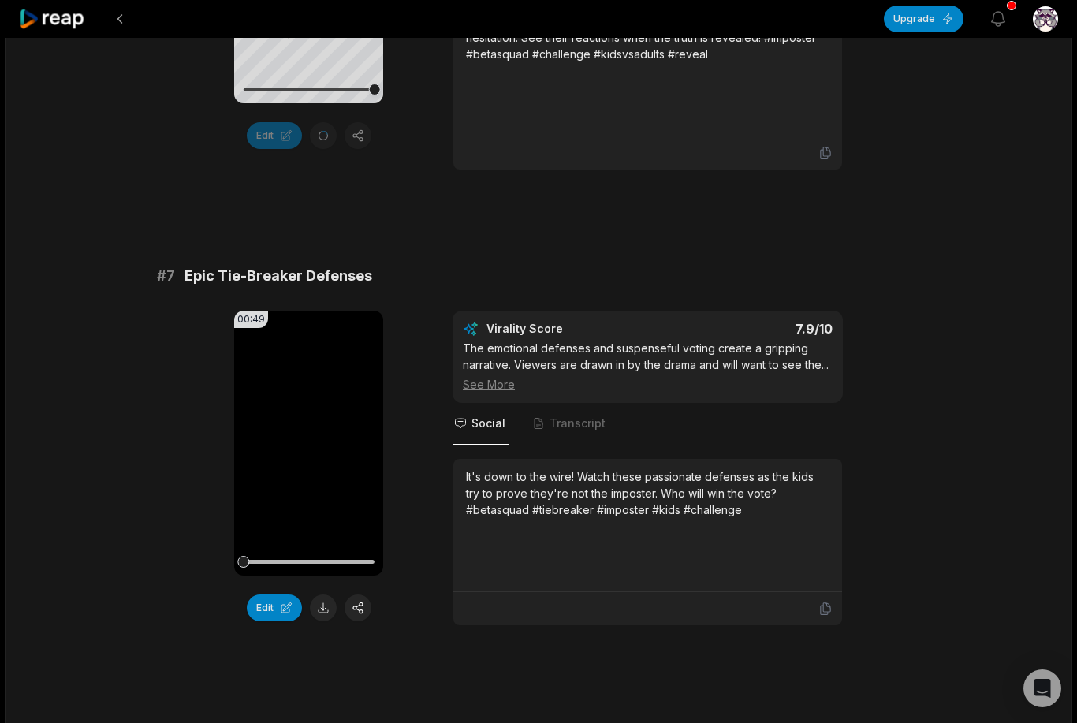
scroll to position [3223, 0]
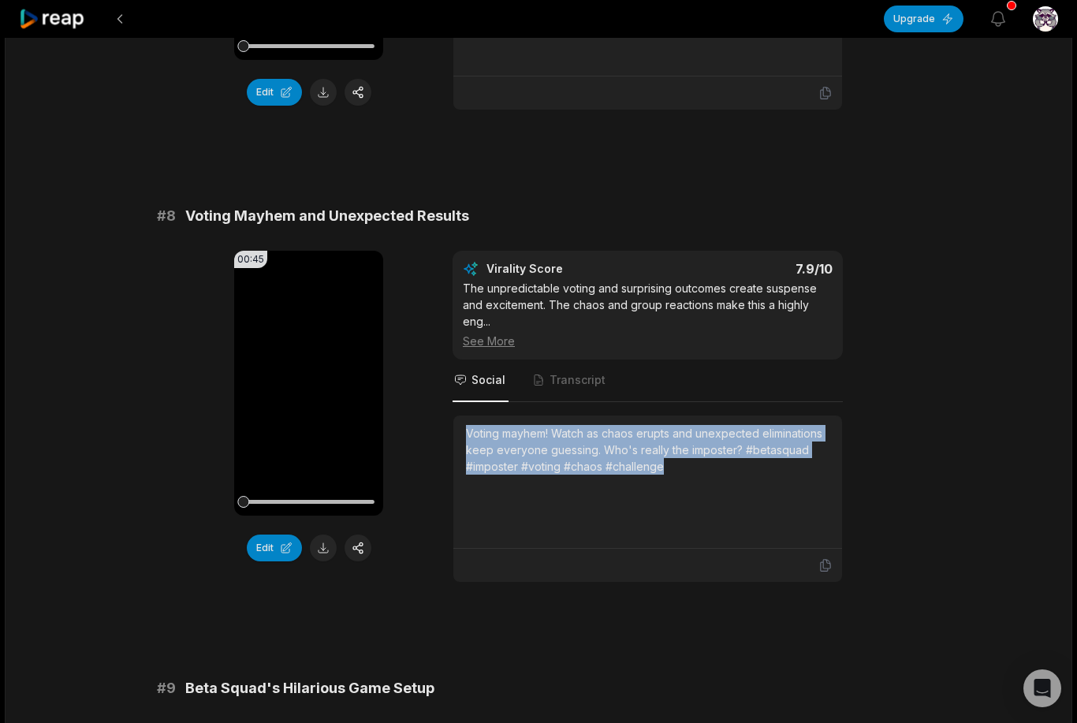
copy div "Voting mayhem! Watch as chaos erupts and unexpected eliminations keep everyone …"
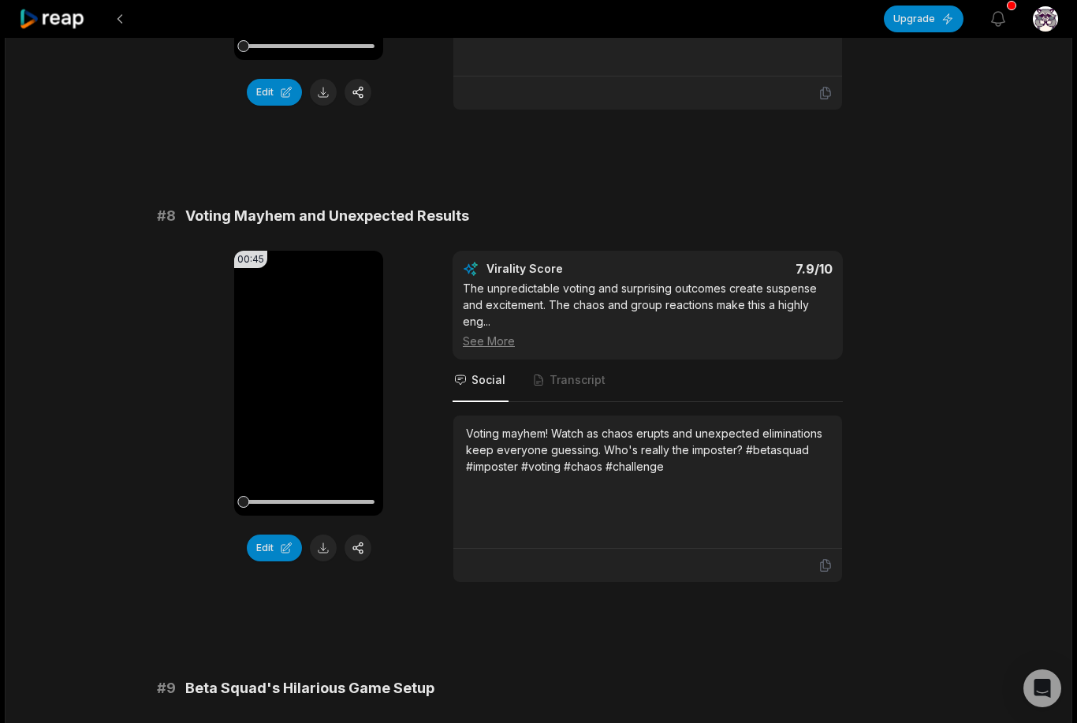
scroll to position [3944, 0]
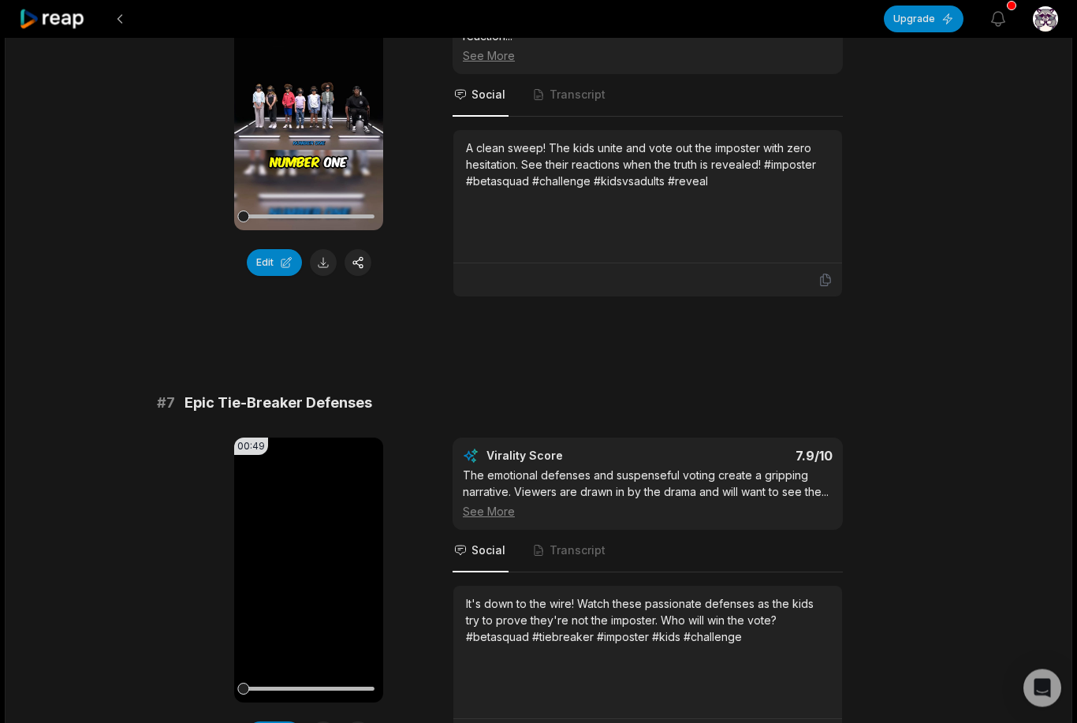
scroll to position [2597, 0]
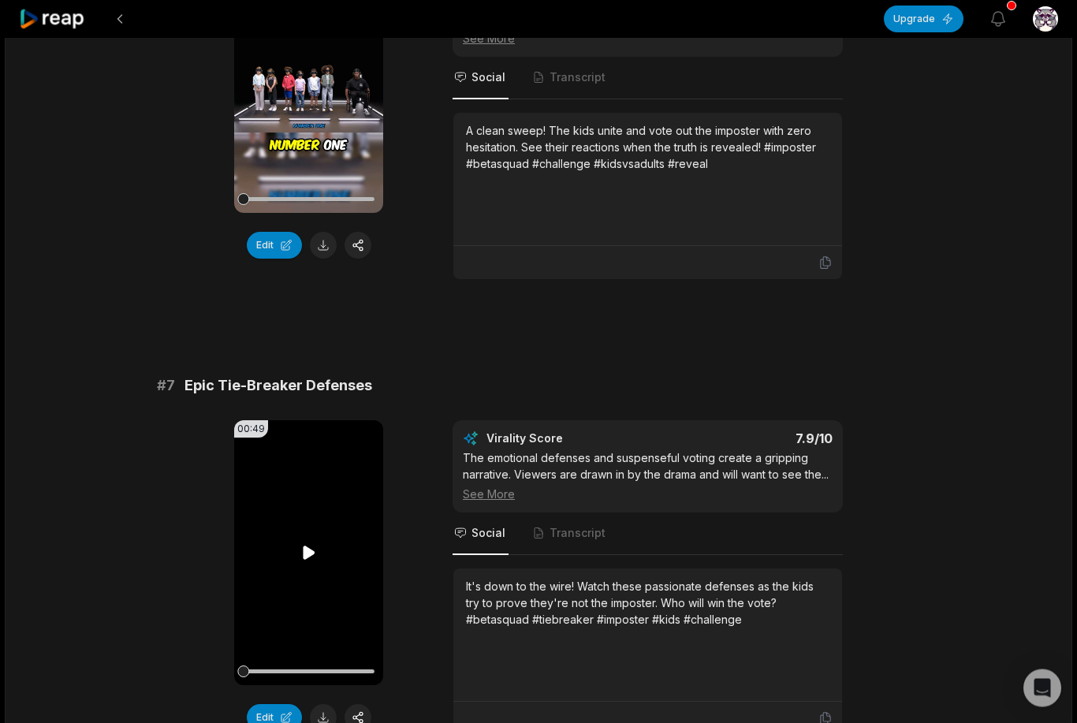
click at [306, 540] on video "Your browser does not support mp4 format." at bounding box center [308, 553] width 149 height 265
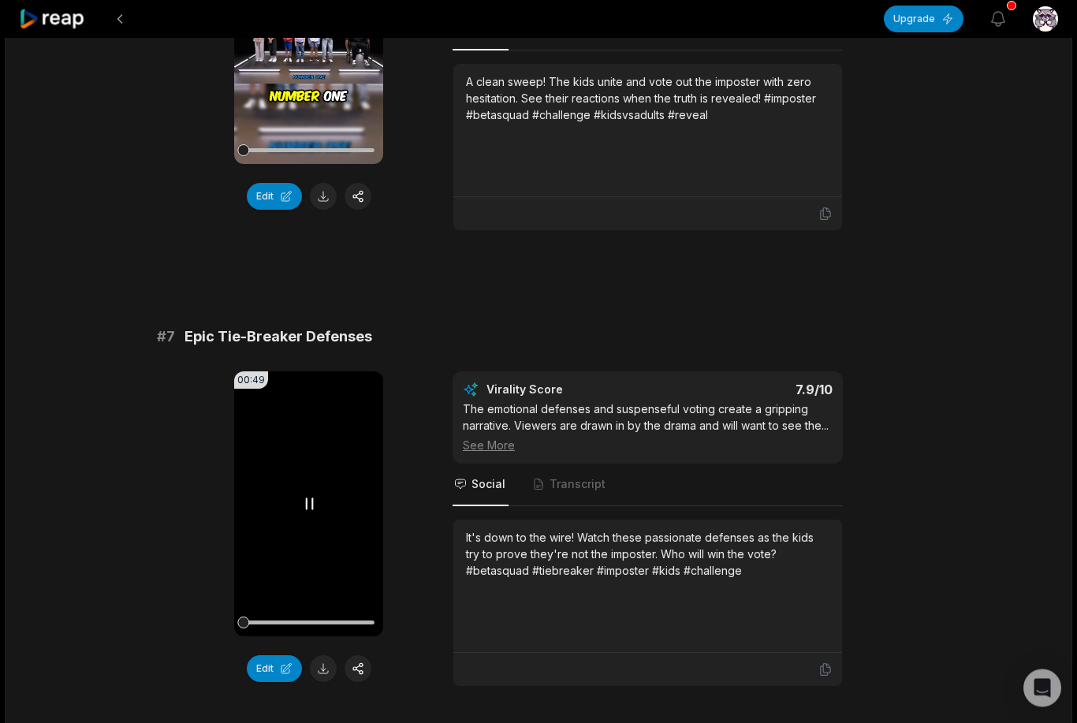
scroll to position [2646, 0]
click at [336, 661] on div "Edit" at bounding box center [308, 668] width 149 height 27
click at [330, 668] on button at bounding box center [323, 668] width 27 height 27
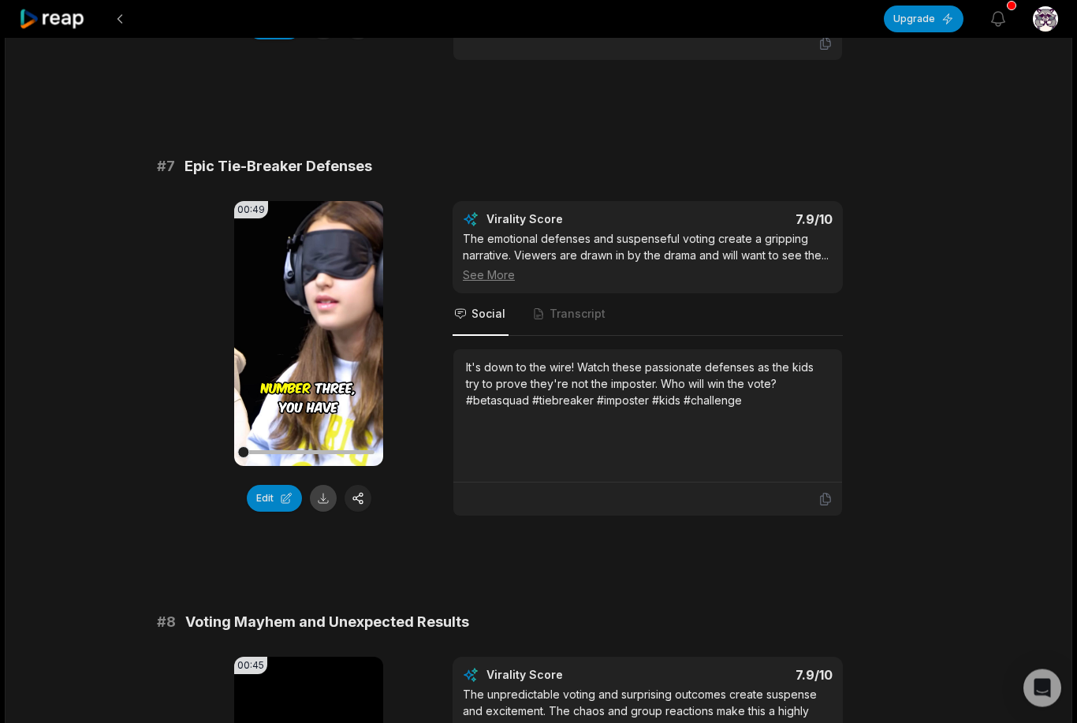
scroll to position [2817, 0]
click at [320, 502] on button at bounding box center [323, 498] width 27 height 27
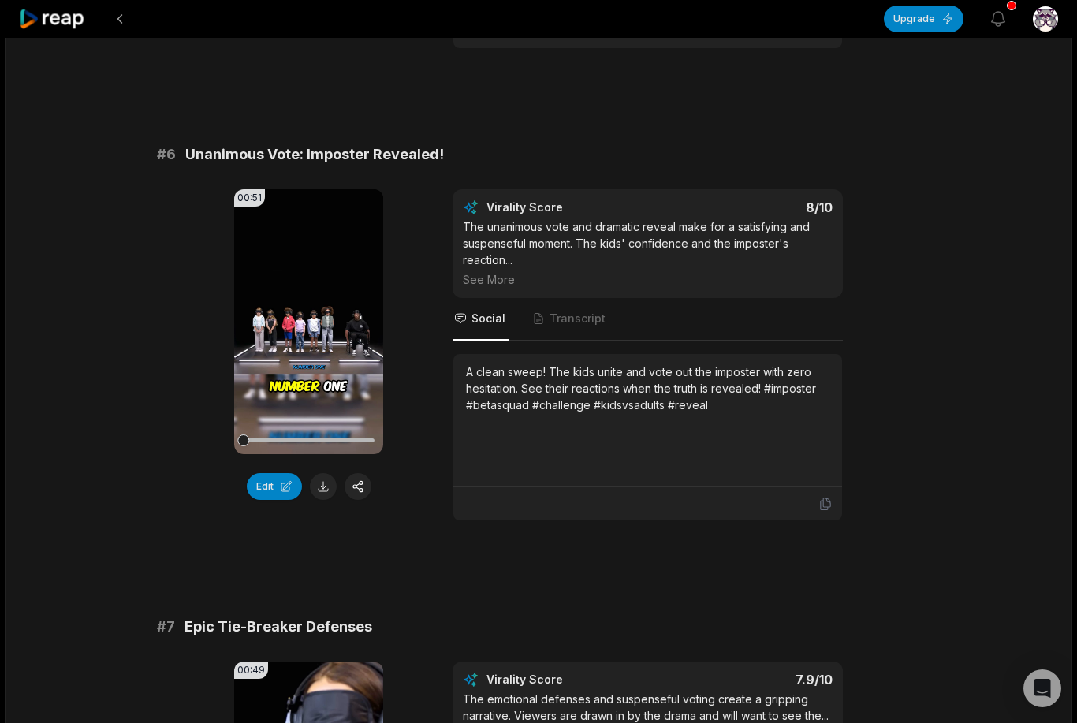
scroll to position [2355, 0]
